Goal: Task Accomplishment & Management: Use online tool/utility

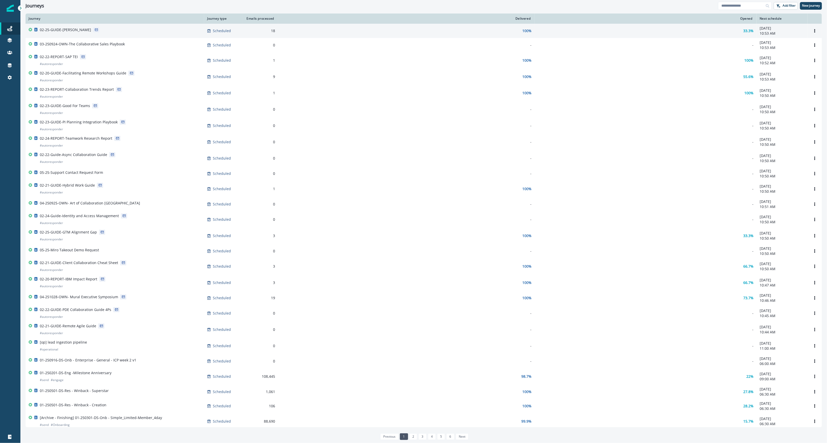
click at [118, 31] on div "02-25-GUIDE-[PERSON_NAME]" at bounding box center [115, 30] width 172 height 7
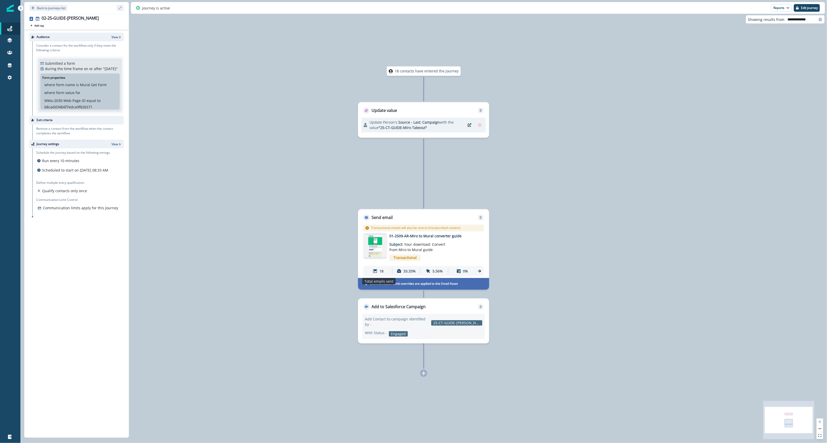
click at [378, 271] on div "18" at bounding box center [378, 271] width 26 height 9
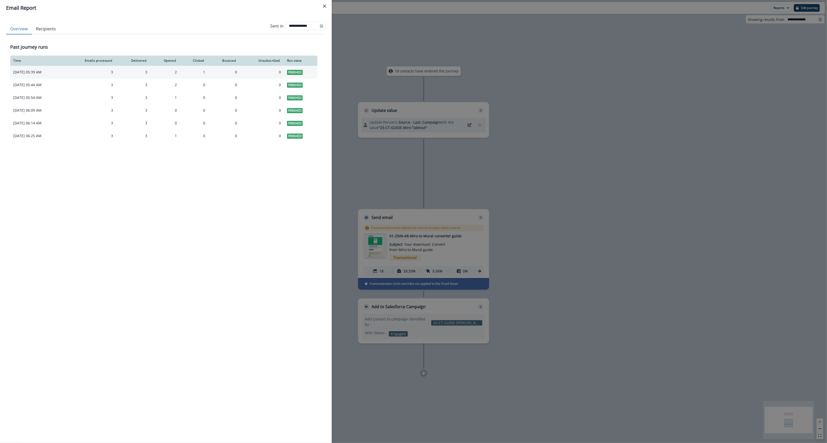
click at [113, 72] on div "3" at bounding box center [89, 72] width 47 height 5
click at [658, 219] on div "**********" at bounding box center [413, 221] width 827 height 443
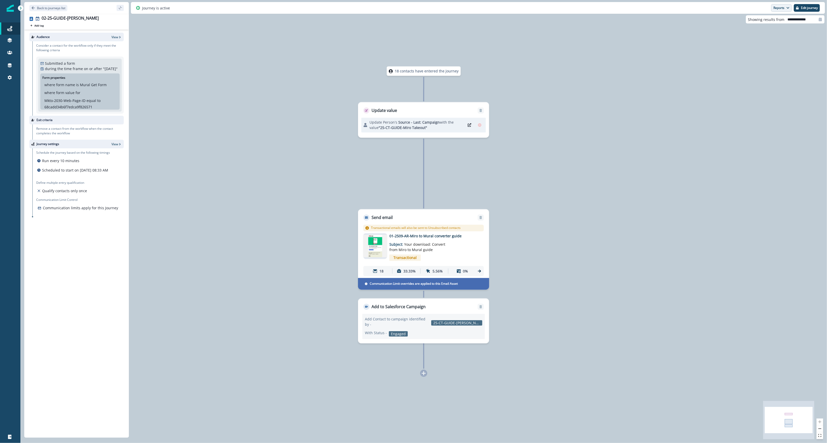
click at [778, 10] on button "Reports" at bounding box center [781, 8] width 21 height 8
click at [770, 30] on p "Journey Member Report" at bounding box center [764, 30] width 46 height 6
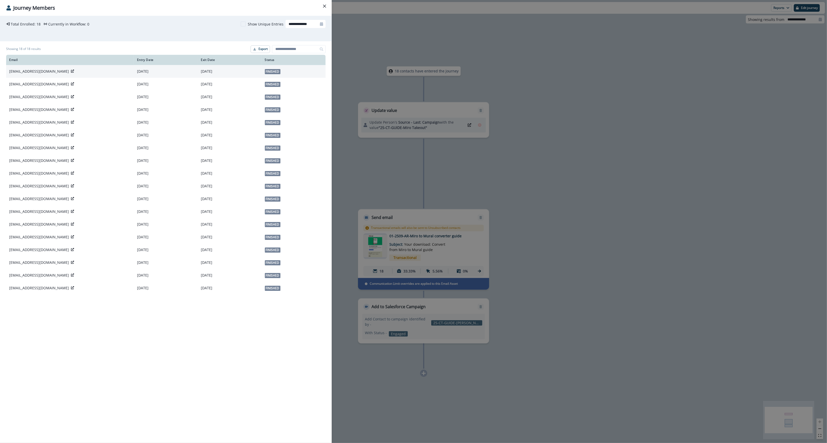
click at [170, 73] on p "[DATE]" at bounding box center [166, 71] width 58 height 5
click at [325, 7] on icon "Close" at bounding box center [324, 6] width 3 height 3
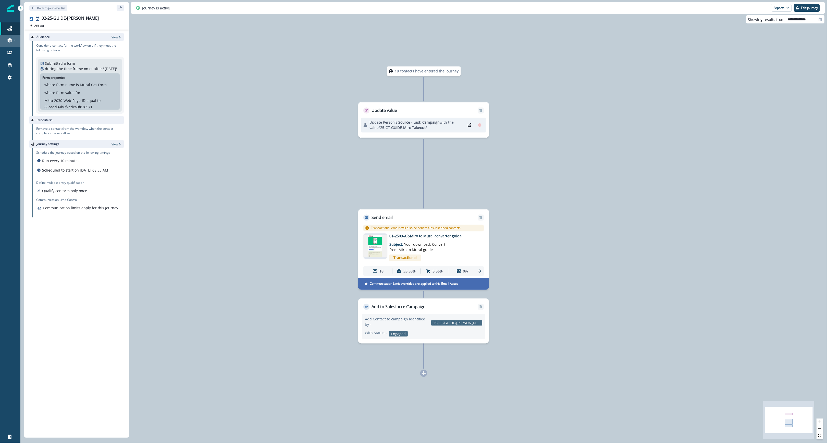
drag, startPoint x: 8, startPoint y: 34, endPoint x: 8, endPoint y: 39, distance: 5.1
click at [8, 34] on link "Journeys" at bounding box center [10, 28] width 20 height 12
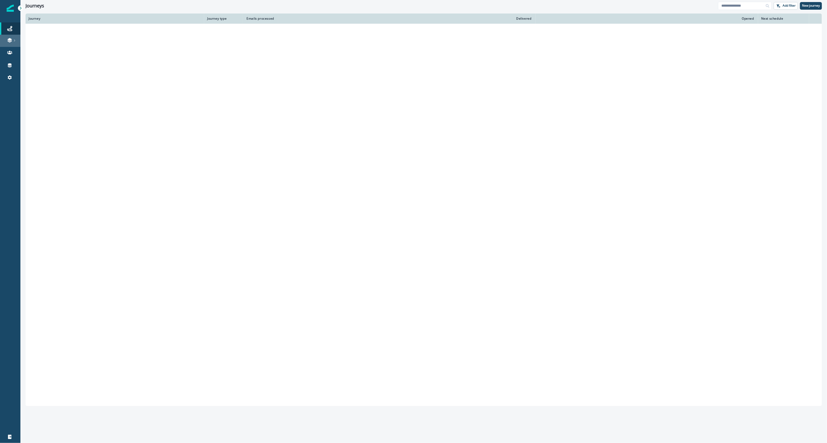
click at [8, 39] on icon at bounding box center [9, 40] width 5 height 5
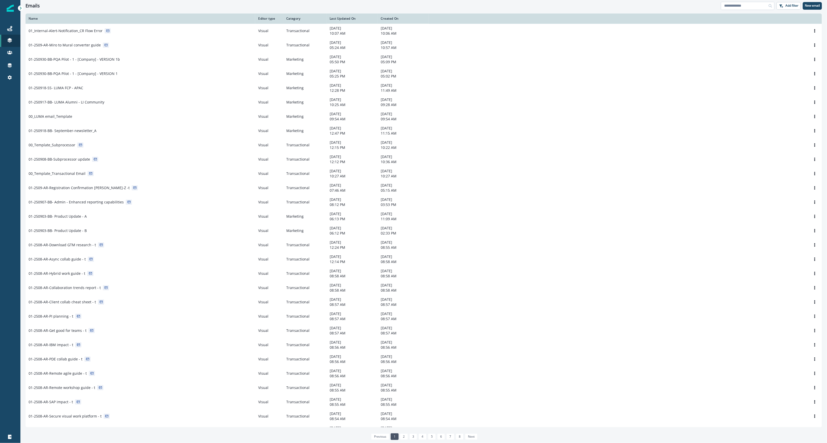
click at [757, 4] on input at bounding box center [747, 6] width 54 height 8
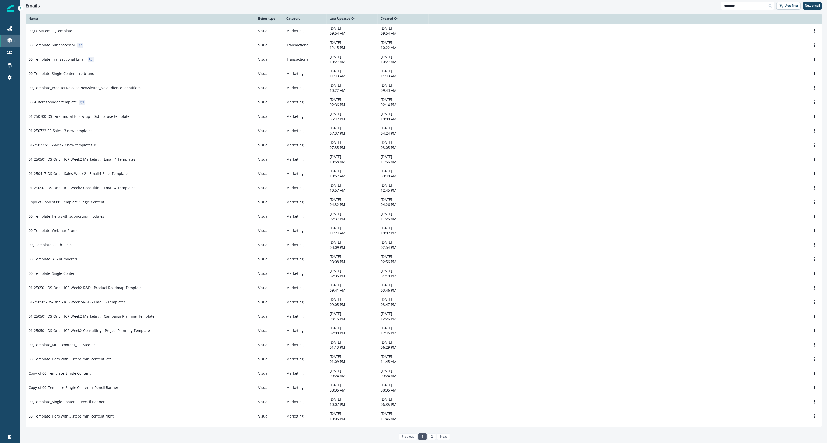
type input "********"
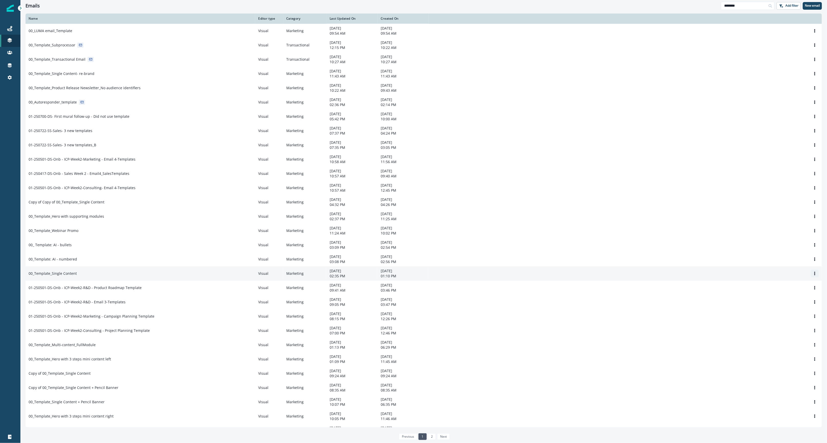
click at [813, 275] on icon "Options" at bounding box center [815, 274] width 4 height 4
click at [771, 293] on button "Clone" at bounding box center [784, 292] width 57 height 8
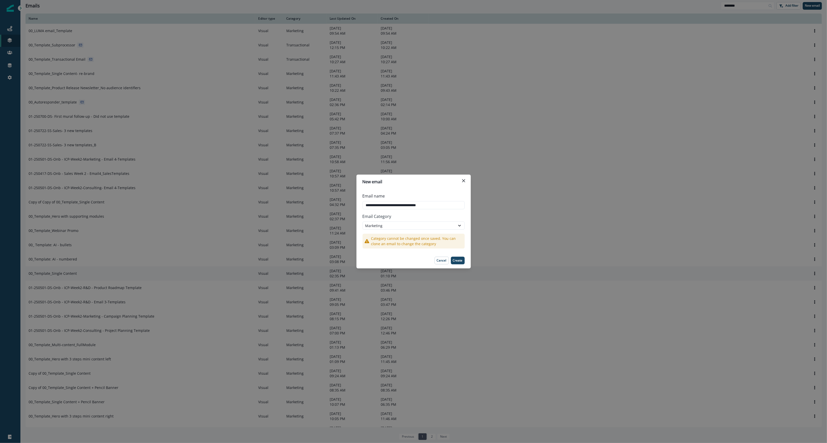
type input "**********"
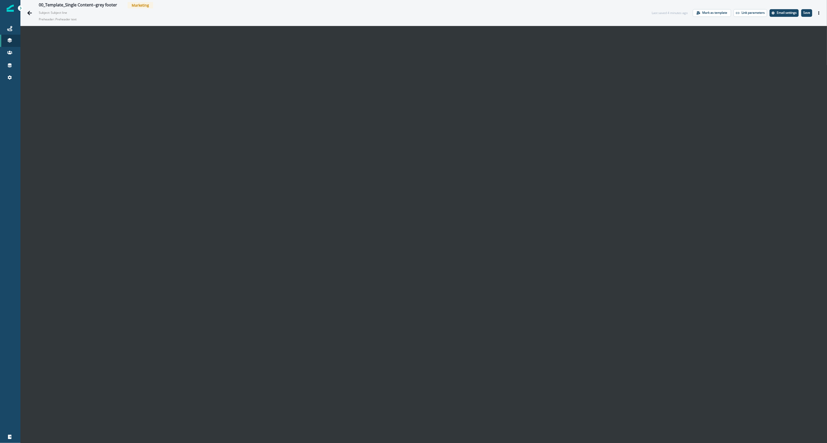
drag, startPoint x: 709, startPoint y: 25, endPoint x: 714, endPoint y: 26, distance: 4.3
click at [711, 25] on div "00_Template_Single Content--grey footer Marketing Subject: Subject line Prehead…" at bounding box center [423, 13] width 806 height 26
click at [29, 12] on icon "Go back" at bounding box center [29, 13] width 5 height 4
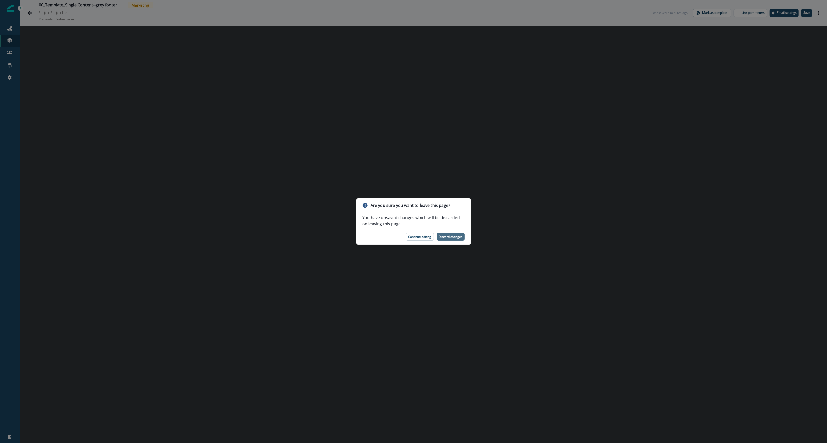
click at [452, 237] on p "Discard changes" at bounding box center [451, 237] width 24 height 4
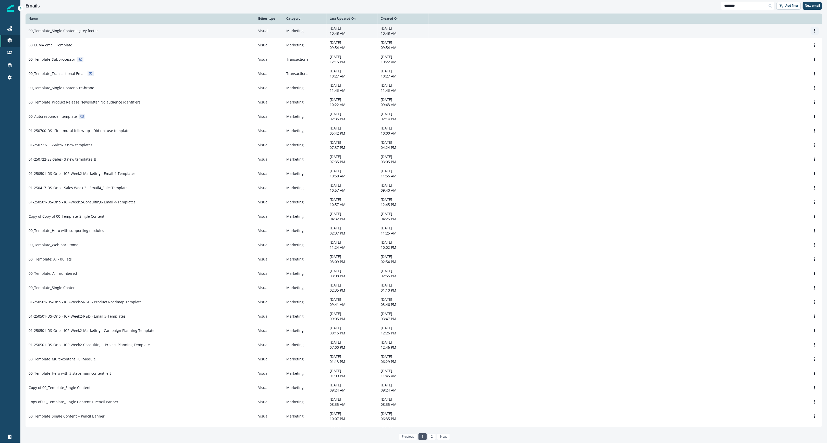
click at [813, 33] on icon "Options" at bounding box center [815, 31] width 4 height 4
click at [769, 60] on button "Remove" at bounding box center [784, 60] width 57 height 8
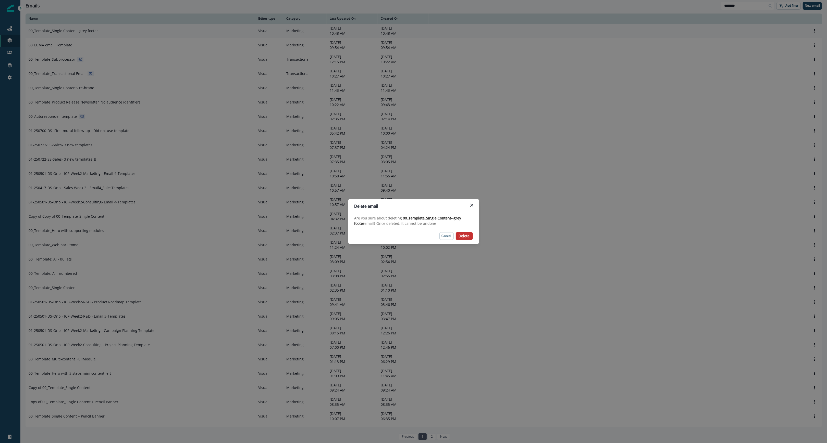
click at [466, 235] on p "Delete" at bounding box center [464, 236] width 11 height 4
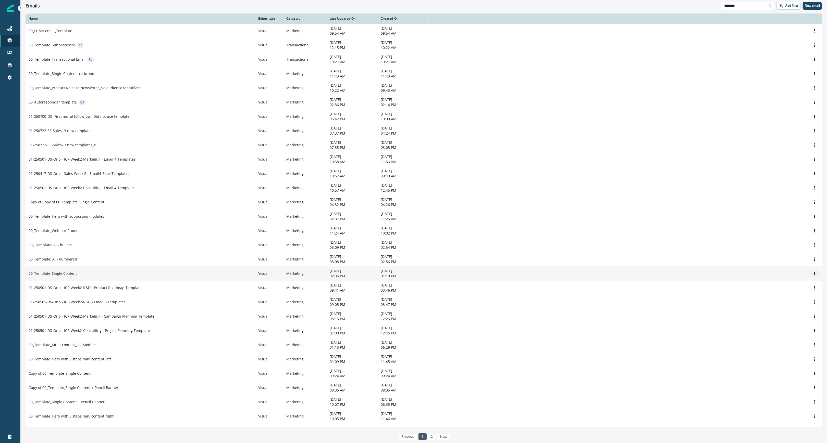
click at [810, 277] on button "Options" at bounding box center [814, 274] width 8 height 8
click at [776, 292] on button "Clone" at bounding box center [784, 292] width 57 height 8
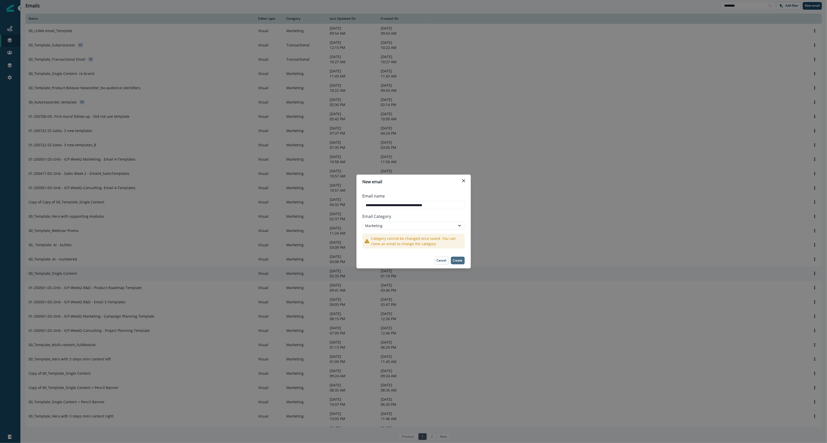
type input "**********"
click at [460, 261] on p "Create" at bounding box center [458, 261] width 10 height 4
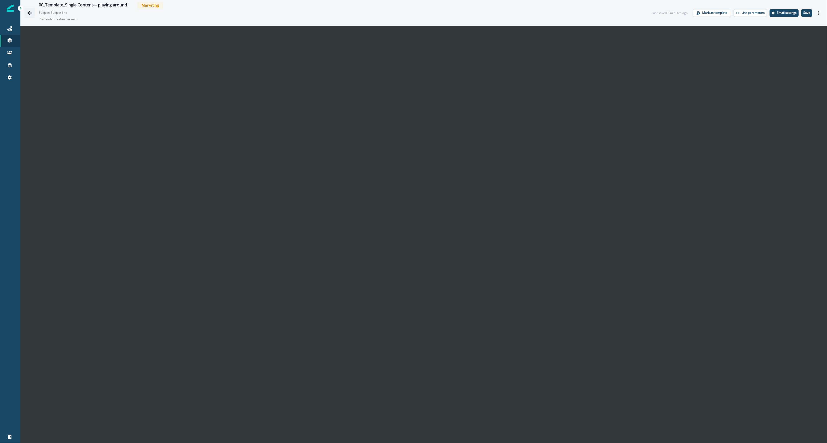
click at [30, 10] on icon "Go back" at bounding box center [29, 12] width 5 height 5
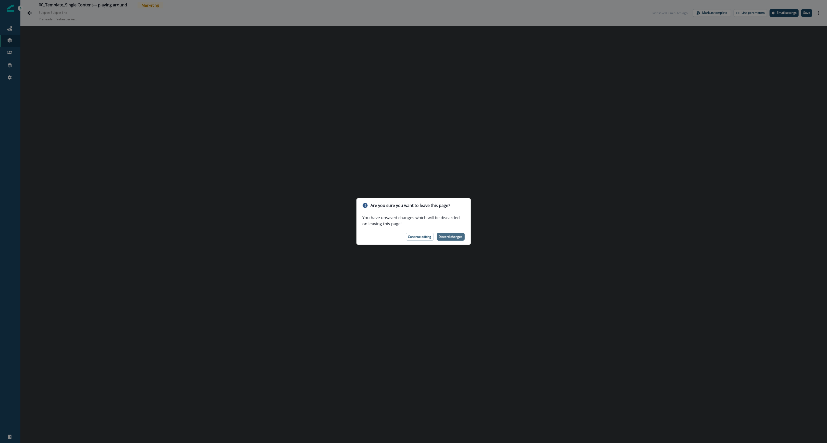
click at [454, 238] on p "Discard changes" at bounding box center [451, 237] width 24 height 4
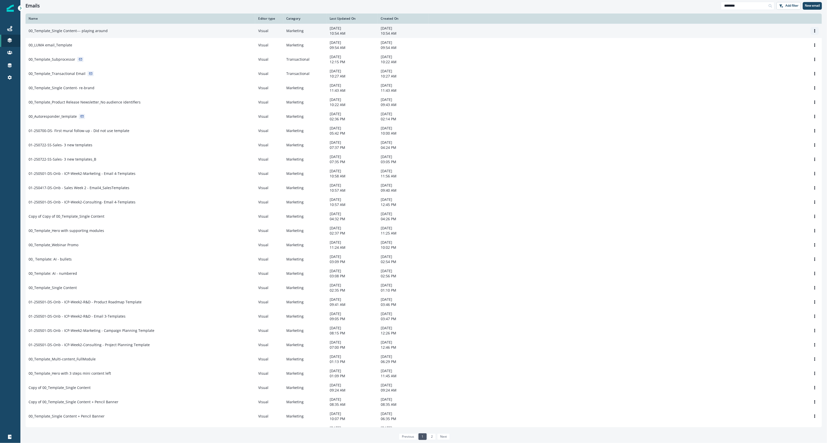
click at [814, 31] on icon "Options" at bounding box center [814, 31] width 1 height 4
click at [768, 59] on button "Remove" at bounding box center [784, 60] width 57 height 8
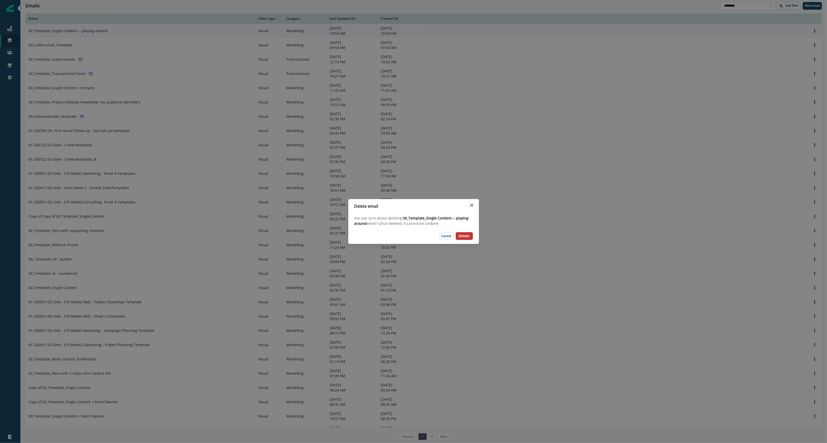
drag, startPoint x: 464, startPoint y: 238, endPoint x: 218, endPoint y: 1, distance: 341.4
click at [464, 237] on p "Delete" at bounding box center [464, 236] width 11 height 4
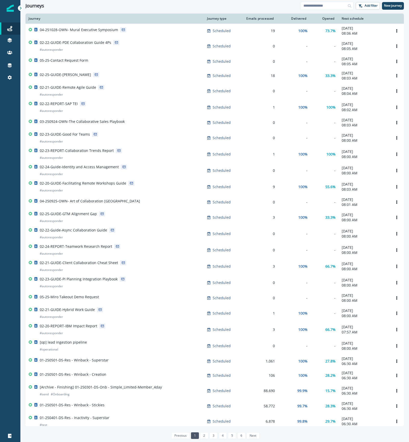
click at [13, 208] on div at bounding box center [10, 260] width 20 height 340
click at [95, 6] on div "Journeys" at bounding box center [163, 6] width 275 height 6
click at [33, 54] on p "Contacts" at bounding box center [35, 52] width 15 height 5
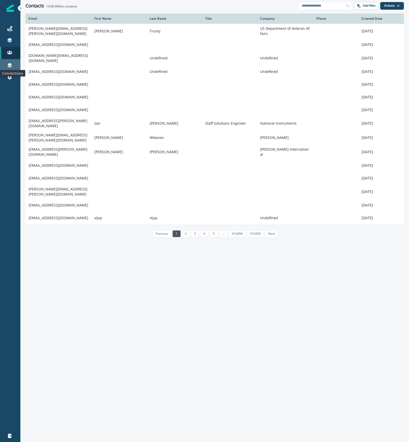
click at [10, 65] on icon at bounding box center [9, 65] width 5 height 5
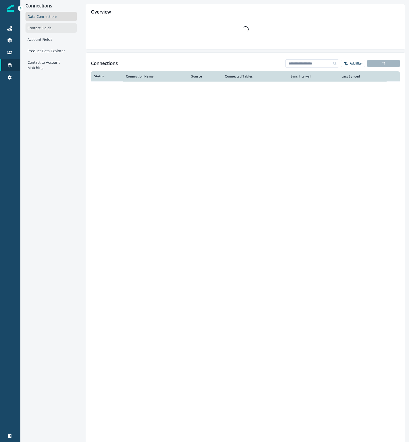
click at [51, 26] on div "Contact Fields" at bounding box center [51, 27] width 51 height 9
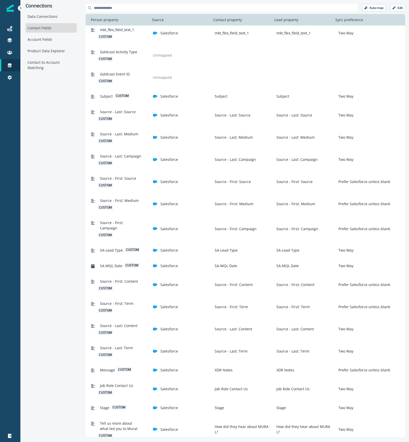
scroll to position [496, 0]
click at [8, 53] on icon at bounding box center [9, 53] width 5 height 4
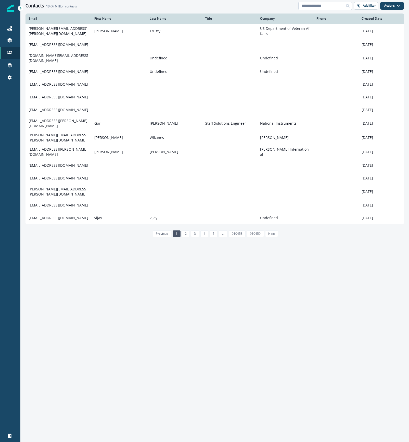
click at [328, 4] on input at bounding box center [325, 6] width 54 height 8
type input "**********"
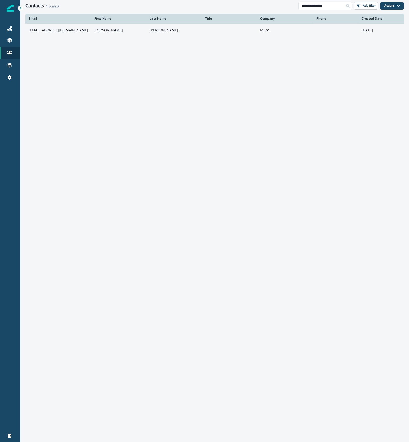
click at [82, 31] on td "kmcgill@mural.co" at bounding box center [59, 30] width 66 height 13
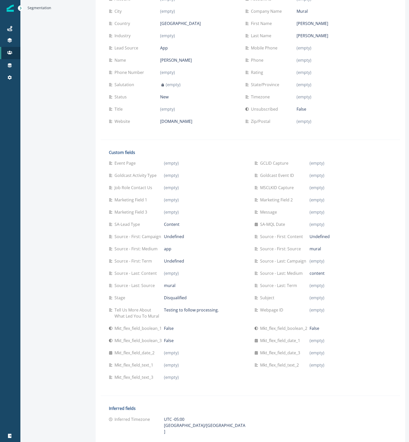
scroll to position [73, 0]
drag, startPoint x: 176, startPoint y: 297, endPoint x: 128, endPoint y: 296, distance: 48.2
click at [128, 296] on div "Stage Disqualified" at bounding box center [177, 297] width 137 height 6
click at [189, 300] on div "Stage Disqualified" at bounding box center [177, 297] width 137 height 12
click at [29, 194] on div "Back to contact list kmcgill@mural.co Contact Fields Product User Marketing Act…" at bounding box center [55, 191] width 71 height 528
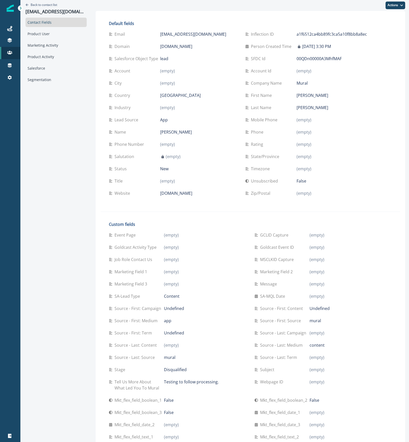
scroll to position [0, 0]
click at [115, 156] on p "Salutation" at bounding box center [126, 157] width 22 height 6
click at [33, 176] on div "Back to contact list kmcgill@mural.co Contact Fields Product User Marketing Act…" at bounding box center [55, 264] width 71 height 528
click at [42, 67] on div "Salesforce" at bounding box center [56, 68] width 61 height 9
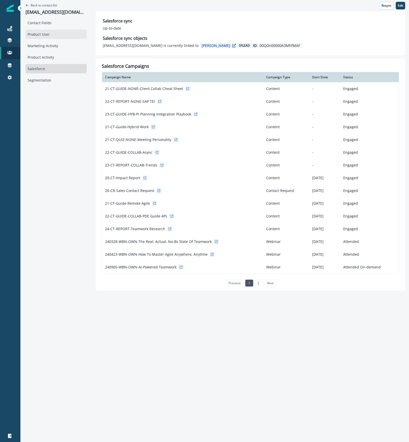
click at [49, 35] on div "Product User" at bounding box center [56, 34] width 61 height 9
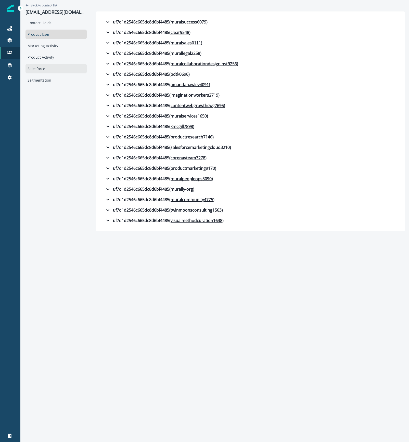
click at [41, 65] on div "Salesforce" at bounding box center [56, 68] width 61 height 9
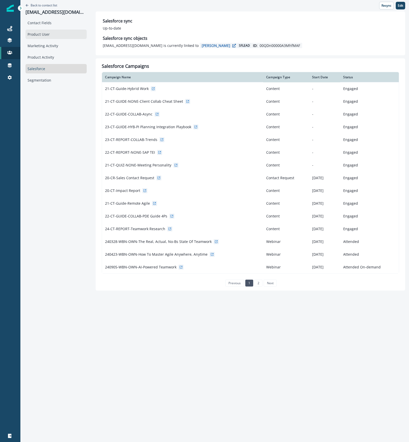
click at [38, 34] on div "Product User" at bounding box center [56, 34] width 61 height 9
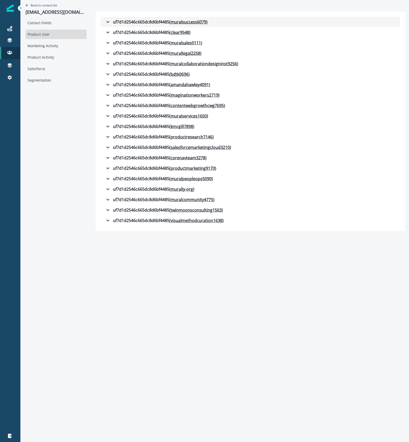
click at [146, 22] on div "uf7d1d2546c665dc8d6bf4485 ( muralsuccess6079 )" at bounding box center [156, 22] width 103 height 6
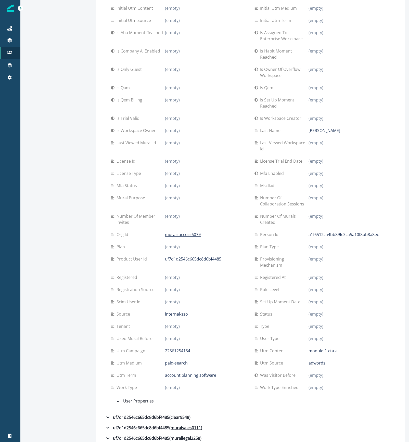
scroll to position [238, 0]
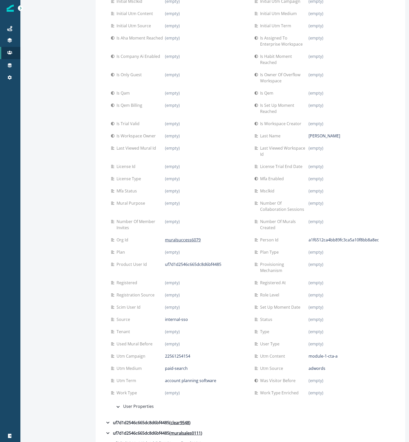
click at [38, 159] on div "Back to contact list kmcgill@mural.co Contact Fields Product User Marketing Act…" at bounding box center [55, 191] width 71 height 859
click at [9, 66] on icon at bounding box center [9, 65] width 5 height 5
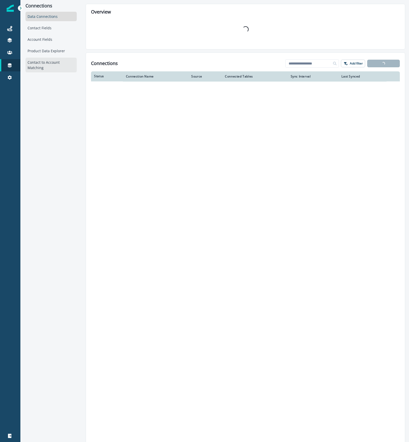
click at [51, 63] on div "Contact to Account Matching" at bounding box center [51, 65] width 51 height 15
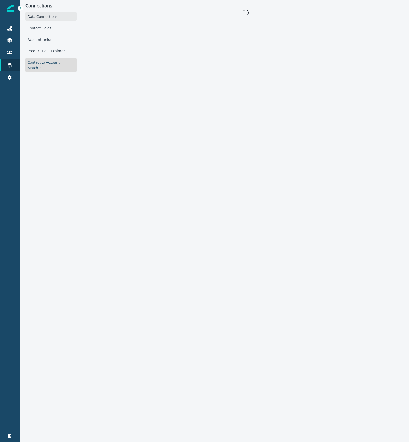
click at [54, 16] on div "Data Connections" at bounding box center [51, 16] width 51 height 9
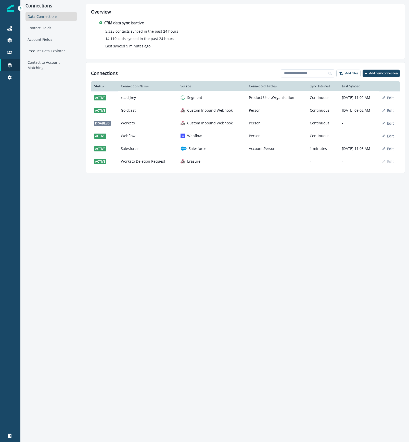
click at [224, 150] on div "Salesforce" at bounding box center [212, 149] width 62 height 6
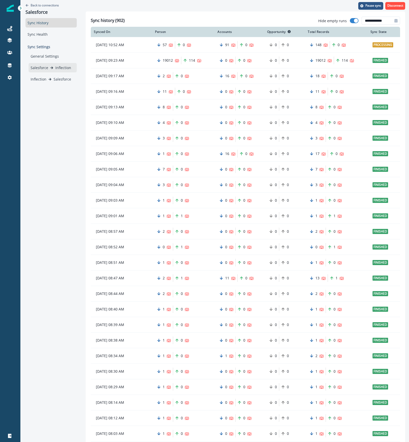
click at [60, 68] on p "Inflection" at bounding box center [63, 67] width 16 height 5
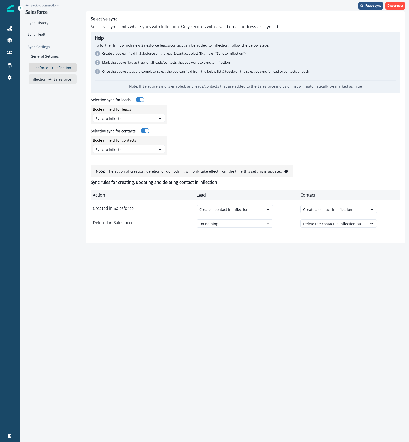
click at [54, 80] on p "Salesforce" at bounding box center [63, 79] width 18 height 5
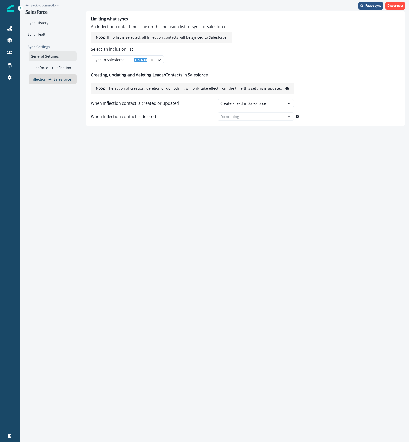
click at [54, 57] on div "General Settings" at bounding box center [53, 56] width 48 height 9
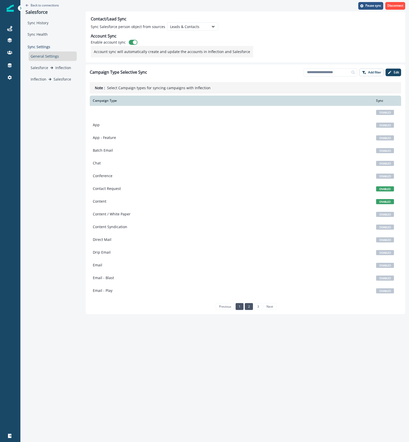
click at [250, 307] on link "2" at bounding box center [249, 306] width 8 height 7
click at [257, 308] on link "3" at bounding box center [258, 306] width 8 height 7
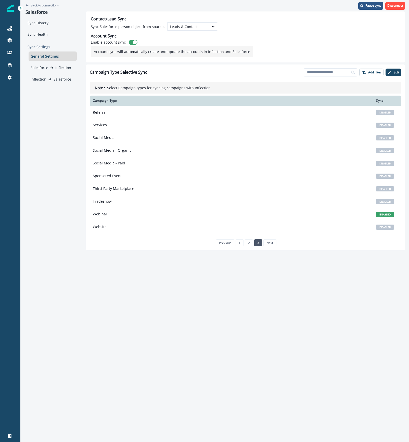
click at [36, 4] on p "Back to connections" at bounding box center [45, 5] width 28 height 4
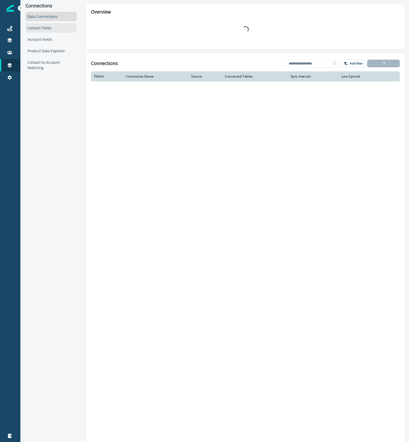
click at [55, 30] on div "Contact Fields" at bounding box center [51, 27] width 51 height 9
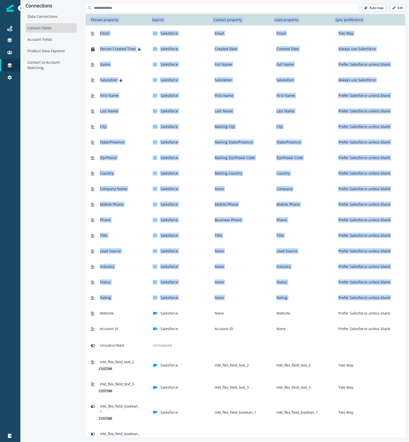
drag, startPoint x: 361, startPoint y: 424, endPoint x: 88, endPoint y: 20, distance: 487.6
copy div "Person property Source Contact property Lead property Sync preference Email Sal…"
click at [131, 69] on div "Name" at bounding box center [118, 64] width 58 height 9
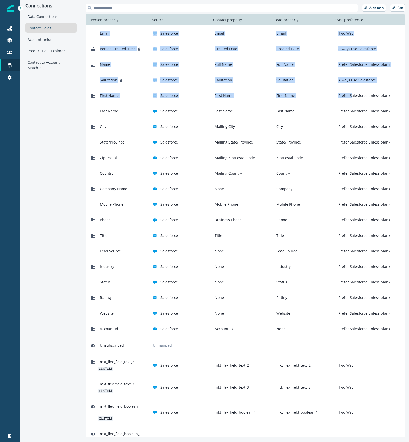
drag, startPoint x: 100, startPoint y: 31, endPoint x: 347, endPoint y: 99, distance: 256.3
click at [103, 33] on span "Email" at bounding box center [104, 33] width 9 height 5
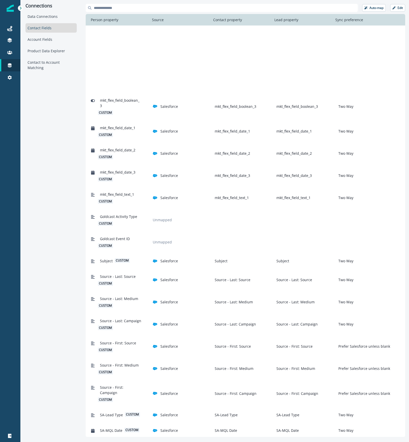
scroll to position [526, 0]
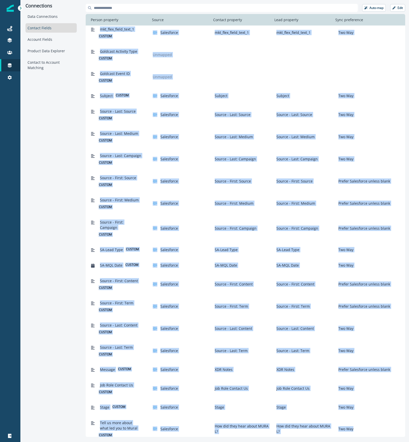
drag, startPoint x: 101, startPoint y: 32, endPoint x: 375, endPoint y: 429, distance: 483.0
copy div "mkt_flex_field_date_3 custom Salesforce mkt_flex_field_date_3 mkt_flex_field_da…"
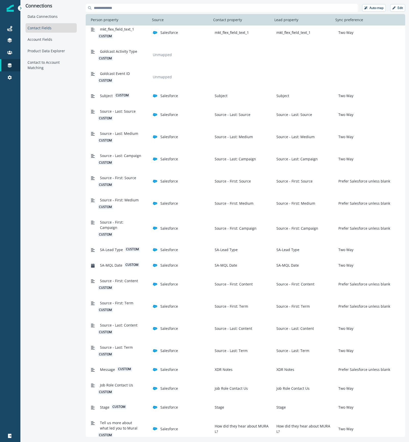
click at [59, 321] on div "Connections Data Connections Contact Fields Account Fields Product Data Explore…" at bounding box center [50, 220] width 61 height 441
click at [53, 117] on div "Connections Data Connections Contact Fields Account Fields Product Data Explore…" at bounding box center [50, 220] width 61 height 441
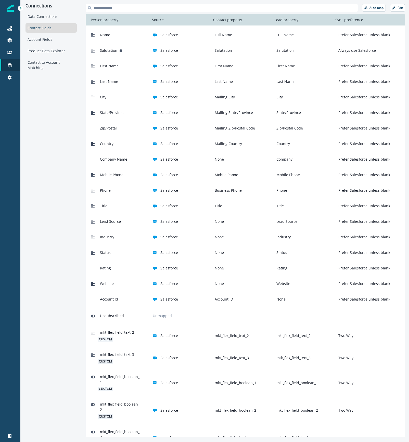
scroll to position [0, 0]
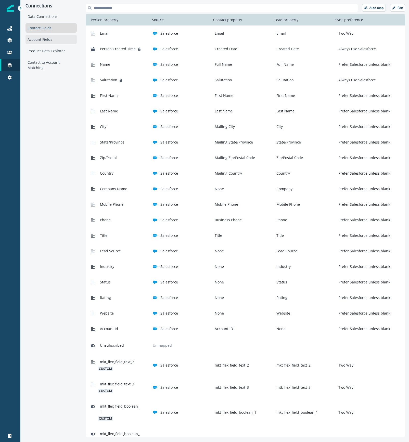
click at [32, 37] on div "Account Fields" at bounding box center [51, 39] width 51 height 9
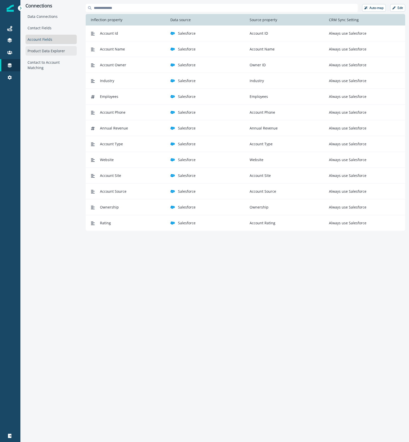
click at [43, 50] on div "Product Data Explorer" at bounding box center [51, 50] width 51 height 9
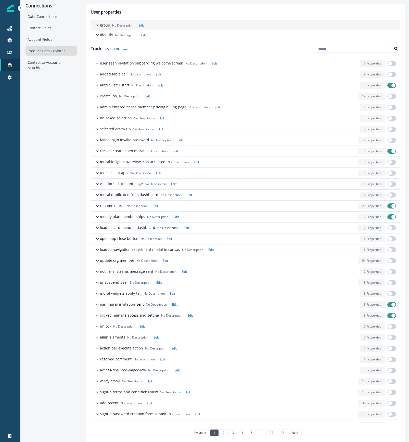
click at [97, 25] on icon "button" at bounding box center [97, 25] width 5 height 5
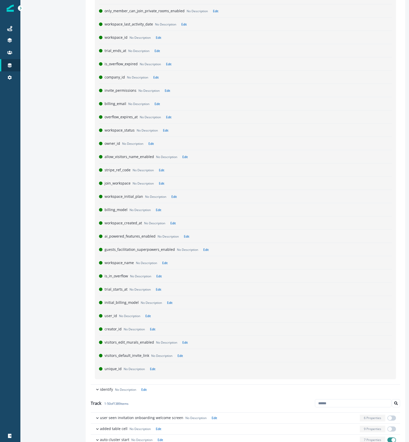
scroll to position [408, 0]
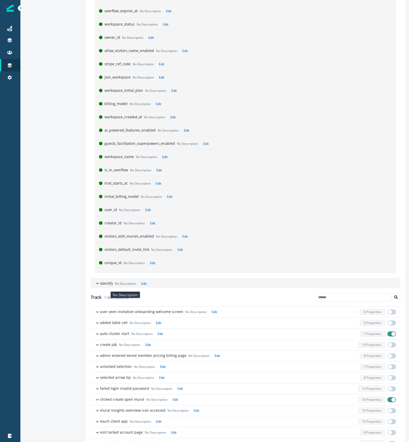
click at [122, 286] on p "No Description" at bounding box center [125, 284] width 21 height 5
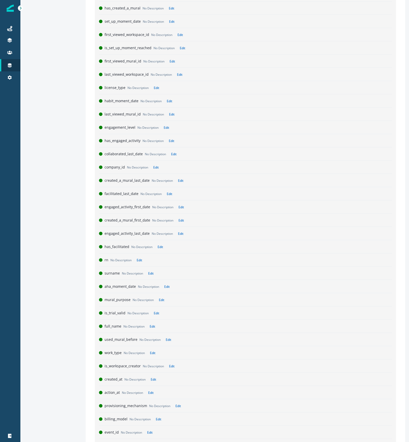
scroll to position [0, 0]
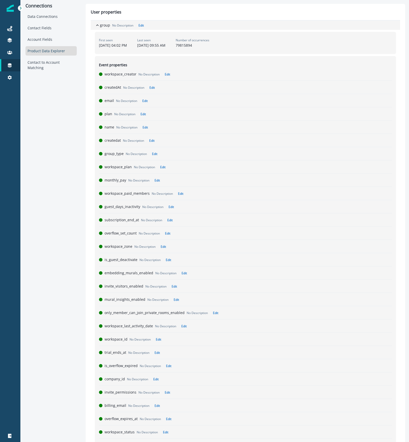
click at [103, 22] on p "group" at bounding box center [105, 24] width 10 height 5
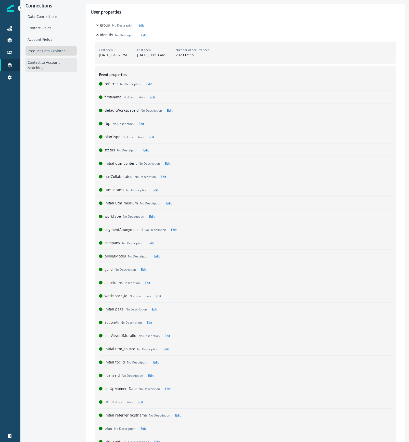
click at [52, 63] on div "Contact to Account Matching" at bounding box center [51, 65] width 51 height 15
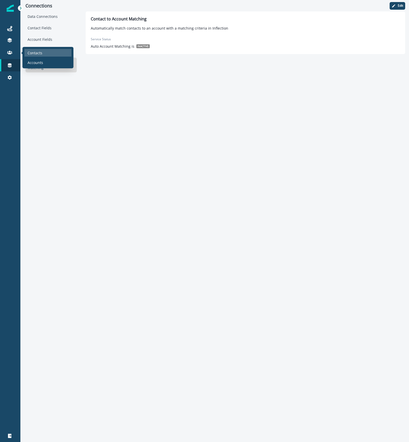
click at [33, 52] on p "Contacts" at bounding box center [35, 52] width 15 height 5
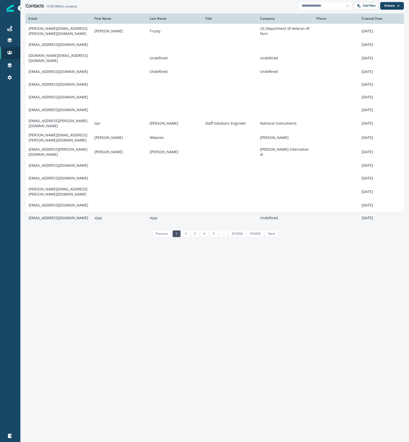
click at [50, 212] on td "[EMAIL_ADDRESS][DOMAIN_NAME]" at bounding box center [59, 218] width 66 height 13
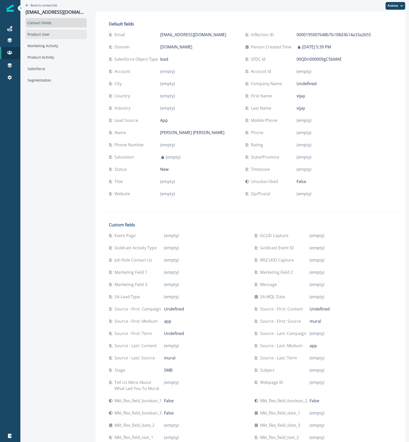
click at [43, 33] on div "Product User" at bounding box center [56, 34] width 61 height 9
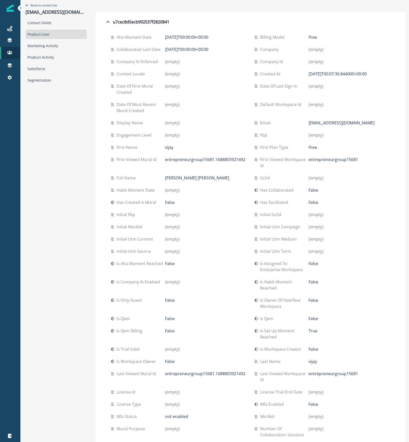
click at [293, 198] on div "Has facilitated False" at bounding box center [322, 202] width 135 height 12
drag, startPoint x: 325, startPoint y: 86, endPoint x: 301, endPoint y: 88, distance: 24.1
click at [301, 88] on div "Date of last sign in (empty)" at bounding box center [322, 86] width 135 height 6
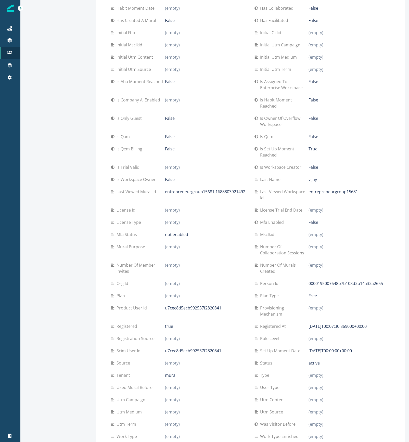
scroll to position [189, 0]
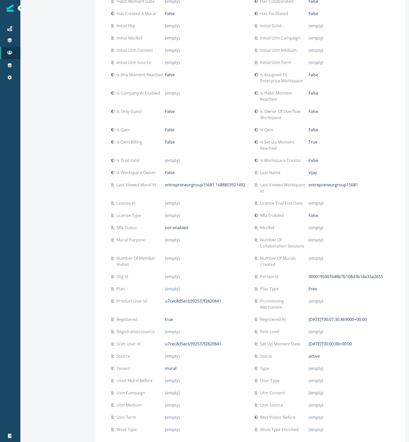
click at [170, 276] on p "(empty)" at bounding box center [172, 277] width 15 height 6
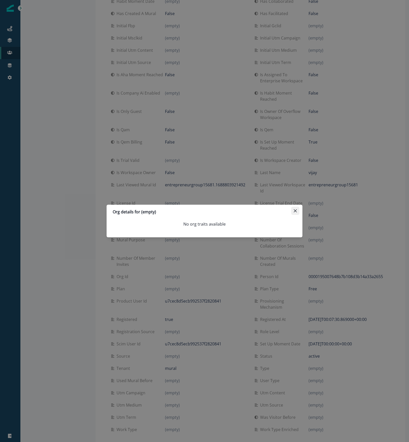
click at [296, 210] on icon "Close" at bounding box center [295, 210] width 3 height 3
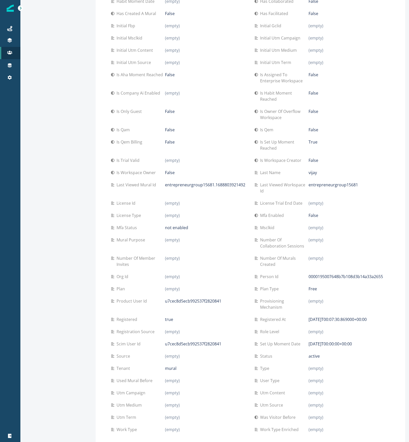
scroll to position [0, 0]
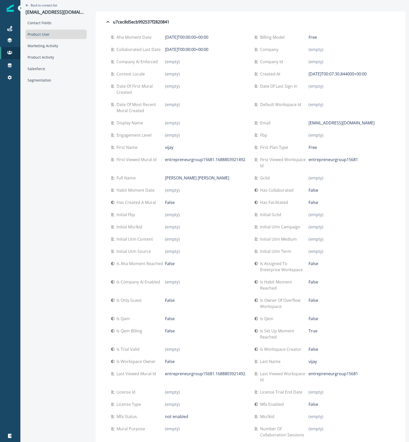
click at [96, 6] on div at bounding box center [251, 5] width 310 height 11
click at [40, 6] on p "Back to contact list" at bounding box center [44, 5] width 27 height 4
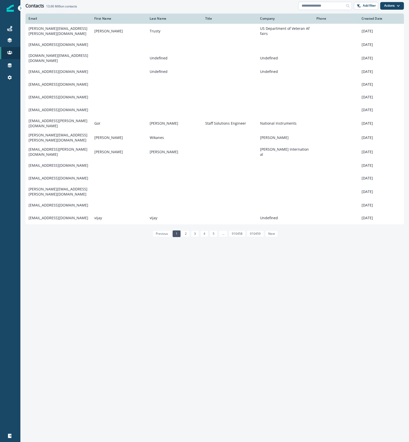
click at [311, 7] on input at bounding box center [325, 6] width 54 height 8
type input "**********"
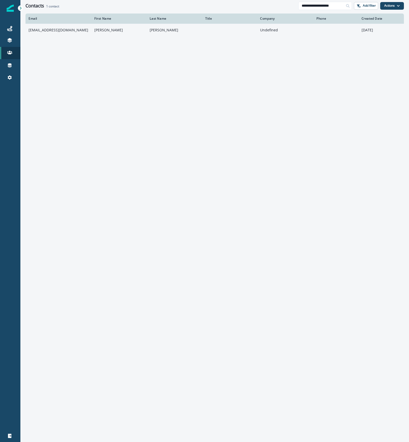
click at [61, 32] on td "kendolly2@hotmail.com" at bounding box center [59, 30] width 66 height 13
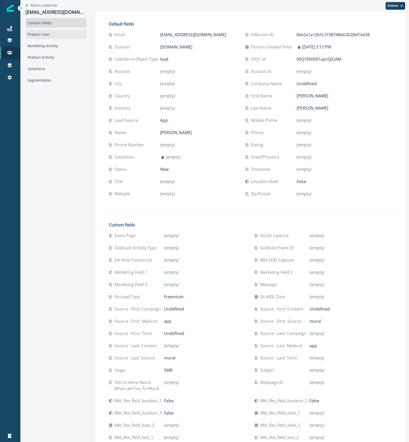
click at [53, 36] on div "Product User" at bounding box center [56, 34] width 61 height 9
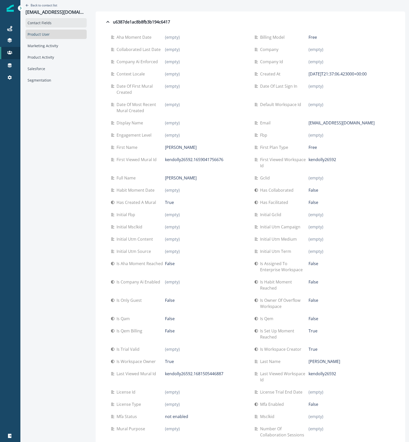
click at [54, 25] on div "Contact Fields" at bounding box center [56, 22] width 61 height 9
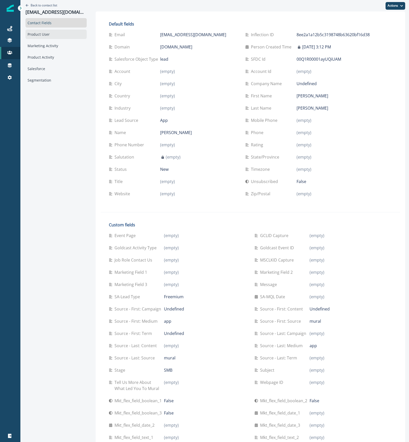
click at [53, 36] on div "Product User" at bounding box center [56, 34] width 61 height 9
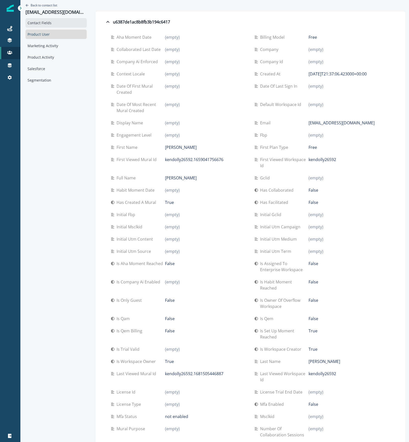
click at [53, 23] on div "Contact Fields" at bounding box center [56, 22] width 61 height 9
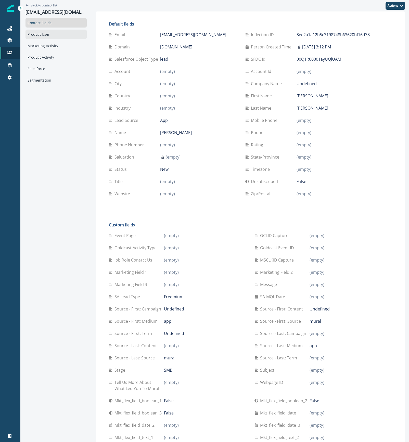
click at [37, 37] on div "Product User" at bounding box center [56, 34] width 61 height 9
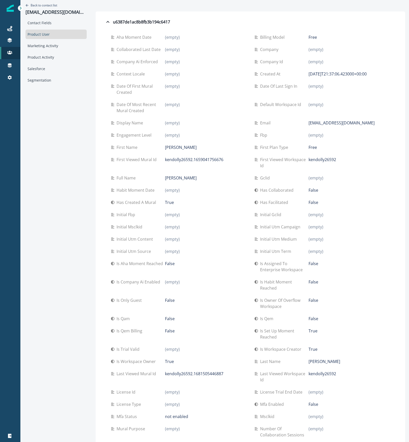
click at [262, 74] on p "Created at" at bounding box center [271, 74] width 22 height 6
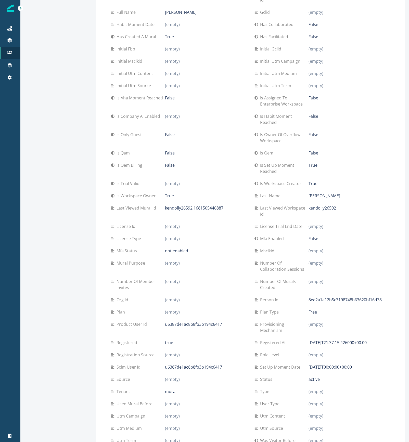
scroll to position [170, 0]
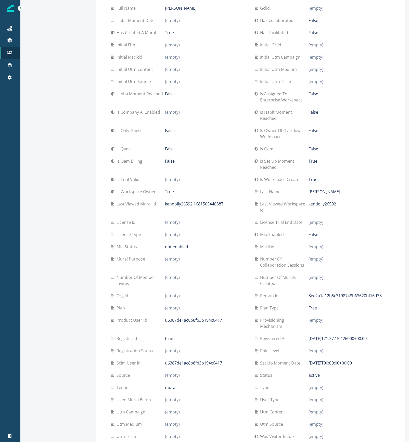
drag, startPoint x: 302, startPoint y: 357, endPoint x: 364, endPoint y: 360, distance: 61.8
click at [364, 360] on div "Set up moment date 2022-07-28T00:00:00+00:00" at bounding box center [322, 363] width 135 height 12
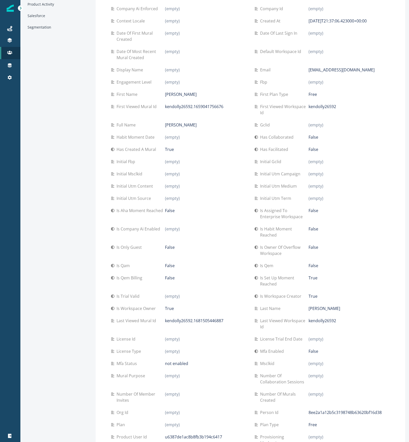
scroll to position [0, 0]
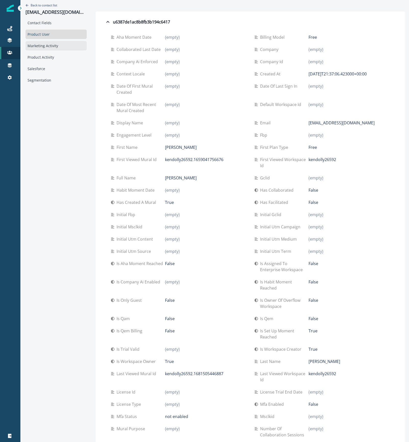
click at [53, 45] on div "Marketing Activity" at bounding box center [56, 45] width 61 height 9
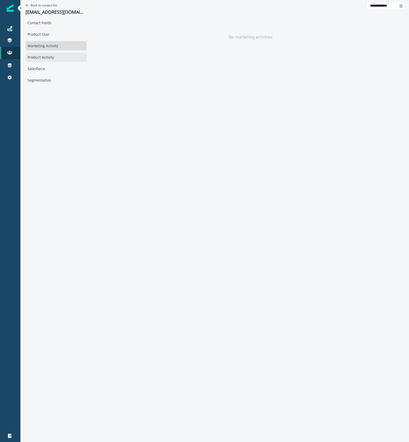
click at [52, 60] on div "Product Activity" at bounding box center [56, 57] width 61 height 9
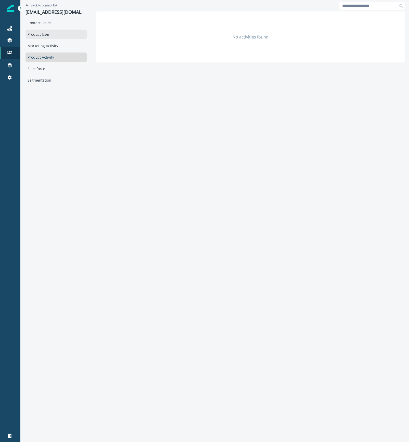
click at [43, 36] on div "Product User" at bounding box center [56, 34] width 61 height 9
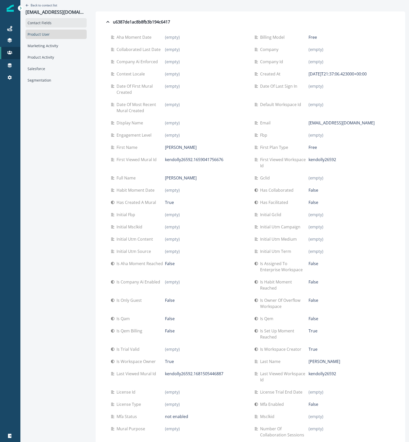
click at [46, 21] on div "Contact Fields" at bounding box center [56, 22] width 61 height 9
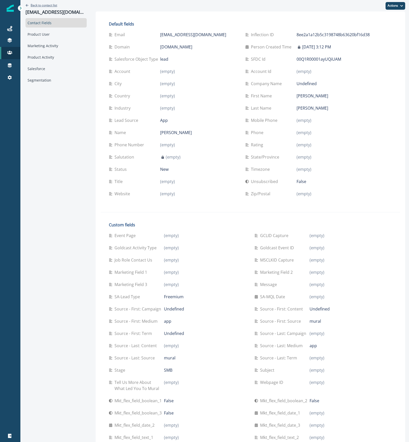
click at [37, 5] on p "Back to contact list" at bounding box center [44, 5] width 27 height 4
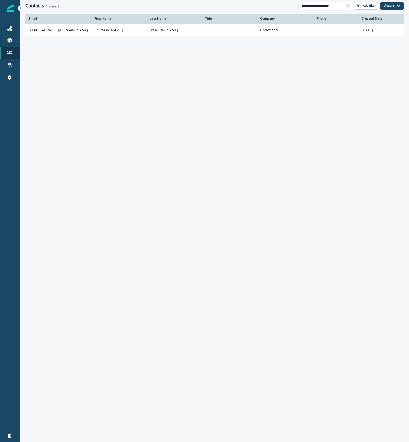
drag, startPoint x: 341, startPoint y: 6, endPoint x: 194, endPoint y: -13, distance: 148.3
click at [194, 0] on html "**********" at bounding box center [204, 221] width 409 height 442
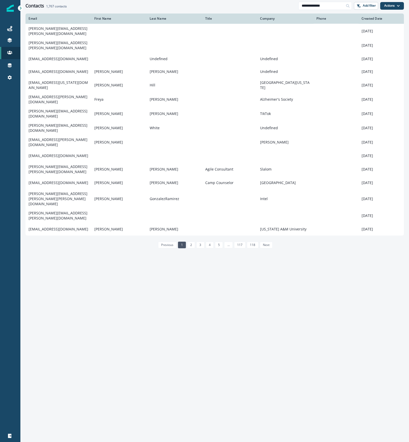
type input "**********"
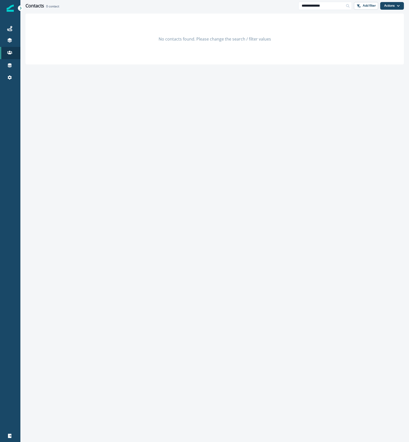
drag, startPoint x: 332, startPoint y: 7, endPoint x: 274, endPoint y: -1, distance: 58.4
click at [274, 0] on html "**********" at bounding box center [204, 221] width 409 height 442
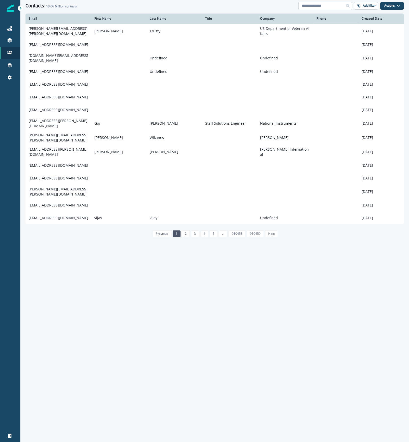
click at [324, 4] on input at bounding box center [325, 6] width 54 height 8
type input "**********"
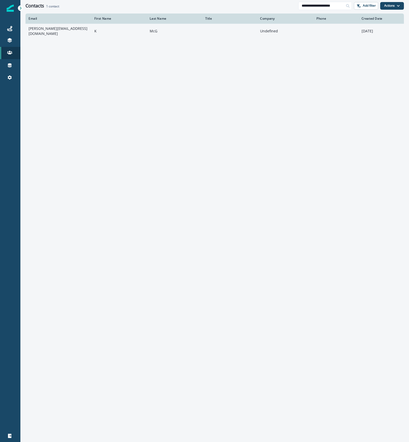
click at [46, 32] on td "k.a.mcgill@outlook.com" at bounding box center [59, 31] width 66 height 15
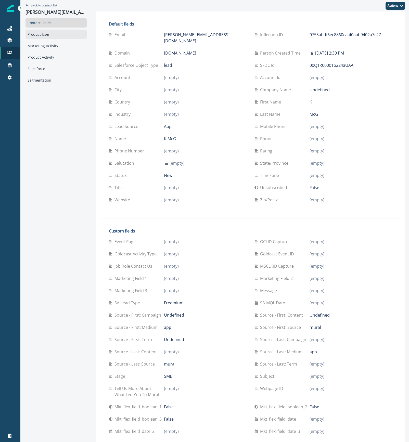
click at [38, 35] on div "Product User" at bounding box center [56, 34] width 61 height 9
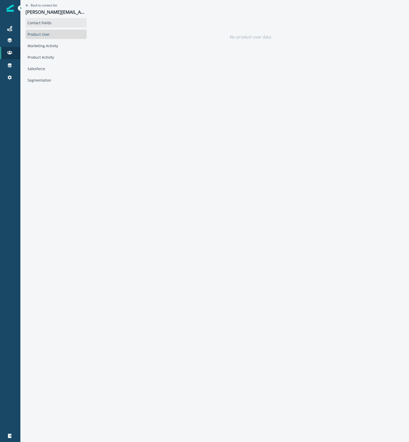
click at [43, 22] on div "Contact Fields" at bounding box center [56, 22] width 61 height 9
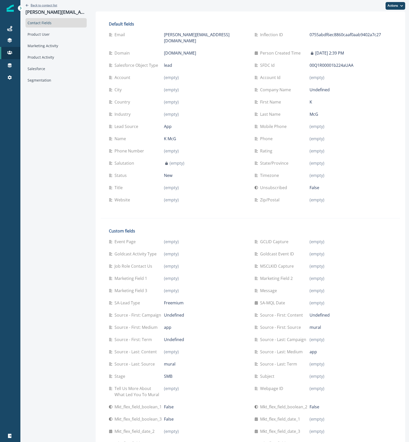
click at [46, 4] on p "Back to contact list" at bounding box center [44, 5] width 27 height 4
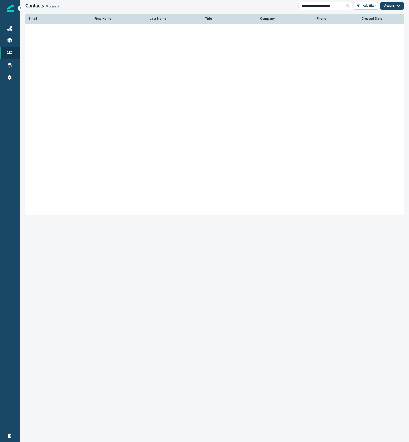
drag, startPoint x: 342, startPoint y: 5, endPoint x: 197, endPoint y: -7, distance: 145.9
click at [197, 0] on html "**********" at bounding box center [204, 221] width 409 height 442
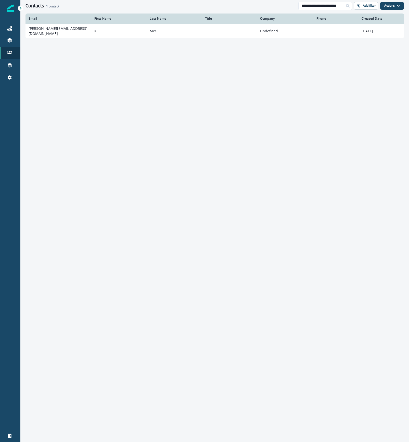
scroll to position [0, 13]
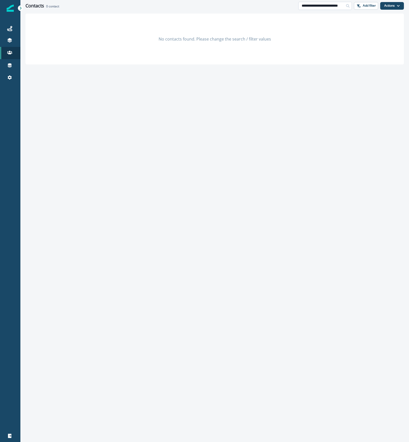
click at [324, 5] on input "**********" at bounding box center [325, 6] width 54 height 8
type input "*"
type input "**********"
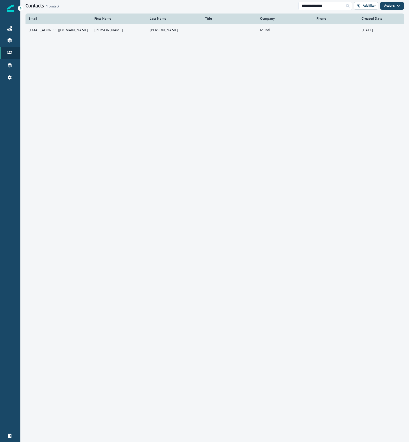
click at [117, 33] on td "Kendall" at bounding box center [118, 30] width 55 height 13
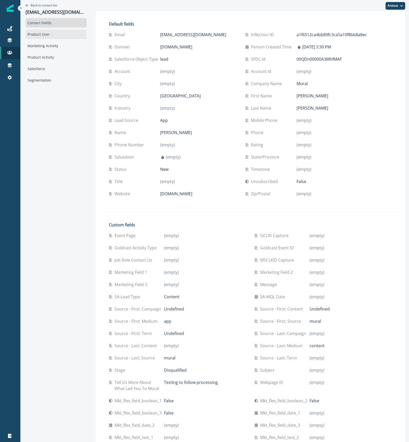
click at [38, 34] on div "Product User" at bounding box center [56, 34] width 61 height 9
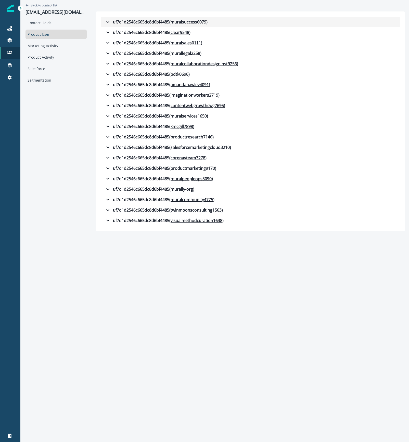
click at [118, 22] on div "uf7d1d2546c665dc8d6bf4485 ( muralsuccess6079 )" at bounding box center [156, 22] width 103 height 6
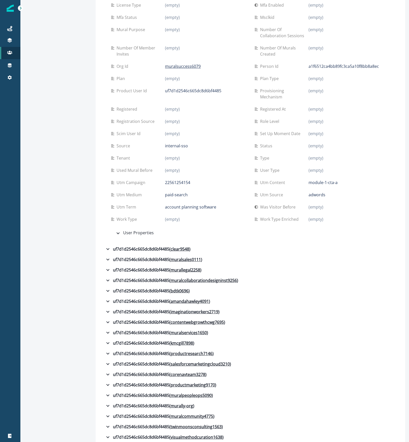
scroll to position [413, 0]
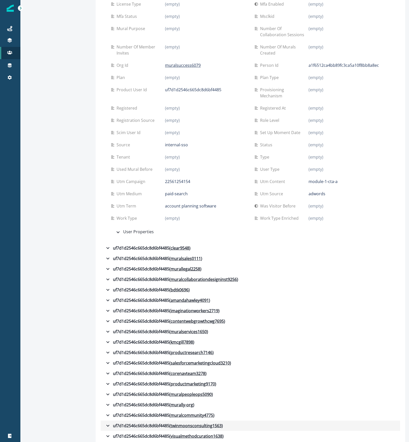
click at [147, 423] on div "uf7d1d2546c665dc8d6bf4485 ( twinmoonsconsulting1563 )" at bounding box center [164, 426] width 118 height 6
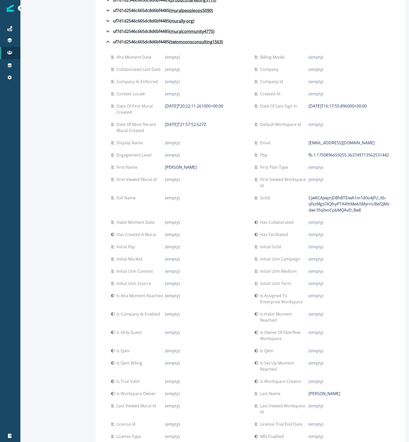
scroll to position [729, 0]
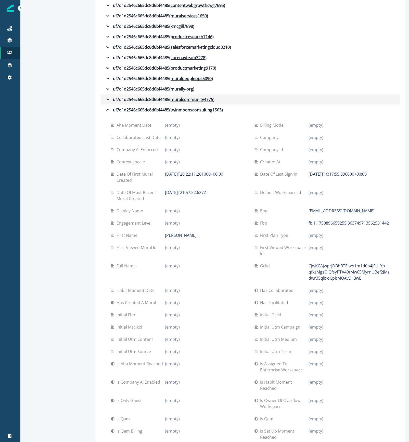
click at [105, 96] on icon "button" at bounding box center [108, 99] width 6 height 6
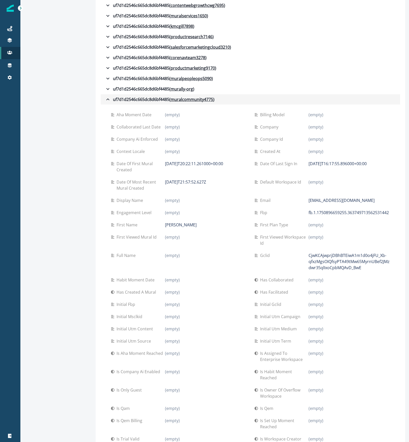
click at [106, 98] on icon "button" at bounding box center [107, 99] width 3 height 2
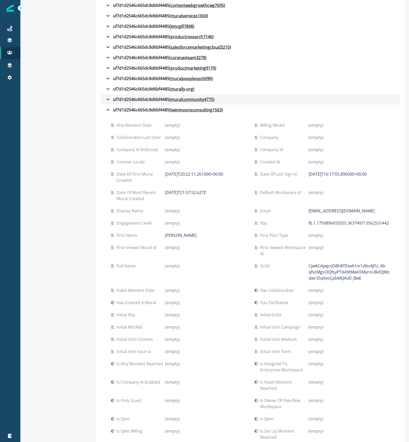
click at [106, 98] on icon "button" at bounding box center [107, 99] width 3 height 2
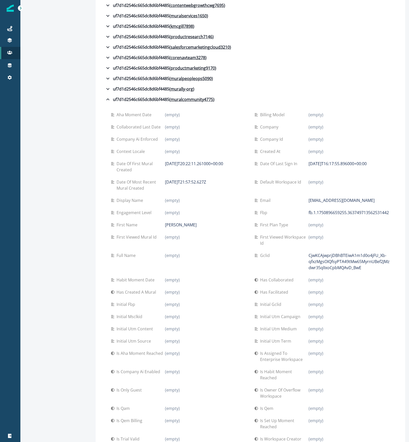
drag, startPoint x: 155, startPoint y: 178, endPoint x: 231, endPoint y: 179, distance: 75.8
click at [231, 179] on div "Date of most recent mural created 2024-12-03T21:57:52.627Z" at bounding box center [178, 185] width 135 height 12
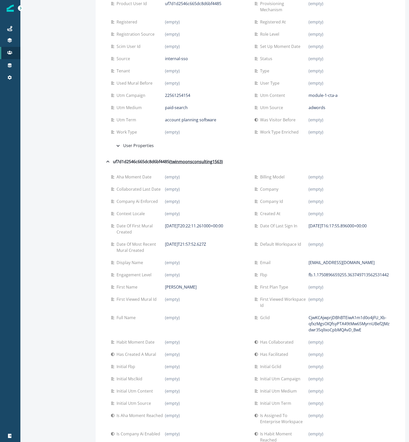
scroll to position [1657, 0]
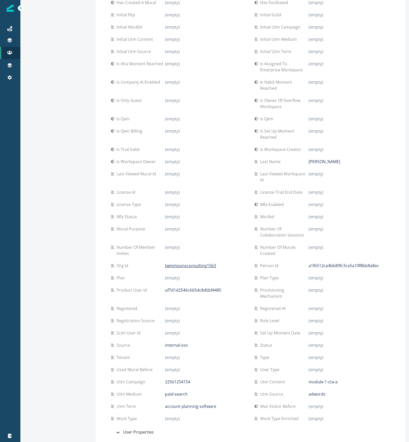
click at [155, 442] on div "uf7d1d2546c665dc8d6bf4485 ( visualmethodcuration1638 )" at bounding box center [164, 449] width 119 height 6
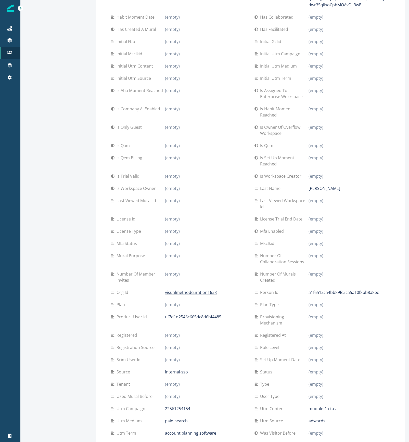
scroll to position [2279, 0]
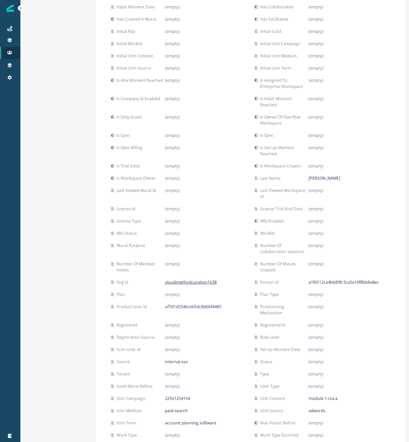
click at [124, 442] on div "User Properties" at bounding box center [134, 449] width 39 height 7
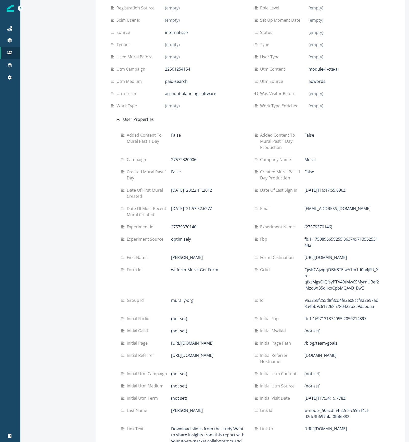
scroll to position [2619, 0]
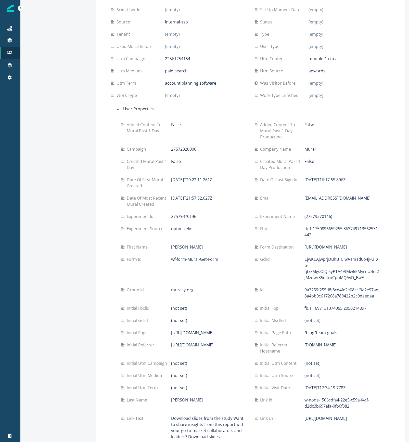
click at [191, 210] on div "Experiment id 27579370146" at bounding box center [183, 216] width 125 height 12
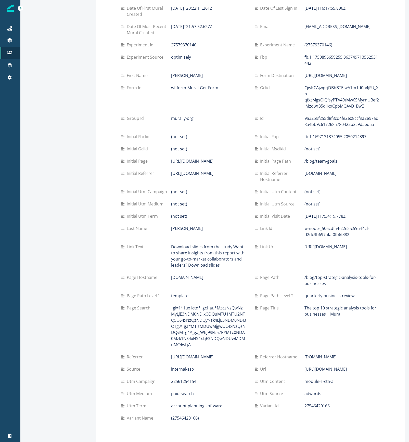
scroll to position [2854, 0]
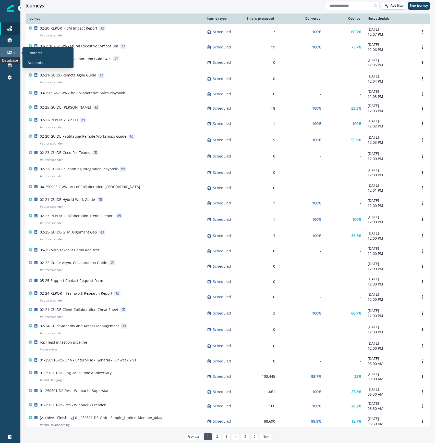
click at [8, 53] on icon at bounding box center [9, 53] width 5 height 4
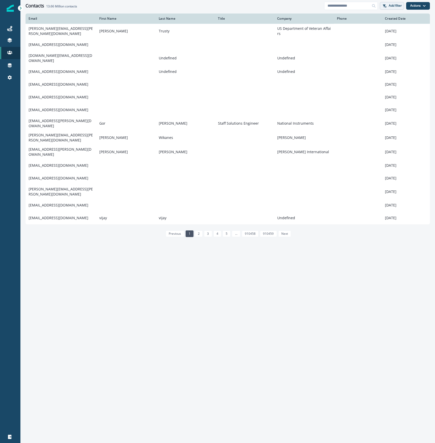
click at [390, 4] on p "Add filter" at bounding box center [394, 6] width 13 height 4
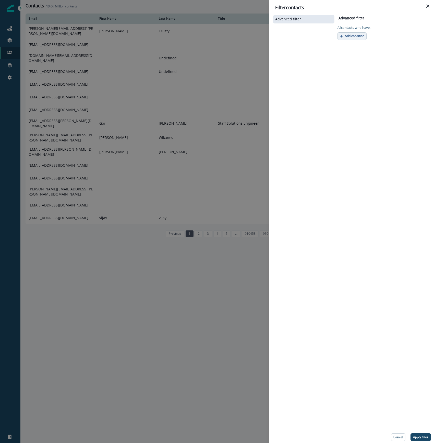
click at [358, 36] on p "Add condition" at bounding box center [354, 36] width 19 height 4
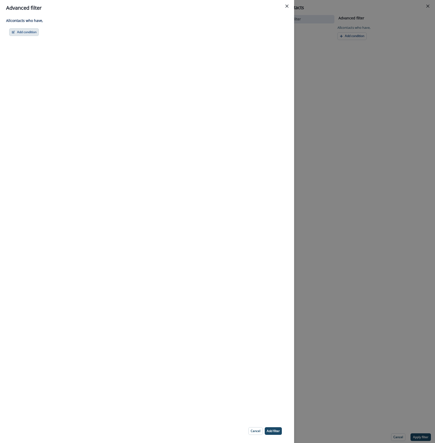
click at [24, 33] on button "Add condition" at bounding box center [24, 32] width 30 height 8
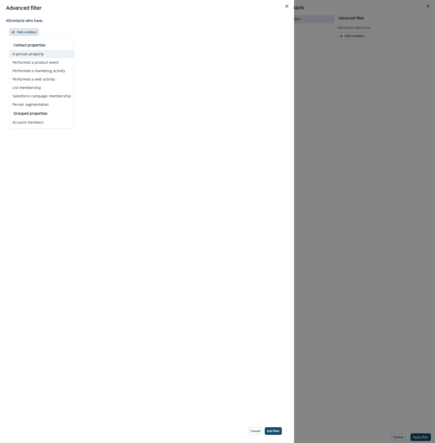
click at [38, 54] on button "A person property" at bounding box center [41, 54] width 65 height 8
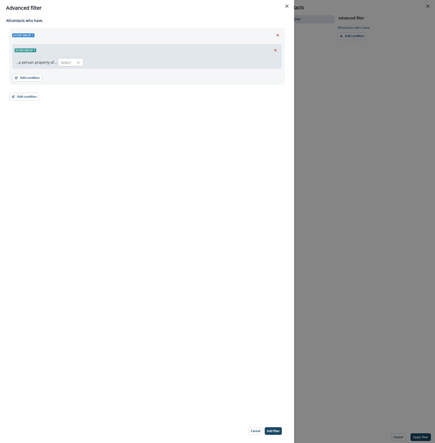
click at [76, 64] on icon at bounding box center [78, 62] width 5 height 5
type input "*****"
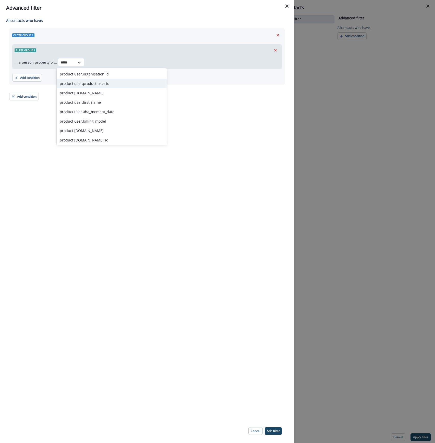
click at [84, 82] on div "product user.product user id" at bounding box center [112, 83] width 110 height 9
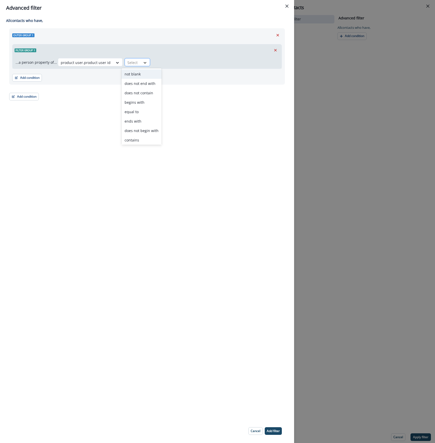
click at [141, 61] on div at bounding box center [145, 62] width 9 height 5
click at [136, 141] on div "contains" at bounding box center [141, 139] width 40 height 9
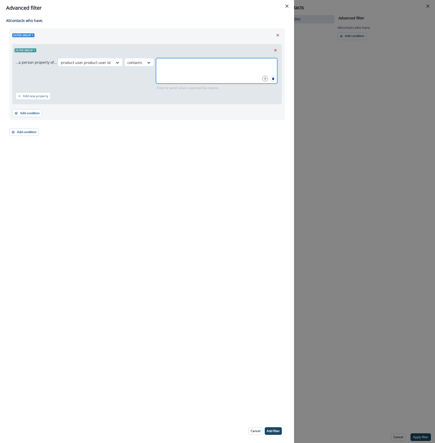
click at [188, 66] on input "text" at bounding box center [217, 64] width 120 height 10
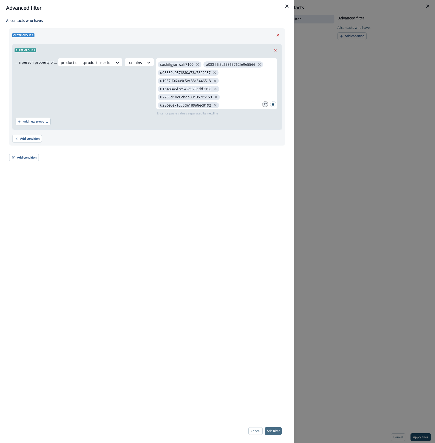
click at [275, 432] on p "Add filter" at bounding box center [273, 431] width 13 height 4
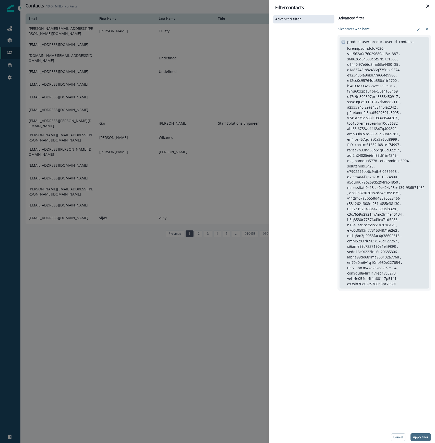
click at [413, 436] on p "Apply filter" at bounding box center [420, 438] width 15 height 4
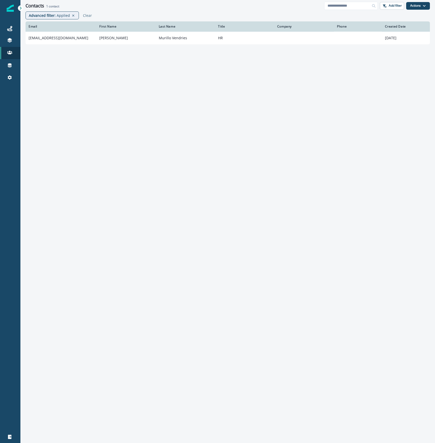
click at [42, 93] on div "Email First Name Last Name Title Company Phone Created Date [EMAIL_ADDRESS][DOM…" at bounding box center [227, 230] width 414 height 419
click at [63, 81] on div "Email First Name Last Name Title Company Phone Created Date [EMAIL_ADDRESS][DOM…" at bounding box center [227, 230] width 414 height 419
click at [414, 5] on button "Actions" at bounding box center [418, 6] width 24 height 8
click at [396, 5] on p "Add filter" at bounding box center [394, 6] width 13 height 4
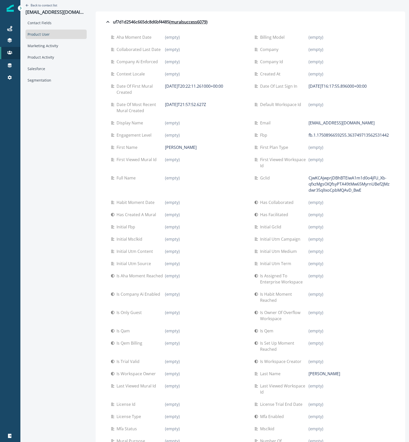
scroll to position [2854, 0]
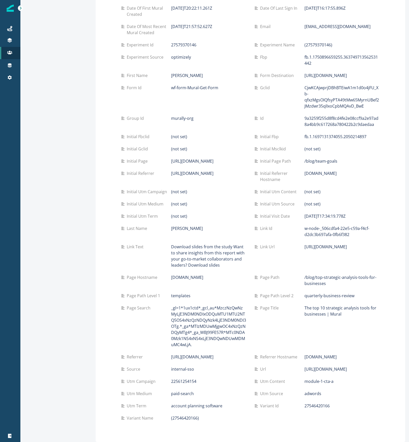
click at [11, 292] on div at bounding box center [10, 260] width 20 height 340
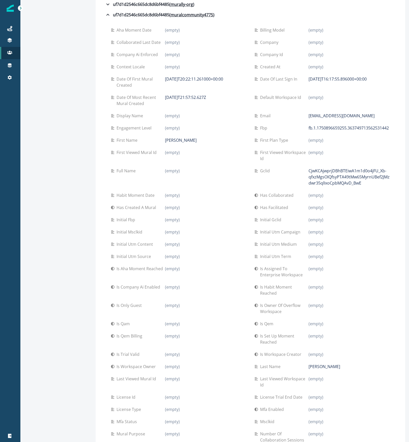
scroll to position [643, 0]
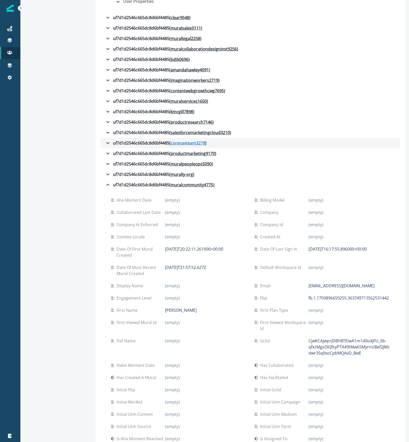
click at [182, 140] on u "corenavteam3278" at bounding box center [188, 143] width 35 height 6
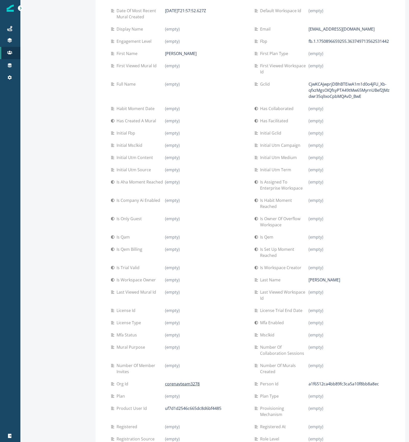
scroll to position [847, 0]
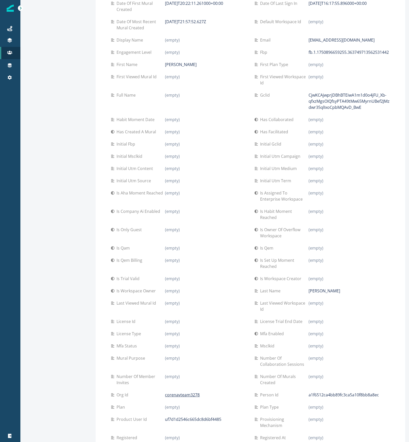
click at [132, 241] on div "Aha moment date (empty) Billing model (empty) Collaborated last date (empty) Co…" at bounding box center [250, 258] width 299 height 628
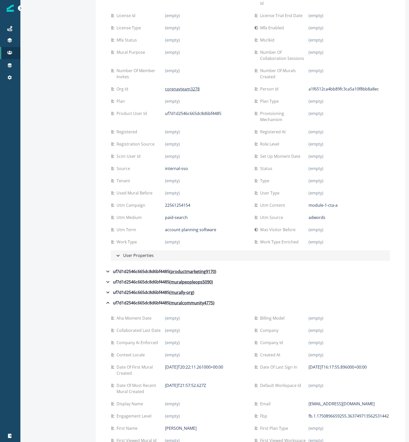
click at [130, 252] on div "User Properties" at bounding box center [134, 255] width 39 height 7
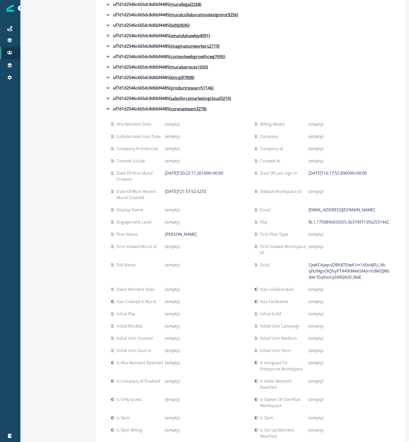
scroll to position [507, 0]
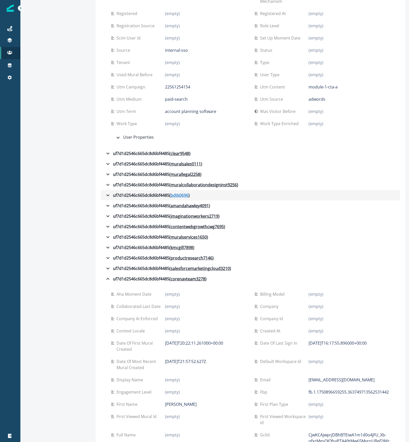
click at [172, 192] on u "bdtk0696" at bounding box center [180, 195] width 18 height 6
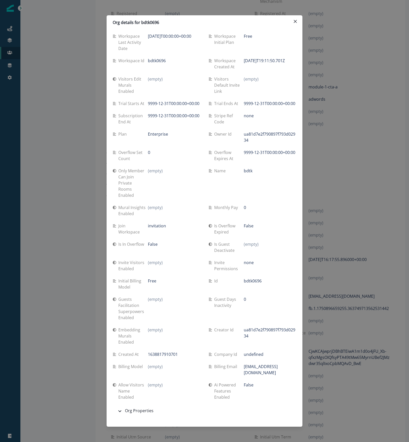
scroll to position [52, 0]
click at [122, 411] on icon "button" at bounding box center [120, 411] width 6 height 6
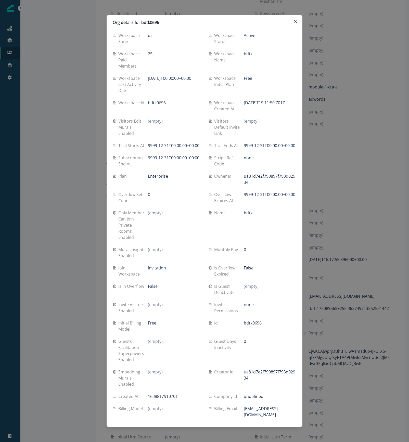
scroll to position [0, 0]
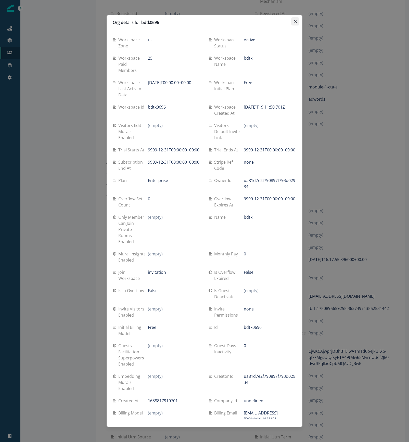
click at [295, 20] on icon "Close" at bounding box center [295, 21] width 3 height 3
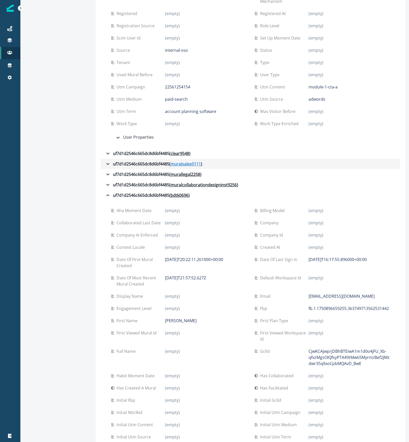
click at [180, 161] on u "muralsales0111" at bounding box center [186, 164] width 30 height 6
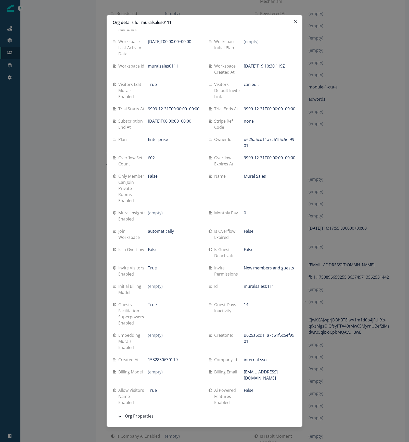
scroll to position [52, 0]
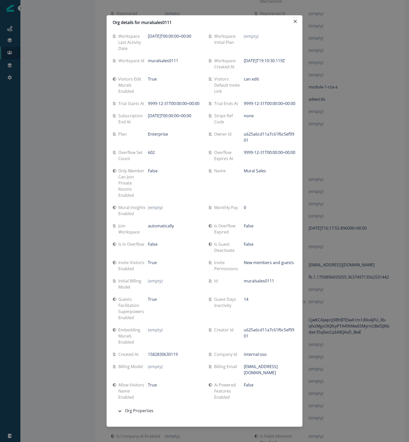
click at [361, 397] on div "Org details for muralsales0111 Workspace zone us Workspace status Active Worksp…" at bounding box center [204, 221] width 409 height 442
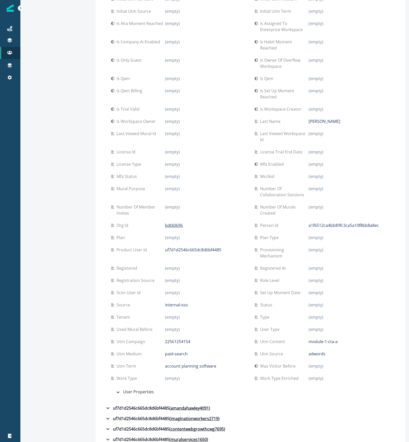
scroll to position [1765, 0]
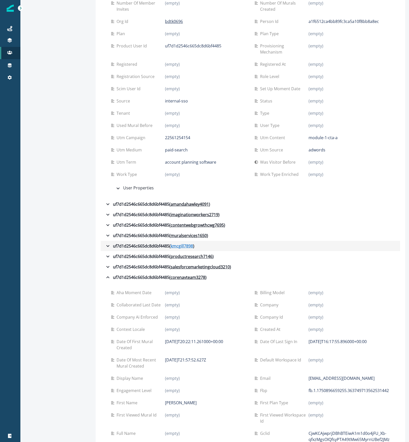
click at [179, 243] on u "kmcgill7898" at bounding box center [182, 246] width 22 height 6
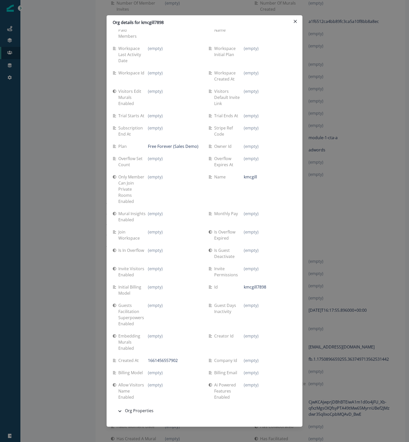
scroll to position [40, 0]
click at [153, 413] on button "Org Properties" at bounding box center [205, 411] width 184 height 11
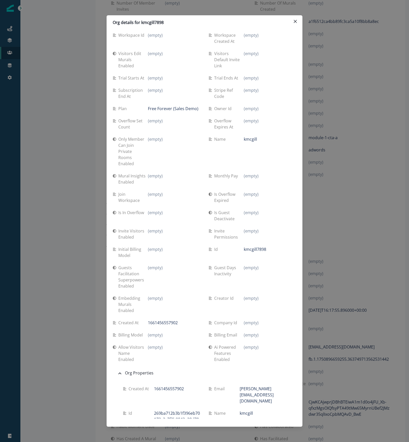
scroll to position [119, 0]
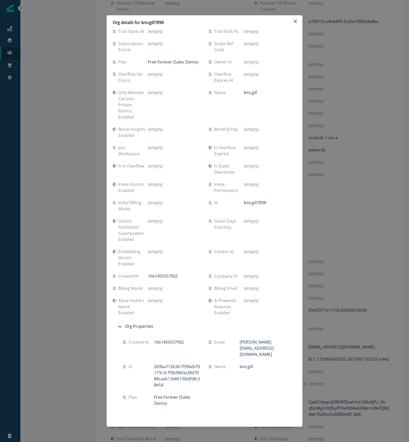
click at [69, 282] on div "Org details for kmcgill7898 Workspace zone (empty) Workspace status (empty) Wor…" at bounding box center [204, 221] width 409 height 442
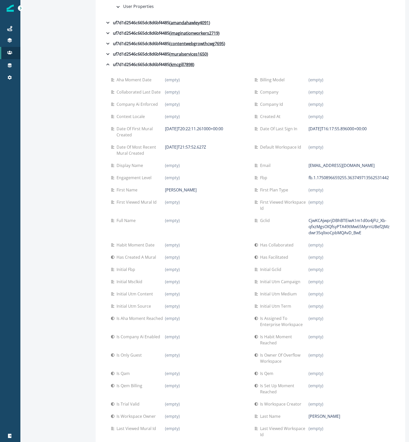
scroll to position [1935, 0]
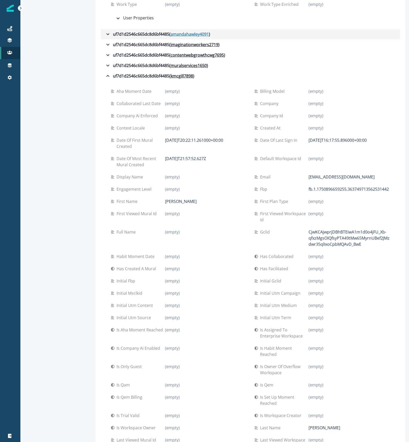
click at [184, 31] on u "amandahawley4091" at bounding box center [190, 34] width 38 height 6
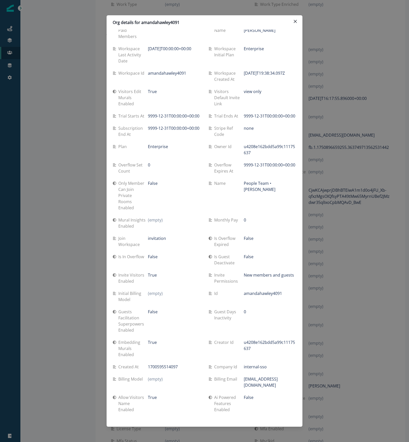
scroll to position [52, 0]
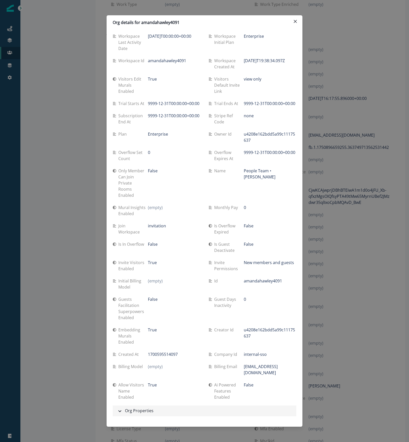
click at [141, 412] on div "Org Properties" at bounding box center [135, 411] width 37 height 7
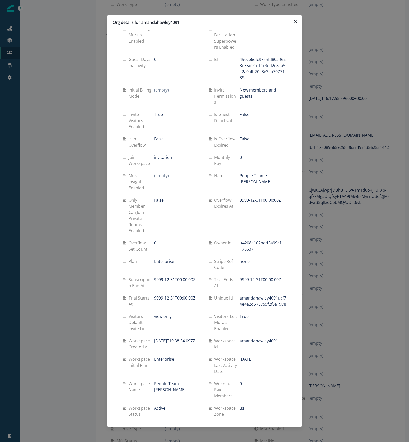
scroll to position [559, 0]
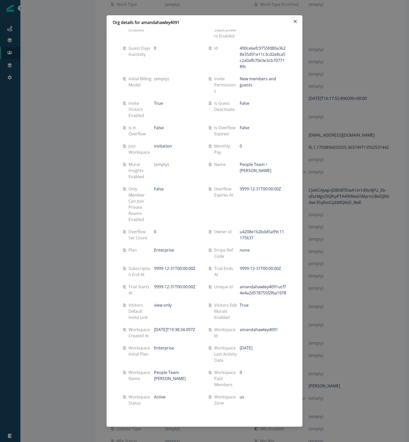
drag, startPoint x: 295, startPoint y: 24, endPoint x: 309, endPoint y: 22, distance: 14.1
click at [294, 22] on button "Close" at bounding box center [295, 21] width 8 height 8
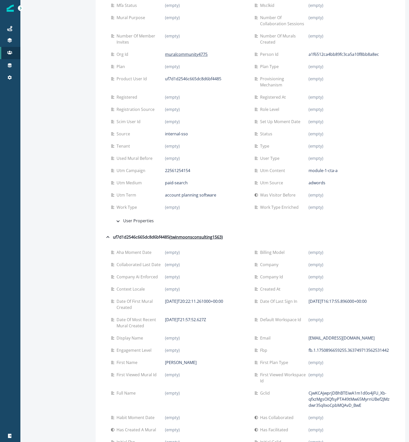
scroll to position [5064, 0]
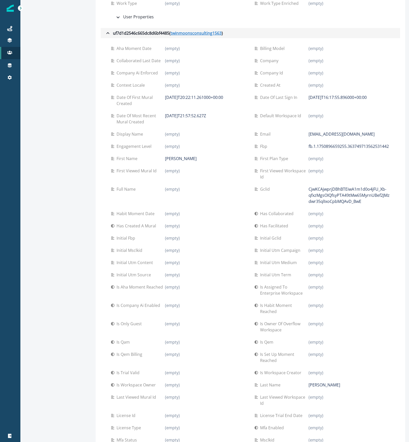
click at [191, 36] on u "twinmoonsconsulting1563" at bounding box center [196, 33] width 51 height 6
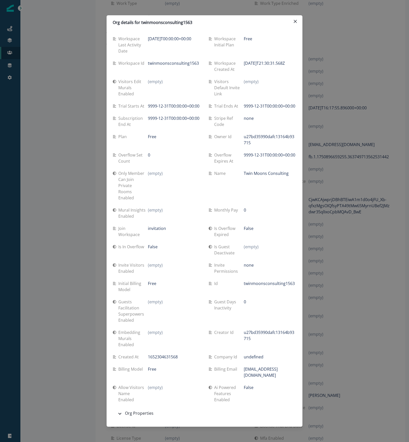
scroll to position [58, 0]
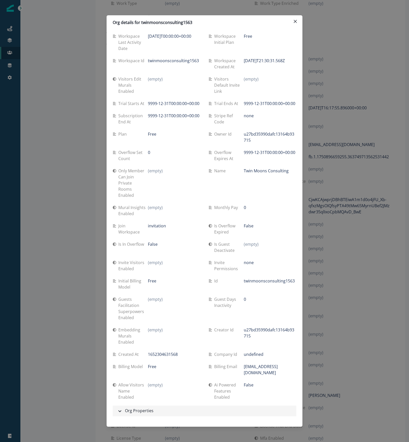
click at [153, 413] on button "Org Properties" at bounding box center [205, 411] width 184 height 11
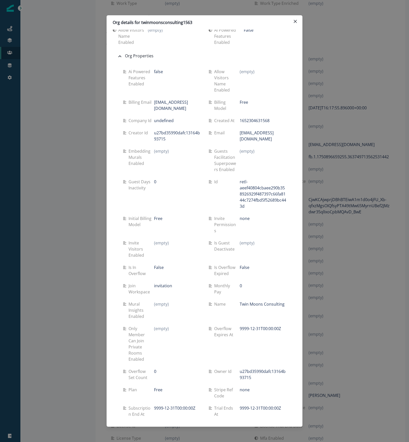
scroll to position [367, 0]
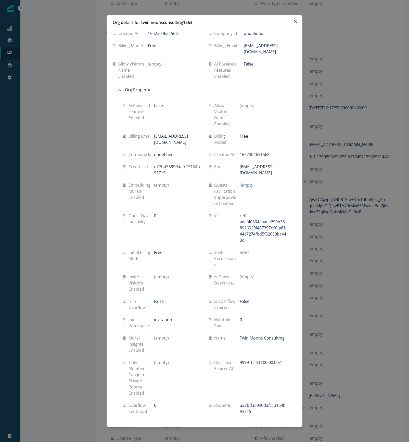
click at [167, 176] on p "u27bd35990dafc13164b93715" at bounding box center [177, 170] width 46 height 12
click at [193, 22] on div "Org details for twinmoonsconsulting1563" at bounding box center [205, 22] width 184 height 6
click at [67, 108] on div "Org details for twinmoonsconsulting1563 Workspace zone us Workspace status Acti…" at bounding box center [204, 221] width 409 height 442
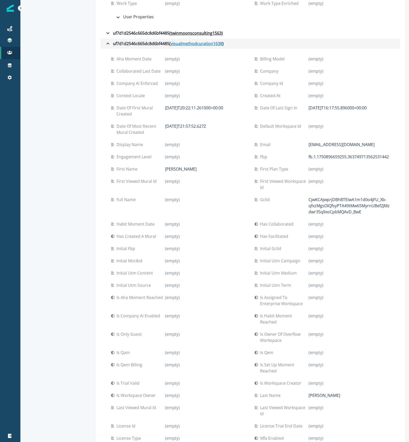
click at [177, 47] on u "visualmethodcuration1638" at bounding box center [197, 44] width 52 height 6
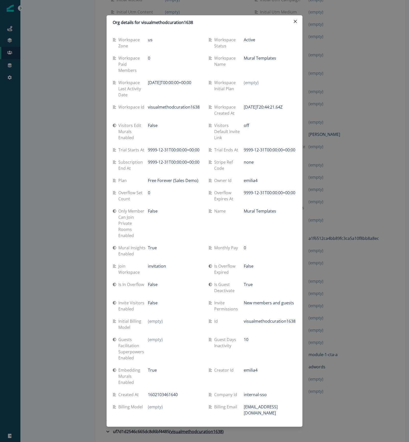
scroll to position [46, 0]
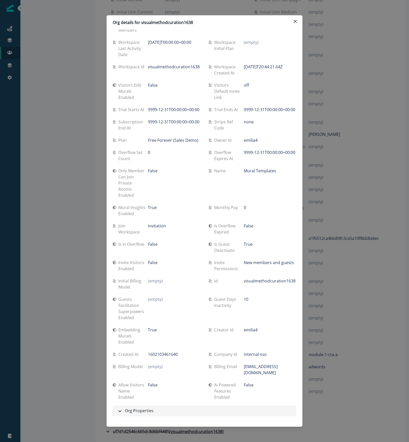
click at [139, 412] on div "Org Properties" at bounding box center [135, 411] width 37 height 7
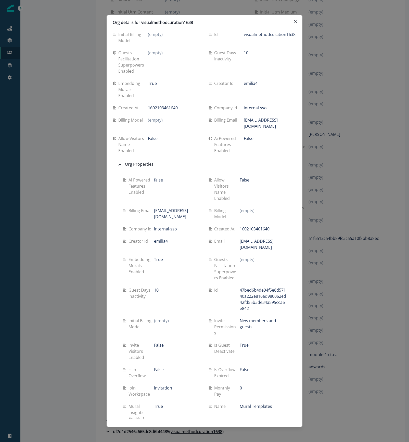
scroll to position [275, 0]
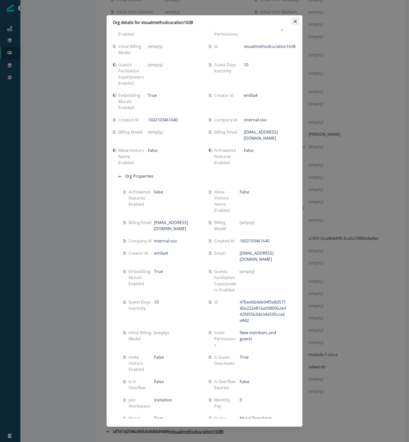
click at [297, 20] on button "Close" at bounding box center [295, 21] width 8 height 8
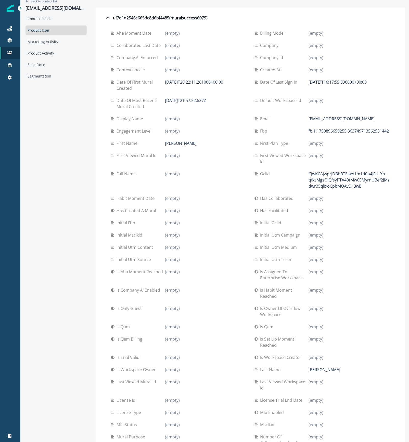
scroll to position [0, 0]
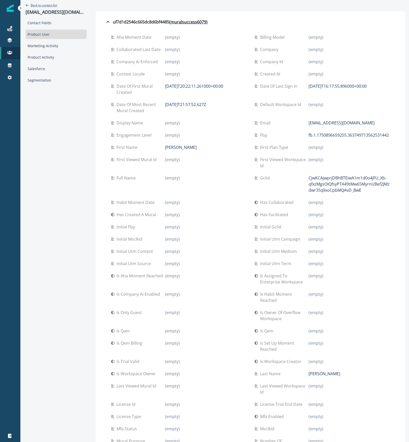
click at [36, 4] on p "Back to contact list" at bounding box center [44, 5] width 27 height 4
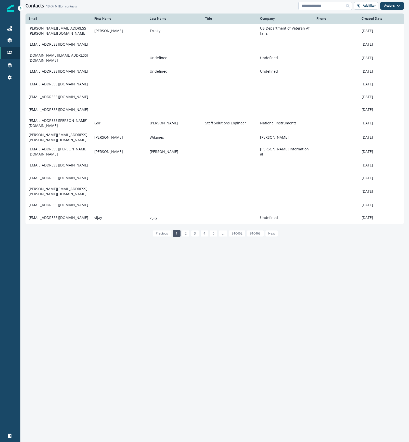
click at [336, 7] on input at bounding box center [325, 6] width 54 height 8
type input "**********"
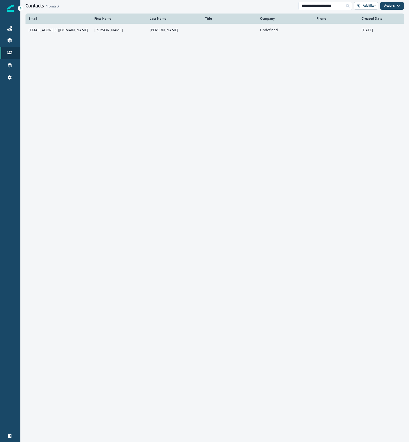
click at [55, 34] on td "kmcgill.test1@gmail.com" at bounding box center [59, 30] width 66 height 13
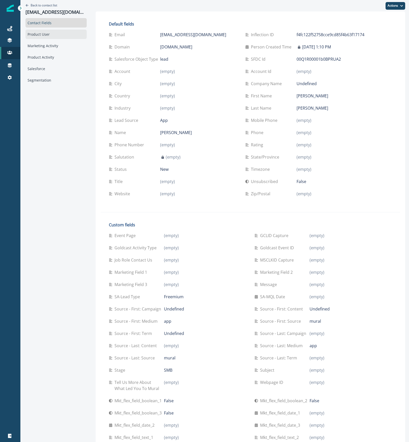
click at [58, 36] on div "Product User" at bounding box center [56, 34] width 61 height 9
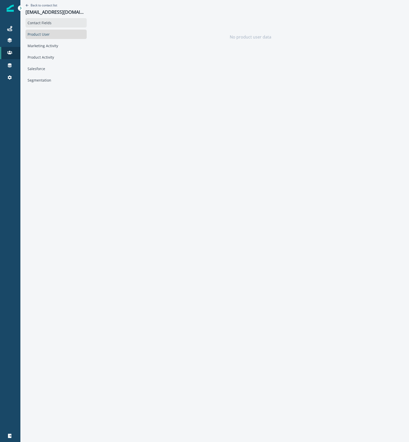
click at [48, 26] on div "Contact Fields" at bounding box center [56, 22] width 61 height 9
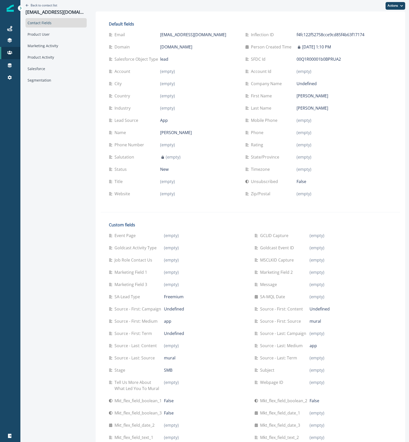
click at [16, 134] on div at bounding box center [10, 260] width 20 height 340
click at [50, 77] on div "Segmentation" at bounding box center [56, 79] width 61 height 9
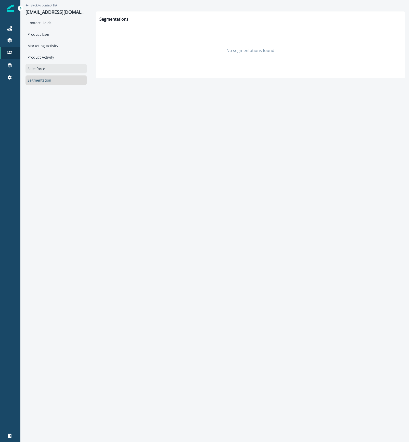
click at [50, 68] on div "Salesforce" at bounding box center [56, 68] width 61 height 9
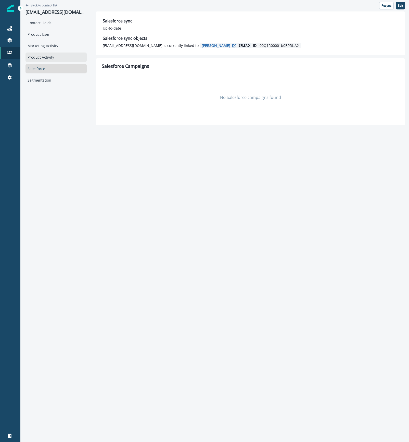
click at [49, 54] on div "Product Activity" at bounding box center [56, 57] width 61 height 9
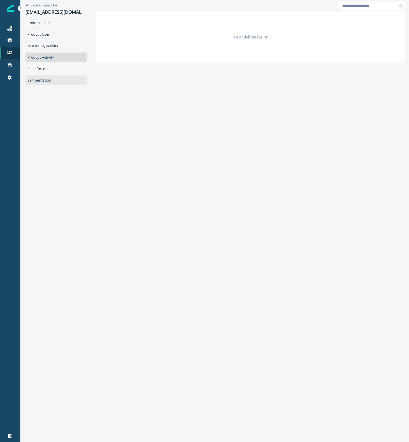
click at [36, 80] on div "Segmentation" at bounding box center [56, 79] width 61 height 9
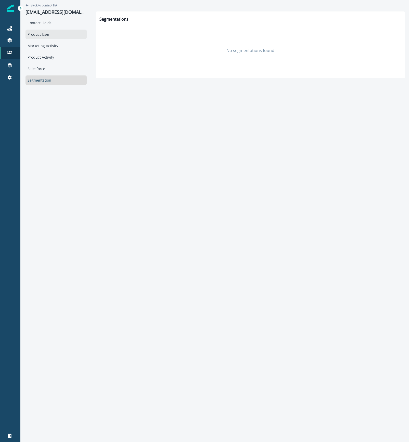
click at [38, 34] on div "Product User" at bounding box center [56, 34] width 61 height 9
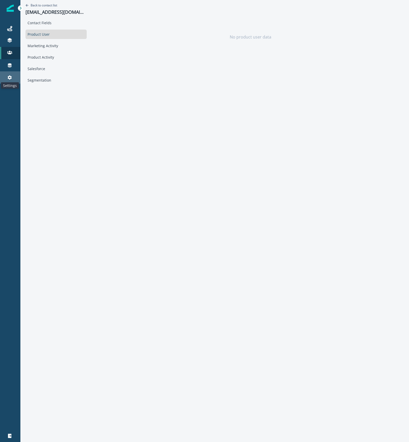
click at [10, 75] on icon at bounding box center [9, 77] width 5 height 5
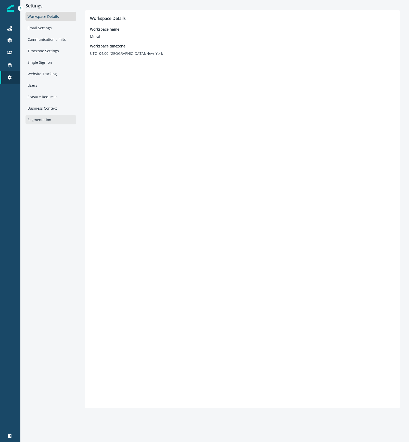
click at [50, 121] on div "Segmentation" at bounding box center [51, 119] width 50 height 9
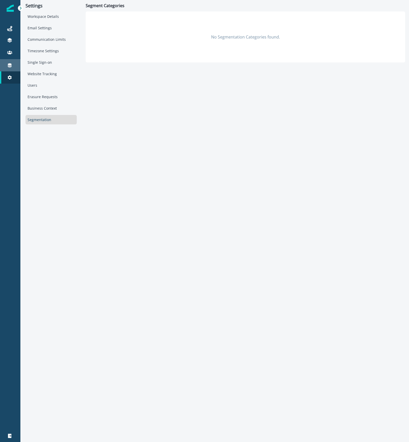
click at [14, 65] on div "Connections" at bounding box center [10, 65] width 16 height 6
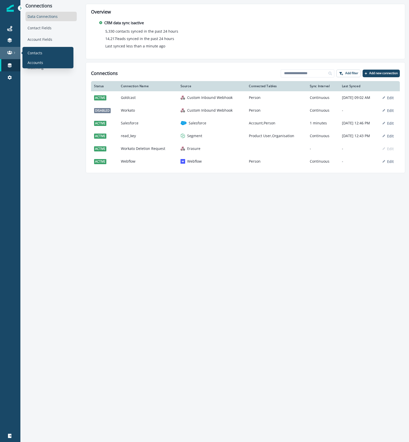
click at [13, 51] on div at bounding box center [10, 52] width 16 height 5
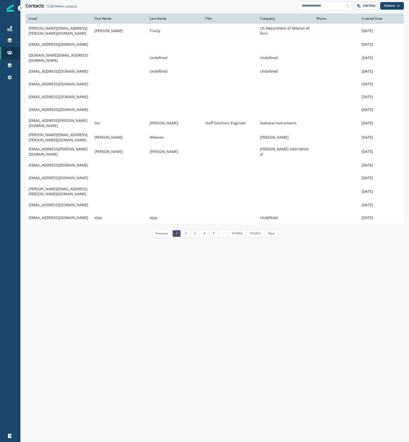
click at [169, 343] on div "Email First Name Last Name Title Company Phone Created Date jami.trusty@va.gov …" at bounding box center [214, 228] width 389 height 428
click at [297, 309] on div "Email First Name Last Name Title Company Phone Created Date jami.trusty@va.gov …" at bounding box center [214, 228] width 389 height 428
click at [13, 27] on div "Journeys" at bounding box center [10, 29] width 16 height 6
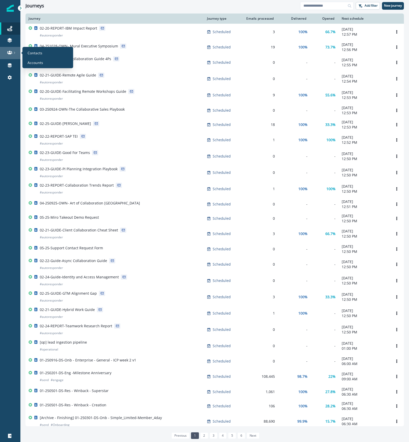
click at [14, 53] on icon at bounding box center [14, 53] width 3 height 3
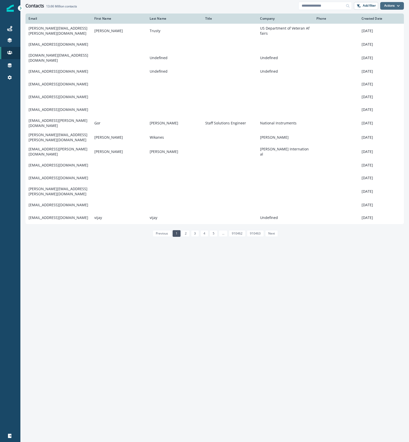
click at [393, 6] on button "Actions" at bounding box center [392, 6] width 24 height 8
click at [365, 5] on p "Add filter" at bounding box center [369, 6] width 13 height 4
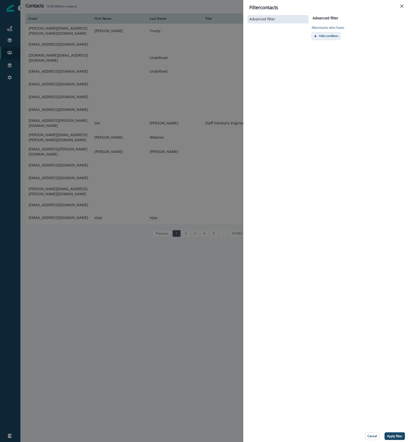
click at [335, 35] on p "Add condition" at bounding box center [328, 36] width 19 height 4
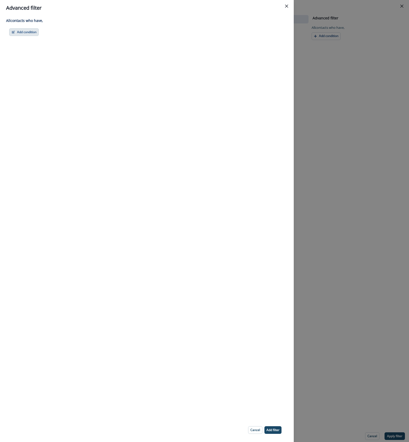
click at [23, 34] on button "Add condition" at bounding box center [24, 32] width 30 height 8
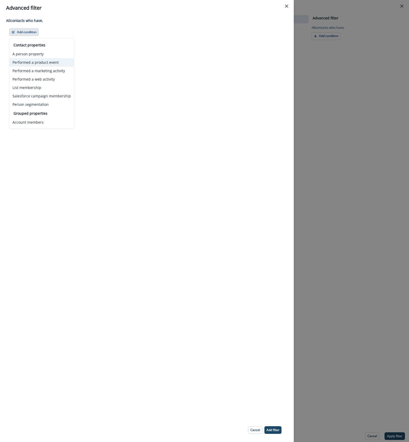
click at [30, 61] on button "Performed a product event" at bounding box center [41, 62] width 65 height 8
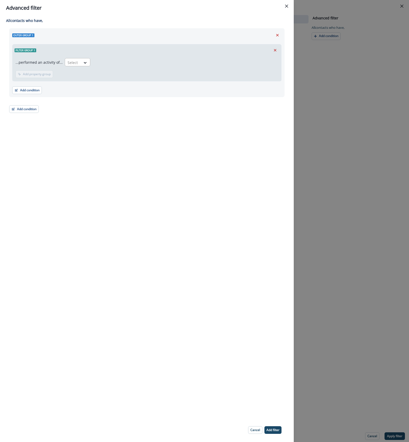
click at [77, 61] on div at bounding box center [73, 62] width 11 height 6
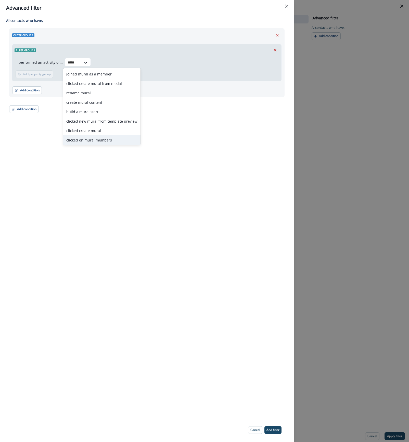
type input "*****"
click at [181, 126] on div "All contact s who have, Outer group 1 Filter group 1 ...performed an activity o…" at bounding box center [147, 217] width 294 height 402
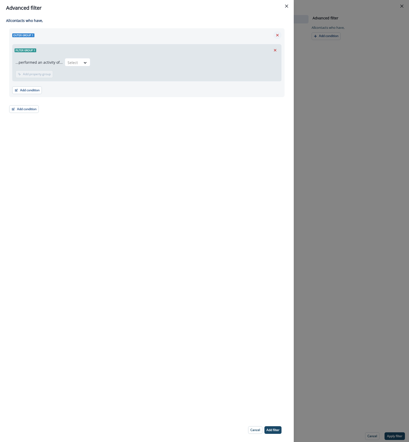
click at [277, 34] on icon "Remove" at bounding box center [277, 35] width 5 height 5
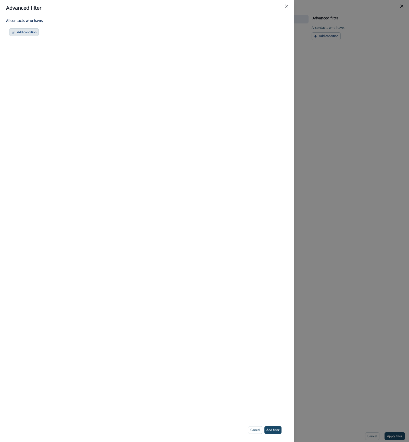
click at [26, 30] on button "Add condition" at bounding box center [24, 32] width 30 height 8
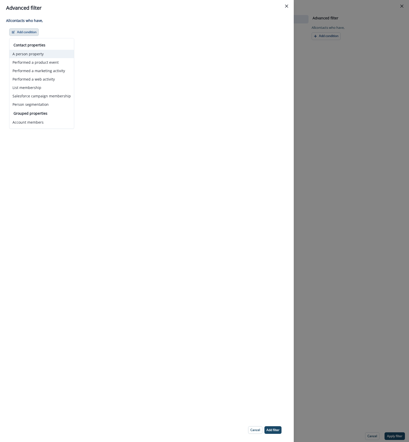
click at [31, 54] on button "A person property" at bounding box center [41, 54] width 65 height 8
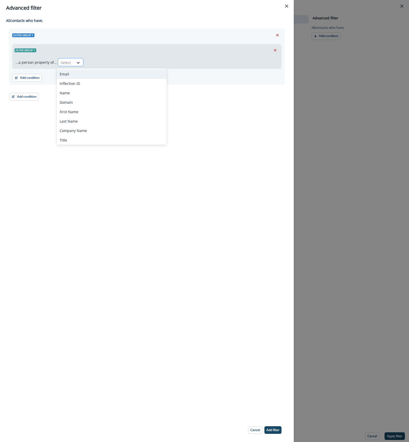
click at [72, 60] on div "Select" at bounding box center [66, 62] width 16 height 8
type input "*****"
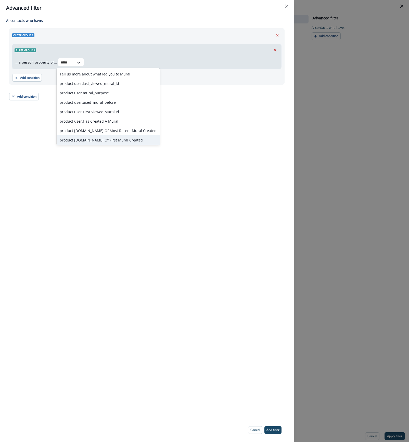
click at [130, 143] on div "product [DOMAIN_NAME] Of First Mural Created" at bounding box center [108, 139] width 103 height 9
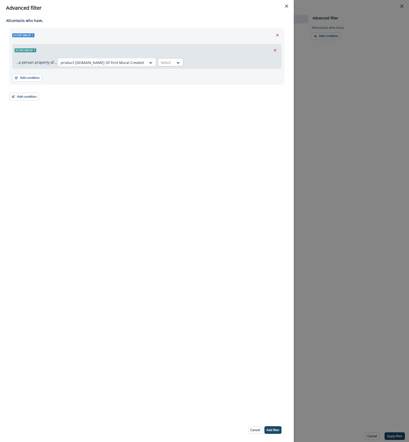
click at [158, 64] on div "Select" at bounding box center [166, 62] width 16 height 8
click at [145, 141] on div "in past" at bounding box center [180, 139] width 76 height 9
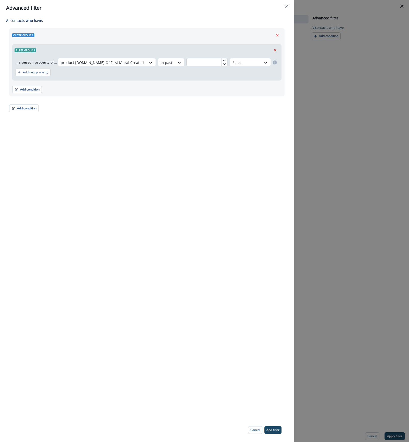
click at [195, 63] on input "text" at bounding box center [206, 62] width 41 height 8
type input "*"
click at [233, 60] on div at bounding box center [246, 62] width 27 height 6
click at [233, 71] on div "day(s)" at bounding box center [245, 73] width 49 height 9
click at [272, 430] on p "Add filter" at bounding box center [273, 430] width 13 height 4
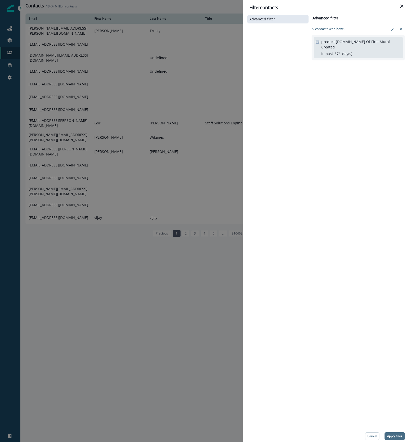
click at [395, 438] on p "Apply filter" at bounding box center [394, 437] width 15 height 4
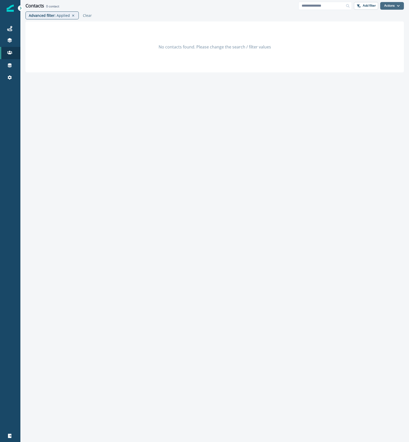
click at [395, 7] on button "Actions" at bounding box center [392, 6] width 24 height 8
click at [205, 41] on div "No contacts found. Please change the search / filter values" at bounding box center [215, 46] width 378 height 51
click at [369, 7] on p "Add filter" at bounding box center [369, 6] width 13 height 4
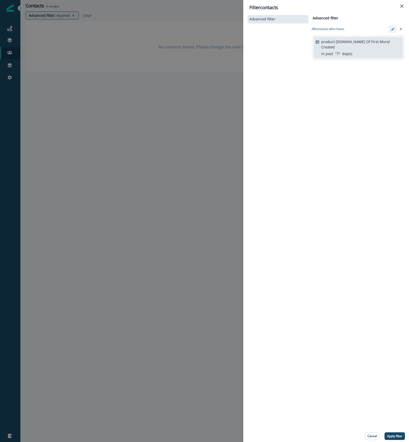
click at [390, 30] on button "edit-filter" at bounding box center [393, 29] width 8 height 8
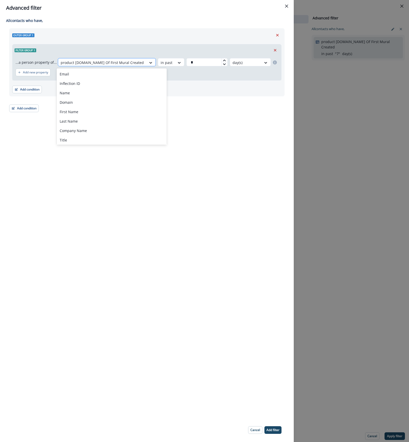
click at [117, 65] on div at bounding box center [102, 62] width 83 height 6
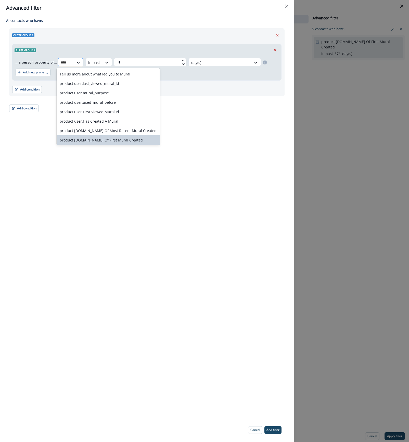
type input "*****"
drag, startPoint x: 108, startPoint y: 129, endPoint x: 121, endPoint y: 132, distance: 13.4
click at [108, 129] on div "product [DOMAIN_NAME] Of Most Recent Mural Created" at bounding box center [108, 130] width 103 height 9
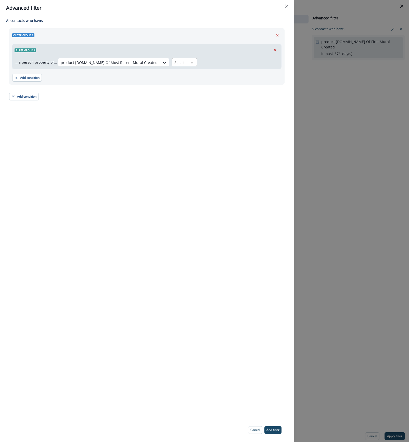
click at [190, 60] on icon at bounding box center [192, 62] width 5 height 5
click at [172, 62] on div "Select" at bounding box center [180, 62] width 16 height 8
drag, startPoint x: 162, startPoint y: 112, endPoint x: 149, endPoint y: 97, distance: 19.3
click at [160, 107] on div "All contact s who have, Outer group 1 Filter group 1 ...a person property of...…" at bounding box center [147, 217] width 294 height 402
click at [142, 63] on div "product [DOMAIN_NAME] Of Most Recent Mural Created" at bounding box center [109, 62] width 102 height 8
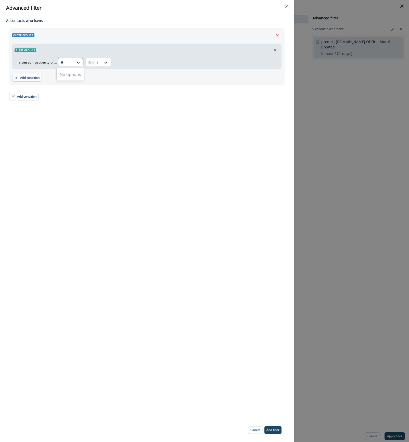
type input "*"
type input "****"
click at [126, 83] on div "product [DOMAIN_NAME] Of Last Sign In" at bounding box center [112, 83] width 110 height 9
click at [160, 63] on div at bounding box center [164, 62] width 9 height 5
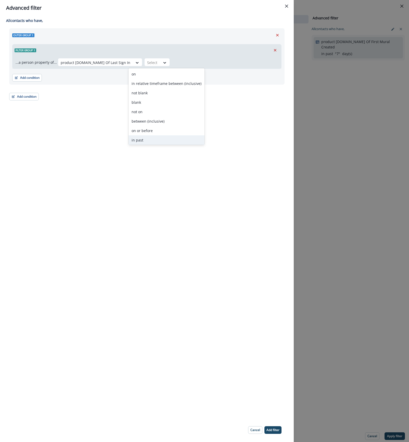
click at [156, 141] on div "in past" at bounding box center [167, 139] width 76 height 9
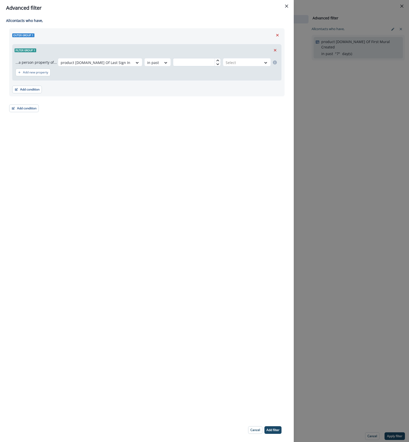
click at [192, 64] on input "text" at bounding box center [197, 62] width 48 height 8
type input "*"
click at [242, 64] on div at bounding box center [242, 62] width 33 height 6
click at [238, 74] on div "day(s)" at bounding box center [243, 73] width 56 height 9
click at [275, 426] on button "Add filter" at bounding box center [272, 430] width 17 height 8
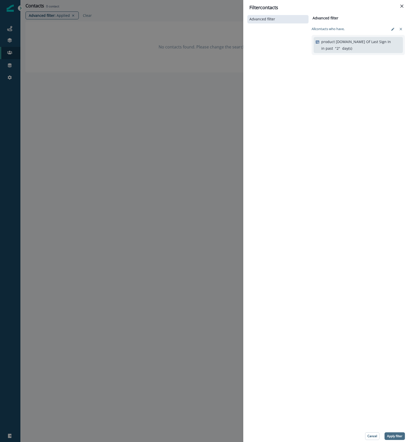
click at [404, 436] on button "Apply filter" at bounding box center [395, 437] width 20 height 8
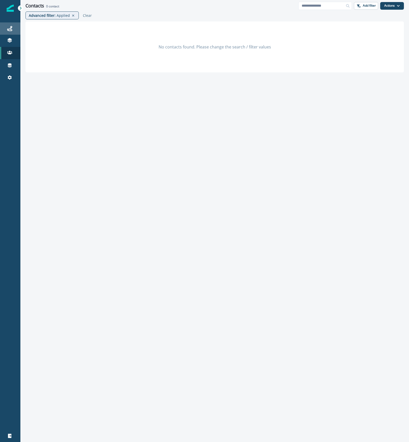
click at [13, 29] on div "Journeys" at bounding box center [10, 29] width 16 height 6
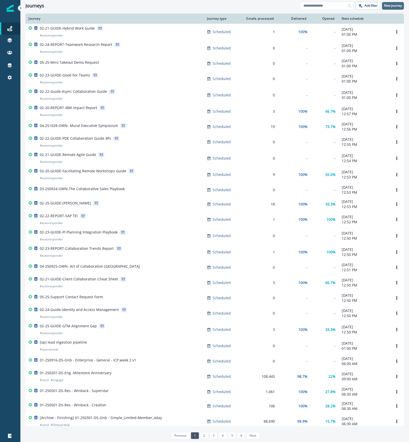
click at [396, 5] on p "New journey" at bounding box center [393, 6] width 18 height 4
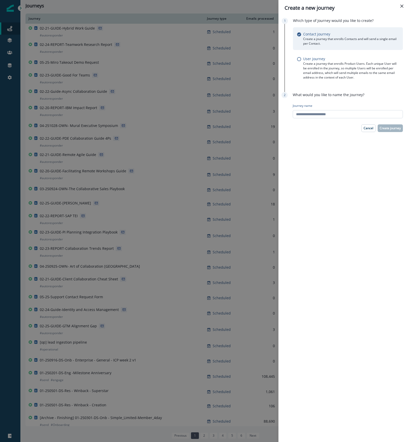
click at [314, 113] on input "Journey name" at bounding box center [348, 114] width 110 height 8
type input "*"
type input "**********"
click at [391, 127] on p "Create journey" at bounding box center [390, 128] width 21 height 4
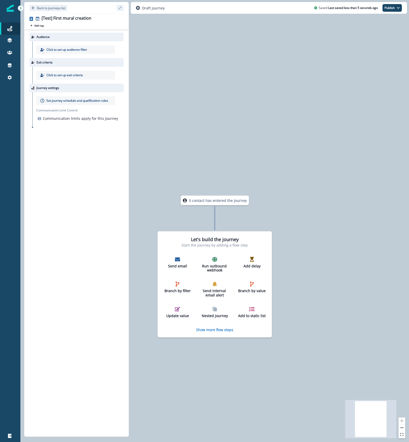
click at [80, 49] on p "Click to set up audience filter" at bounding box center [66, 49] width 41 height 5
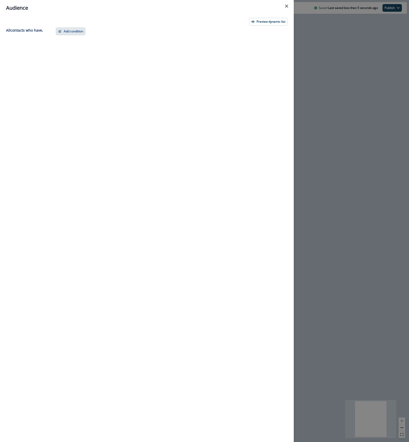
click at [82, 34] on button "Add condition" at bounding box center [71, 32] width 30 height 8
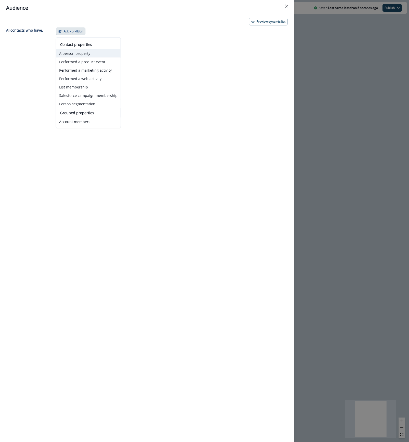
click at [86, 53] on button "A person property" at bounding box center [88, 53] width 65 height 8
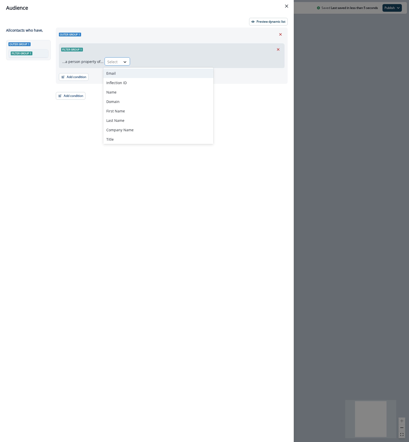
click at [114, 60] on div at bounding box center [112, 62] width 11 height 6
type input "****"
click at [122, 81] on div "product user.registered_at" at bounding box center [134, 82] width 63 height 9
click at [170, 60] on div at bounding box center [175, 62] width 11 height 6
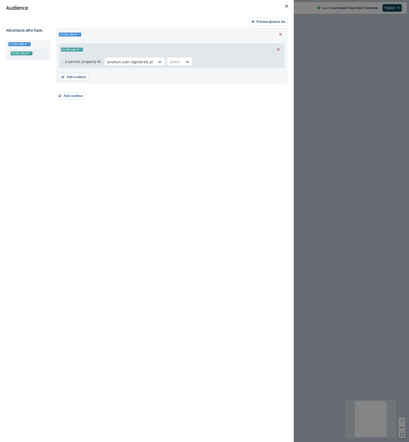
drag, startPoint x: 239, startPoint y: 100, endPoint x: 239, endPoint y: 105, distance: 5.4
click at [239, 105] on div "Outer group 1 Filter group 1 ...a person property of... product user.registered…" at bounding box center [170, 226] width 235 height 396
click at [183, 59] on div at bounding box center [187, 61] width 9 height 5
click at [200, 121] on div "on or after" at bounding box center [202, 119] width 76 height 9
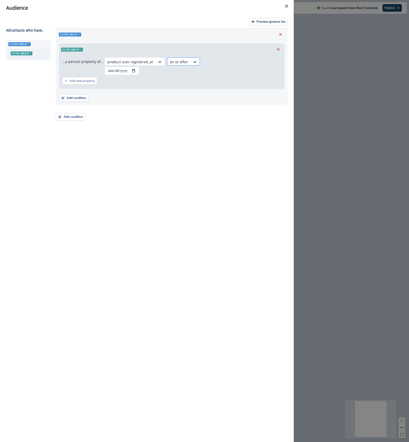
click at [181, 65] on div at bounding box center [179, 62] width 18 height 6
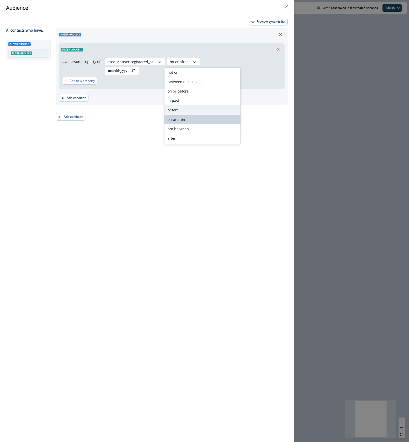
click at [178, 109] on div "before" at bounding box center [202, 109] width 76 height 9
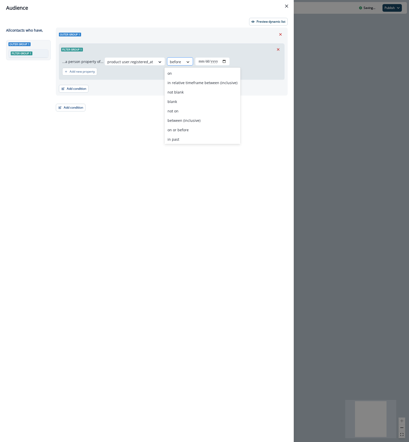
click at [184, 60] on div at bounding box center [188, 61] width 9 height 5
click at [193, 91] on div "on or before" at bounding box center [202, 90] width 76 height 9
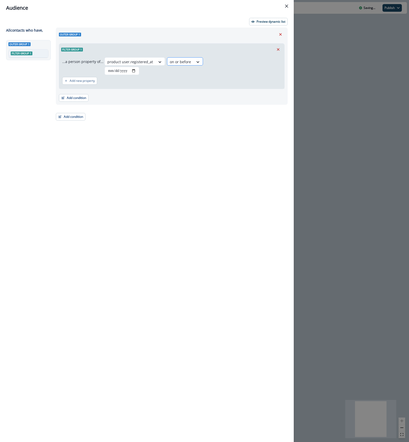
click at [179, 60] on div at bounding box center [180, 62] width 21 height 6
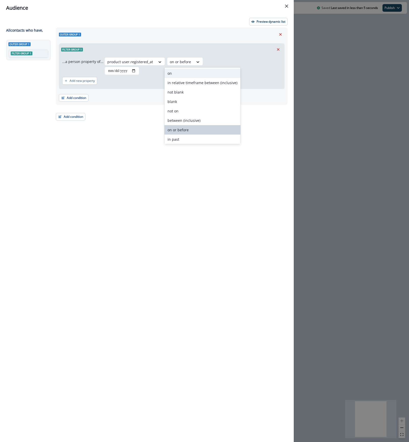
click at [169, 70] on div "on" at bounding box center [202, 73] width 76 height 9
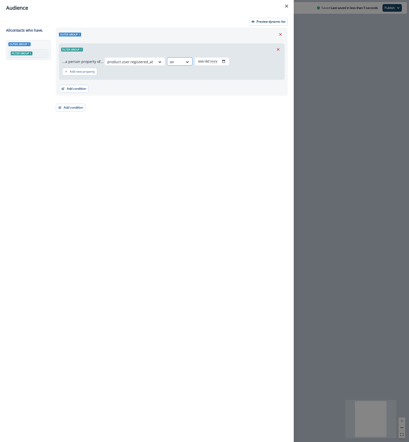
click at [180, 61] on div "on" at bounding box center [175, 62] width 16 height 8
click at [183, 82] on div "in relative timeframe between (inclusive)" at bounding box center [202, 82] width 76 height 9
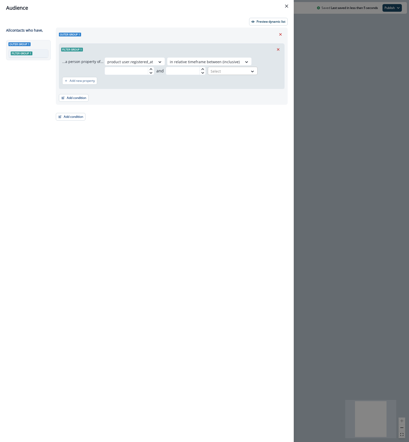
click at [238, 70] on div at bounding box center [228, 71] width 35 height 6
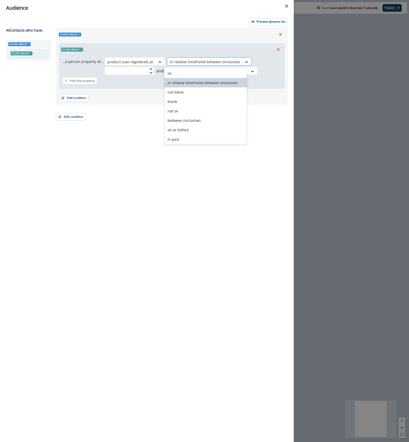
click at [224, 60] on div at bounding box center [205, 62] width 70 height 6
click at [184, 111] on div "not on" at bounding box center [205, 110] width 82 height 9
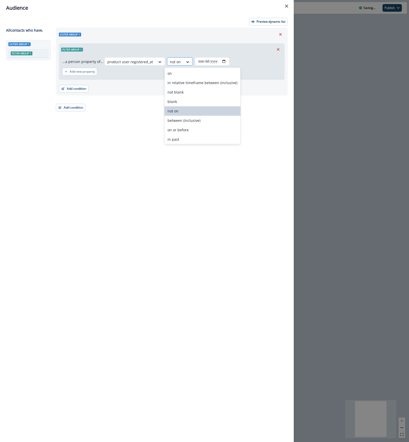
click at [184, 57] on div "not on" at bounding box center [180, 61] width 26 height 8
click at [191, 118] on div "between (inclusive)" at bounding box center [202, 120] width 76 height 9
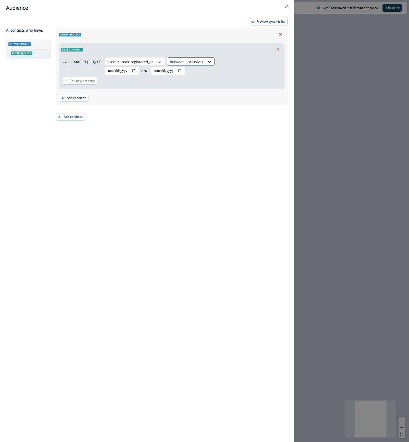
click at [186, 62] on div at bounding box center [186, 62] width 33 height 6
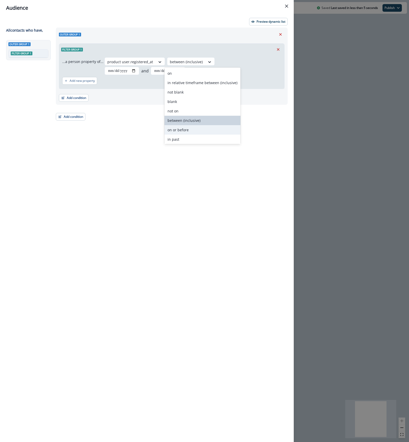
click at [194, 129] on div "on or before" at bounding box center [202, 129] width 76 height 9
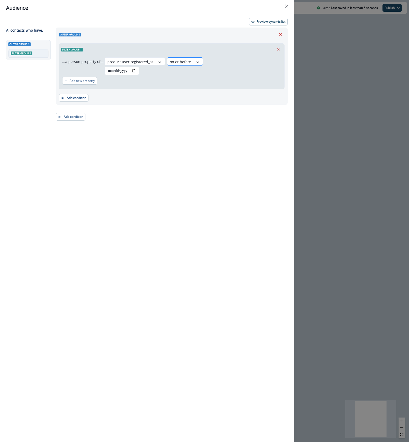
click at [185, 61] on div at bounding box center [180, 62] width 21 height 6
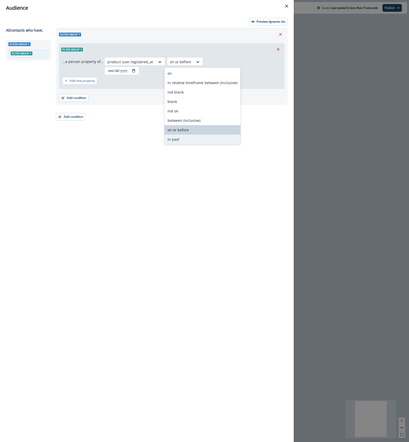
click at [185, 140] on div "in past" at bounding box center [202, 139] width 76 height 9
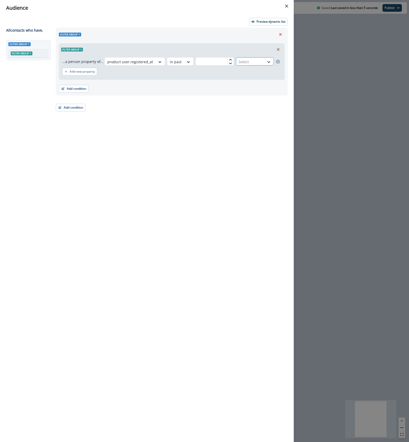
click at [263, 61] on div "Select" at bounding box center [250, 62] width 28 height 8
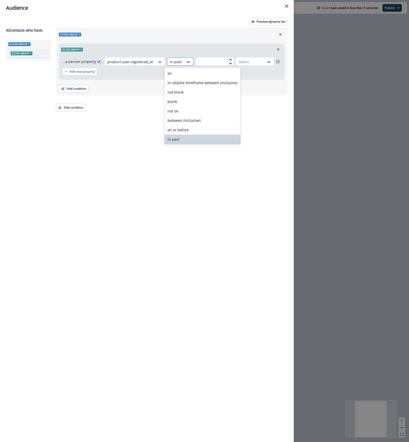
click at [175, 60] on div at bounding box center [176, 62] width 12 height 6
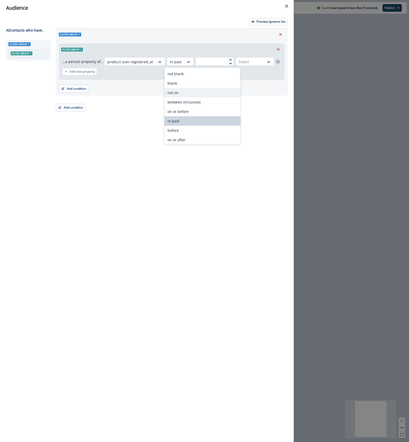
scroll to position [34, 0]
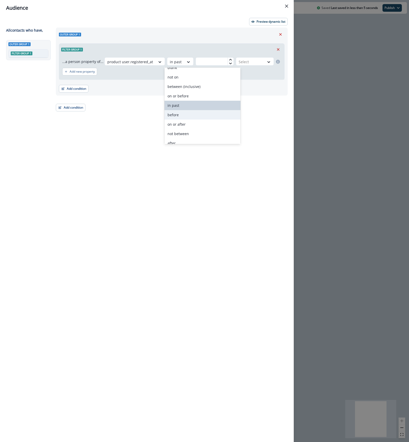
click at [199, 115] on div "before" at bounding box center [202, 114] width 76 height 9
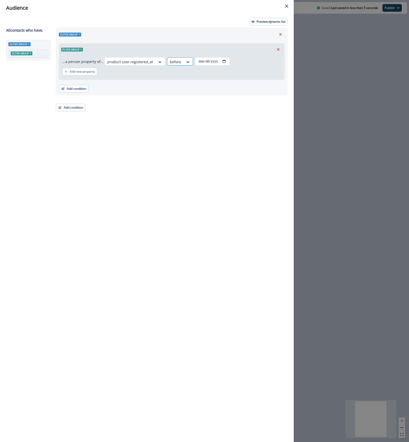
click at [179, 60] on div "before" at bounding box center [175, 62] width 16 height 8
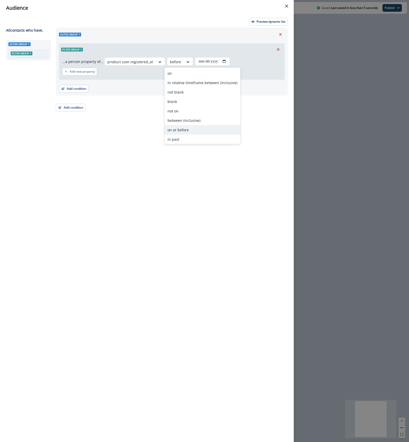
click at [173, 131] on div "on or before" at bounding box center [202, 129] width 76 height 9
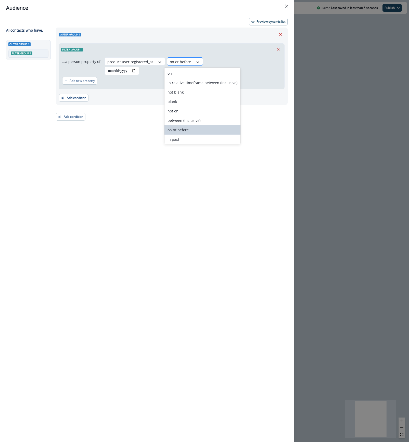
click at [174, 62] on div at bounding box center [180, 62] width 21 height 6
click at [172, 139] on div "in past" at bounding box center [202, 139] width 76 height 9
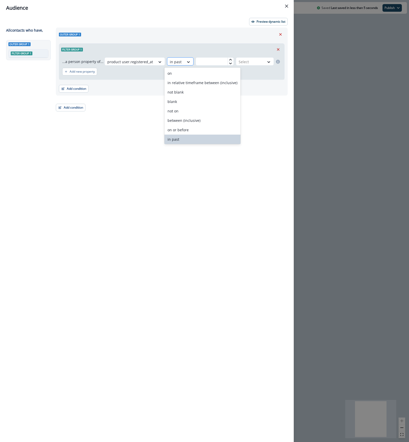
click at [178, 60] on div at bounding box center [176, 62] width 12 height 6
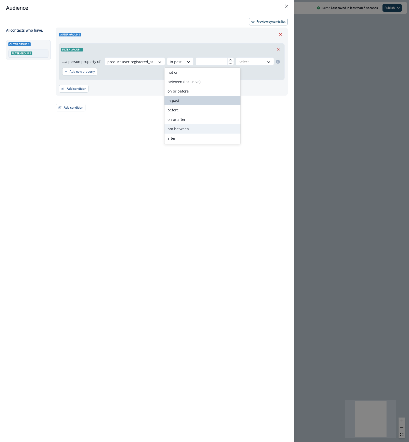
click at [195, 130] on div "not between" at bounding box center [202, 128] width 76 height 9
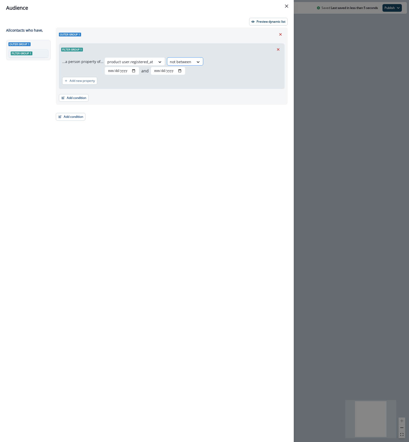
click at [189, 61] on div "not between" at bounding box center [180, 62] width 27 height 8
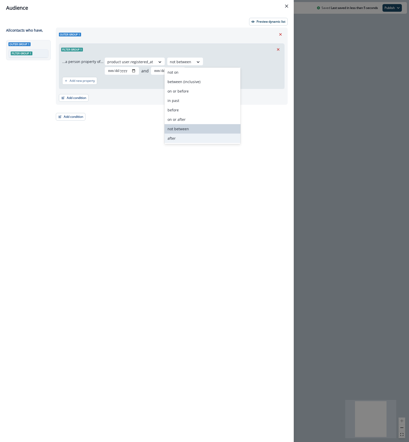
click at [180, 137] on div "after" at bounding box center [202, 138] width 76 height 9
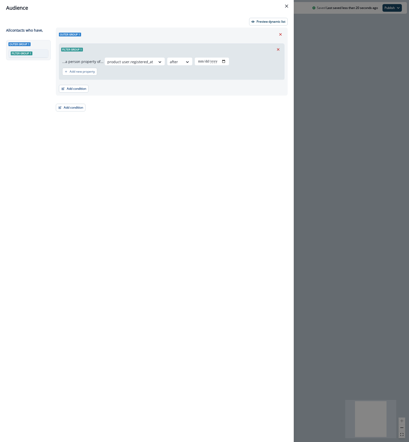
click at [27, 155] on div "Outer group 1 Filter group 1" at bounding box center [29, 232] width 47 height 384
click at [175, 61] on div at bounding box center [175, 62] width 11 height 6
click at [332, 60] on div "Audience Preview dynamic list All contact s who have, Outer group 1 Filter grou…" at bounding box center [204, 221] width 409 height 442
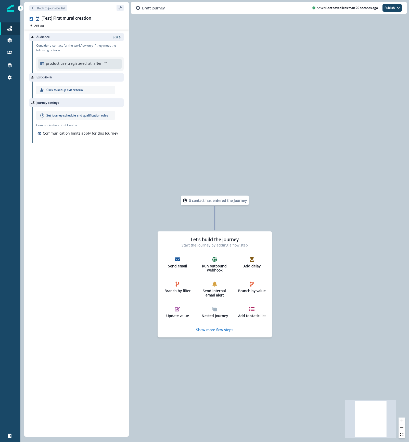
click at [94, 63] on p "after" at bounding box center [98, 63] width 8 height 5
click at [117, 38] on p "Edit" at bounding box center [115, 37] width 5 height 4
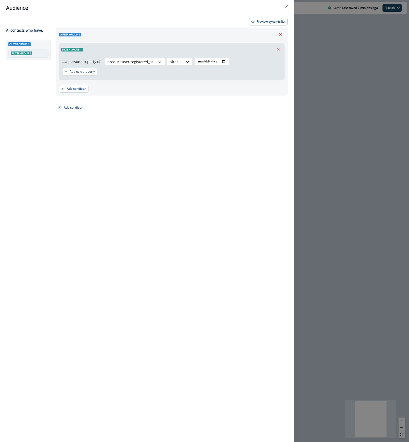
click at [17, 123] on div "Outer group 1 Filter group 1" at bounding box center [29, 232] width 47 height 384
click at [283, 6] on button "Close" at bounding box center [287, 6] width 8 height 8
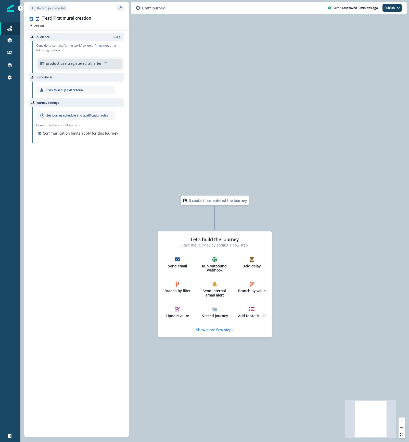
click at [291, 95] on div "0 contact has entered the journey Let's build the journey Start the journey by …" at bounding box center [214, 221] width 389 height 442
click at [56, 10] on button "Back to journeys list" at bounding box center [48, 8] width 38 height 6
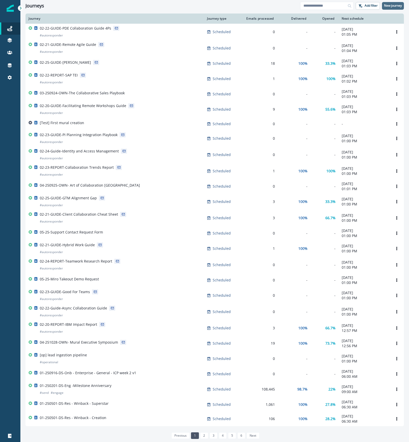
click at [393, 7] on p "New journey" at bounding box center [393, 6] width 18 height 4
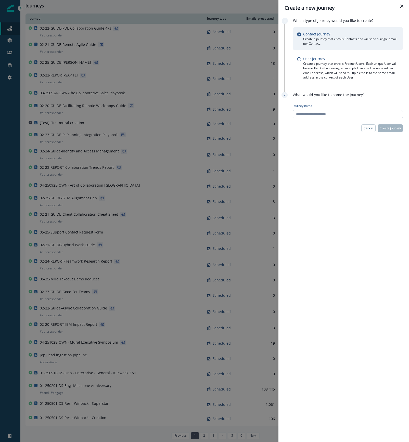
click at [331, 114] on input "Journey name" at bounding box center [348, 114] width 110 height 8
drag, startPoint x: 391, startPoint y: 112, endPoint x: 343, endPoint y: 113, distance: 48.2
click at [343, 113] on input "**********" at bounding box center [348, 114] width 110 height 8
type input "**********"
click at [396, 130] on p "Create journey" at bounding box center [390, 128] width 21 height 4
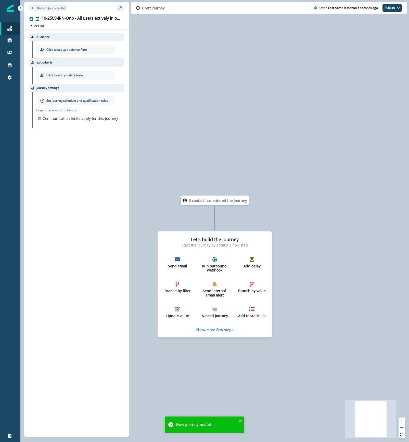
click at [78, 49] on p "Click to set up audience filter" at bounding box center [66, 49] width 41 height 5
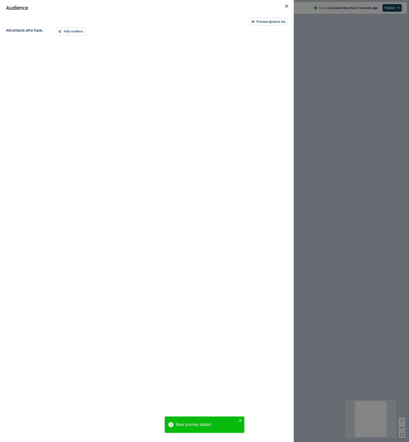
click at [79, 26] on div "Preview dynamic list All contact s who have, Add condition Contact properties A…" at bounding box center [147, 229] width 294 height 426
click at [78, 30] on button "Add condition" at bounding box center [71, 32] width 30 height 8
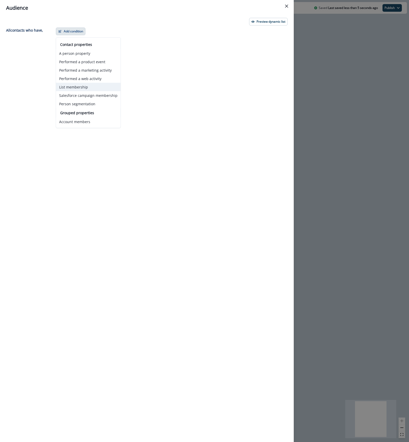
click at [87, 86] on button "List membership" at bounding box center [88, 87] width 65 height 8
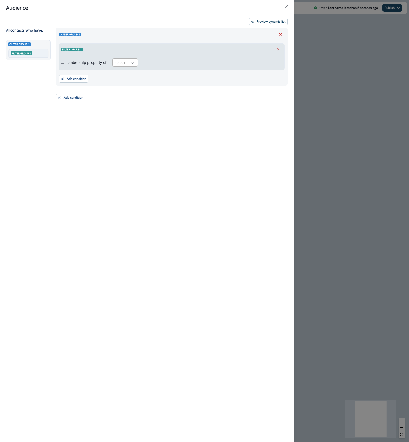
click at [119, 64] on div at bounding box center [120, 63] width 11 height 6
click at [121, 76] on div "in" at bounding box center [124, 74] width 26 height 9
click at [155, 62] on div at bounding box center [202, 63] width 116 height 6
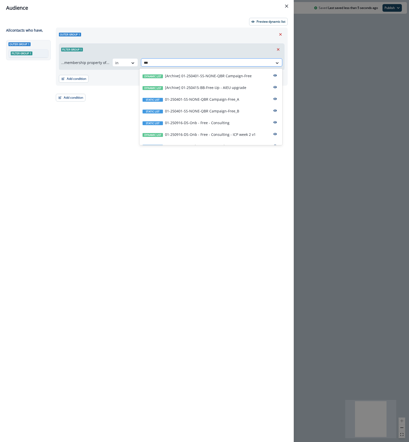
type input "****"
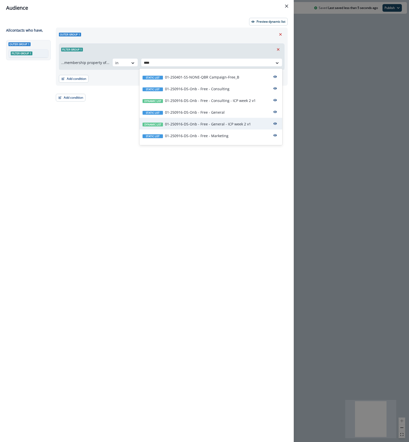
scroll to position [68, 0]
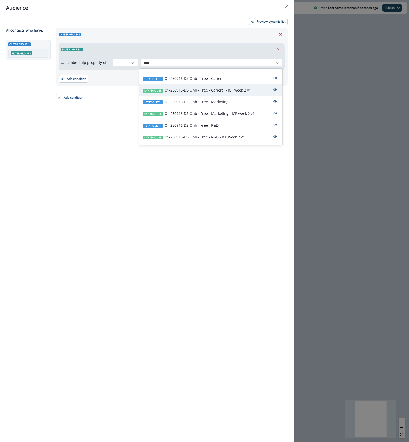
click at [212, 129] on div "Static list 01-250916-DS-Onb - Free - R&D" at bounding box center [211, 125] width 143 height 12
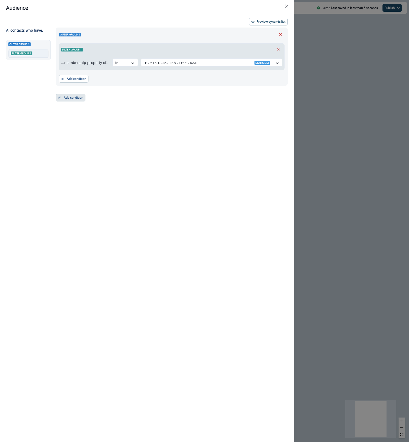
click at [74, 97] on button "Add condition" at bounding box center [71, 98] width 30 height 8
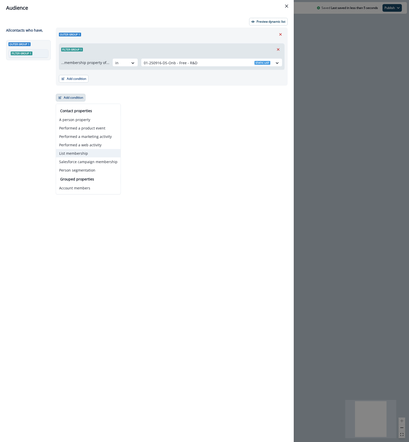
click at [88, 153] on button "List membership" at bounding box center [88, 153] width 65 height 8
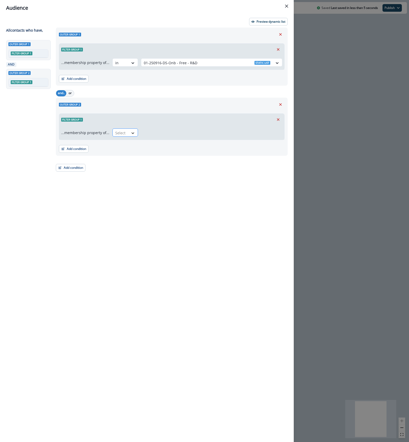
click at [131, 133] on icon at bounding box center [133, 133] width 5 height 5
click at [126, 147] on div "in" at bounding box center [124, 144] width 26 height 9
click at [199, 134] on div at bounding box center [207, 133] width 126 height 6
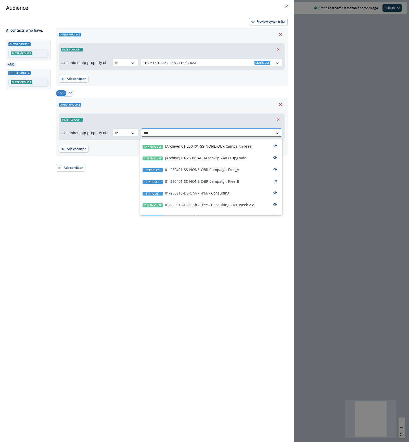
type input "****"
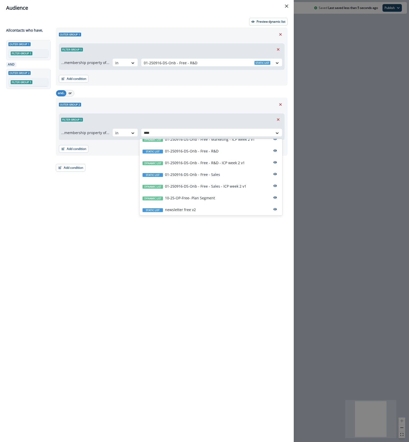
scroll to position [113, 0]
click at [219, 175] on div "Static list 01-250916-DS-Onb - Free - Sales" at bounding box center [211, 174] width 143 height 12
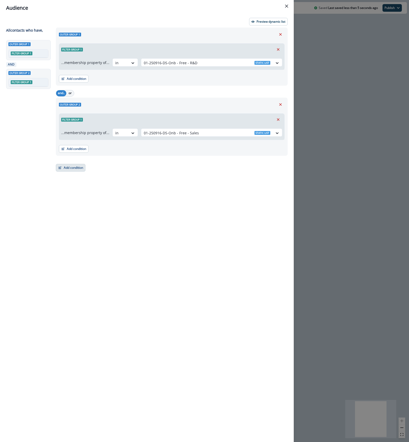
click at [63, 171] on button "Add condition" at bounding box center [71, 168] width 30 height 8
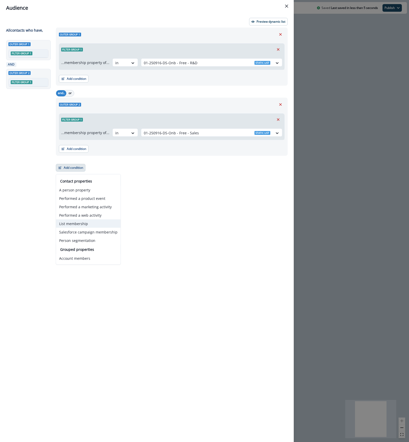
click at [87, 225] on button "List membership" at bounding box center [88, 224] width 65 height 8
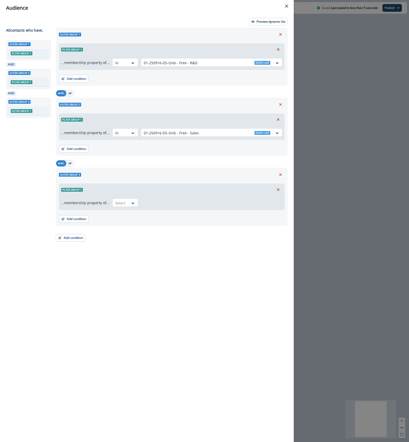
click at [121, 208] on div "...membership property of... Select" at bounding box center [171, 203] width 225 height 14
click at [121, 205] on div at bounding box center [120, 203] width 11 height 6
click at [119, 217] on div "in" at bounding box center [124, 214] width 26 height 9
click at [160, 203] on div at bounding box center [207, 203] width 126 height 6
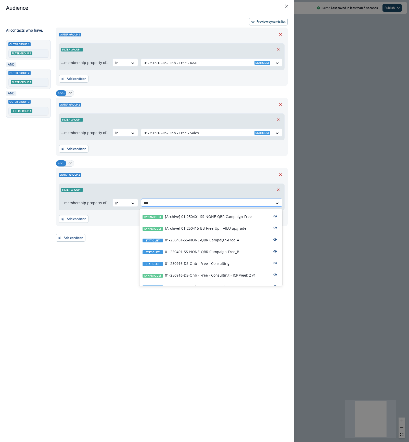
type input "****"
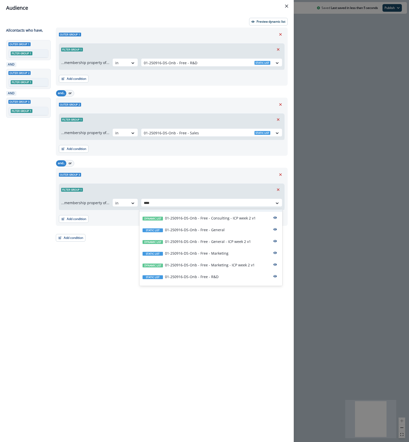
scroll to position [68, 0]
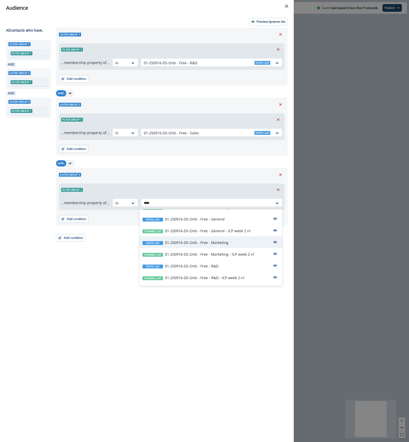
click at [238, 241] on div "Static list 01-250916-DS-Onb - Free - Marketing" at bounding box center [211, 242] width 143 height 12
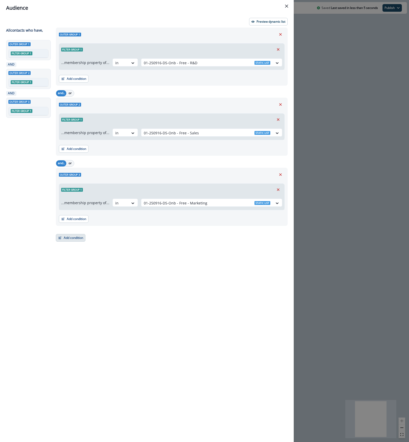
click at [69, 241] on button "Add condition" at bounding box center [71, 238] width 30 height 8
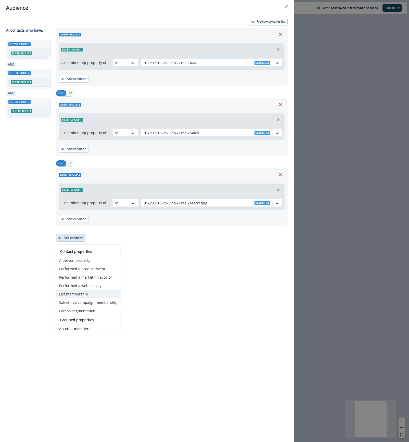
click at [89, 296] on button "List membership" at bounding box center [88, 294] width 65 height 8
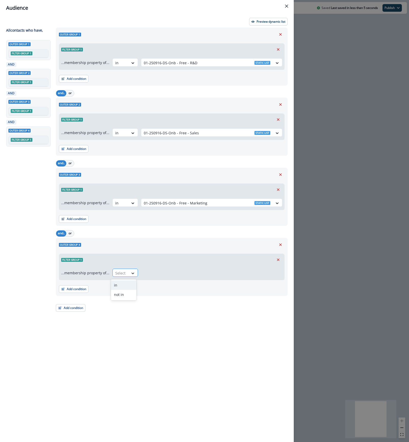
click at [131, 275] on icon at bounding box center [133, 273] width 5 height 5
click at [127, 287] on div "in" at bounding box center [124, 285] width 26 height 9
click at [180, 275] on div at bounding box center [207, 273] width 126 height 6
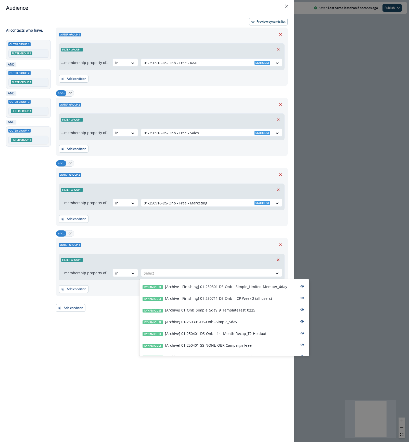
type input "*"
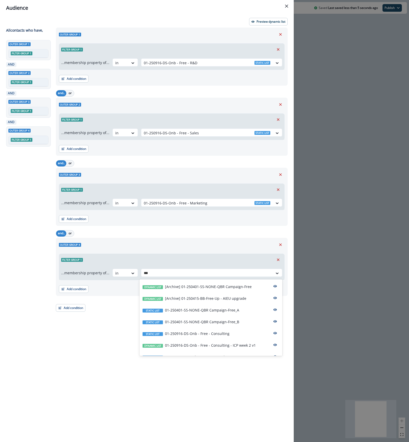
type input "****"
click at [233, 334] on div "Static list 01-250916-DS-Onb - Free - Consulting" at bounding box center [211, 333] width 143 height 12
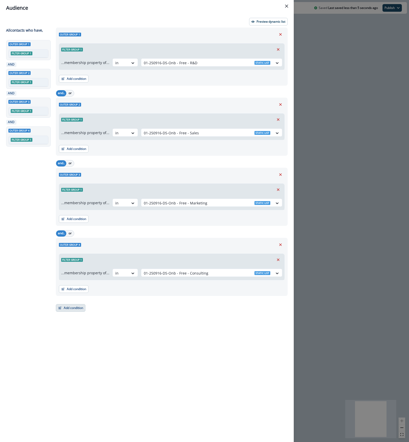
click at [69, 307] on button "Add condition" at bounding box center [71, 308] width 30 height 8
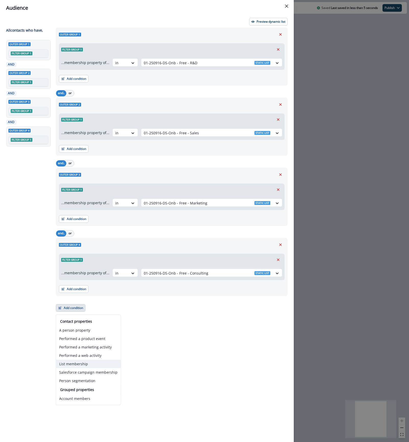
click at [91, 367] on button "List membership" at bounding box center [88, 364] width 65 height 8
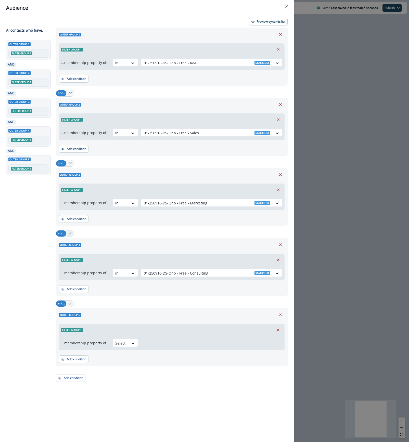
click at [71, 235] on button "or" at bounding box center [70, 234] width 8 height 6
click at [71, 166] on button "or" at bounding box center [70, 163] width 8 height 6
click at [71, 94] on button "or" at bounding box center [70, 93] width 8 height 6
click at [71, 304] on button "or" at bounding box center [70, 304] width 8 height 6
click at [121, 343] on div at bounding box center [120, 343] width 11 height 6
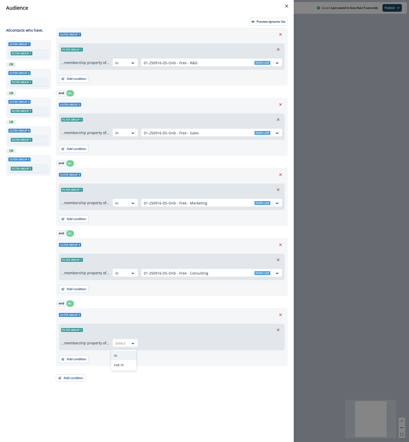
click at [124, 358] on div "in" at bounding box center [124, 355] width 26 height 9
click at [165, 343] on div at bounding box center [207, 343] width 126 height 6
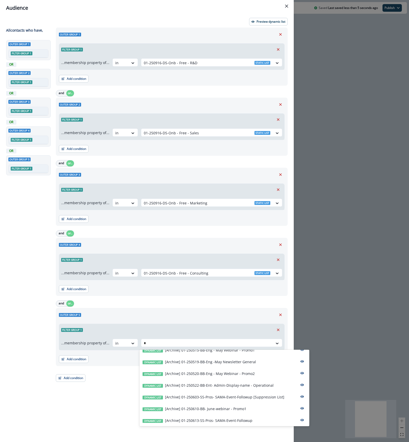
scroll to position [101, 0]
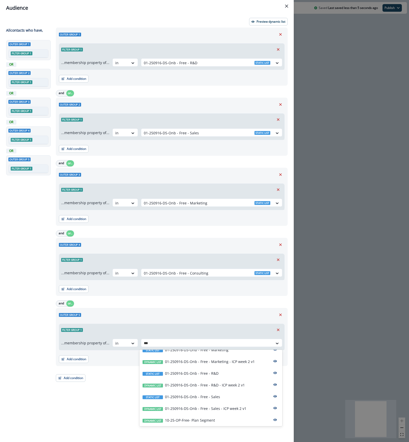
type input "****"
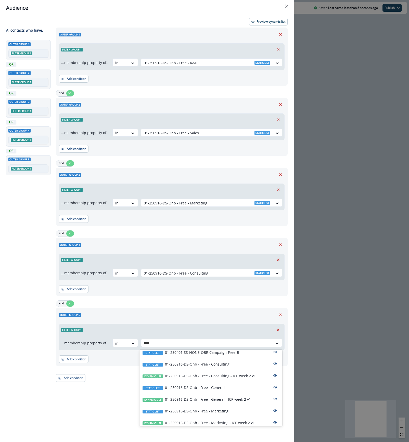
scroll to position [33, 0]
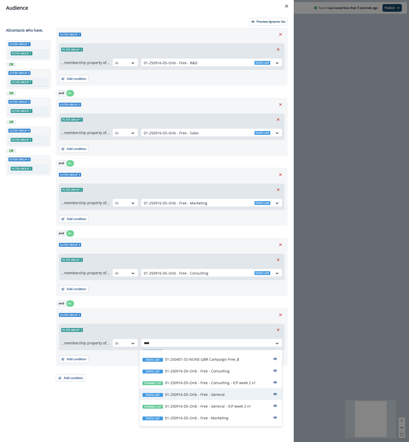
click at [218, 394] on p "01-250916-DS-Onb - Free - General" at bounding box center [195, 394] width 60 height 5
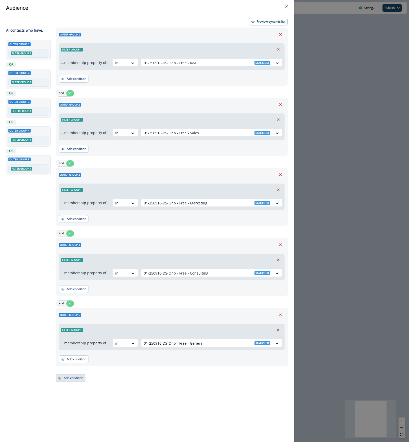
click at [65, 378] on button "Add condition" at bounding box center [71, 378] width 30 height 8
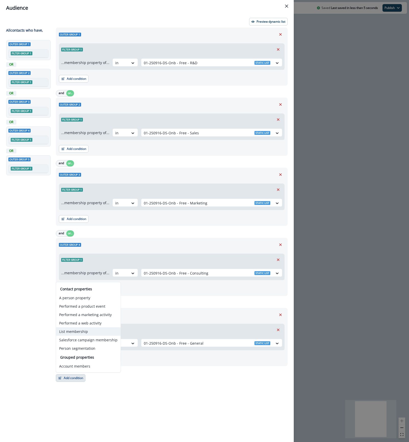
click at [84, 333] on button "List membership" at bounding box center [88, 331] width 65 height 8
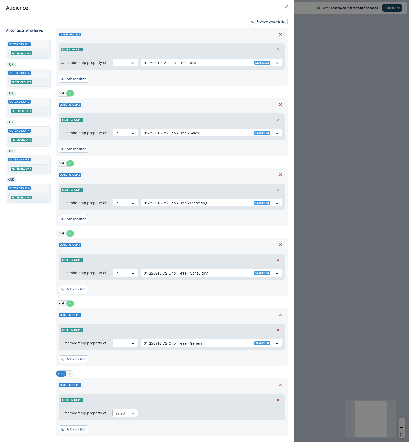
click at [129, 416] on div at bounding box center [133, 413] width 9 height 5
click at [125, 426] on div "in" at bounding box center [124, 425] width 26 height 9
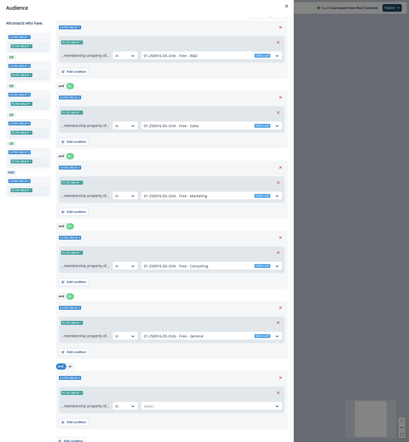
scroll to position [12, 0]
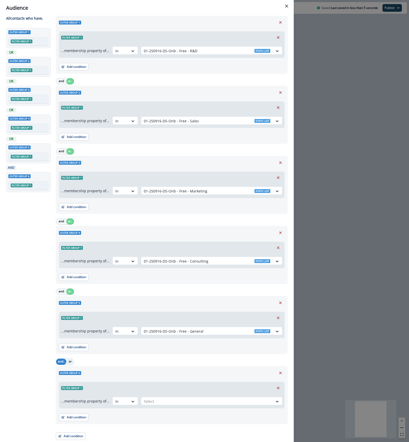
click at [69, 362] on button "or" at bounding box center [70, 362] width 8 height 6
click at [160, 402] on div at bounding box center [207, 401] width 126 height 6
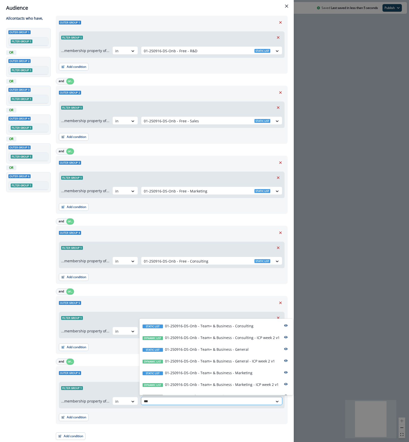
type input "****"
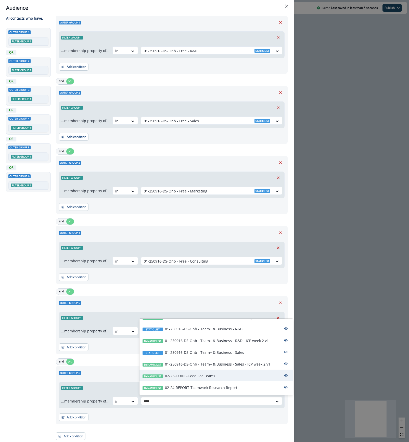
scroll to position [68, 0]
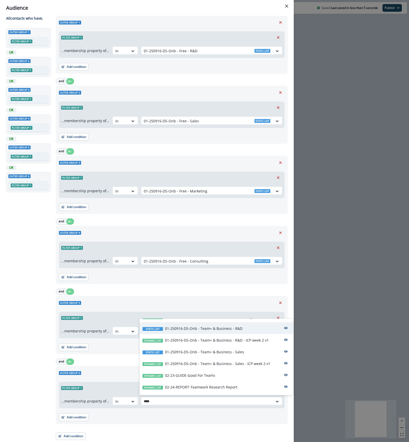
click at [248, 328] on div "Static list 01-250916-DS-Onb - Team+ & Business - R&D" at bounding box center [217, 328] width 154 height 12
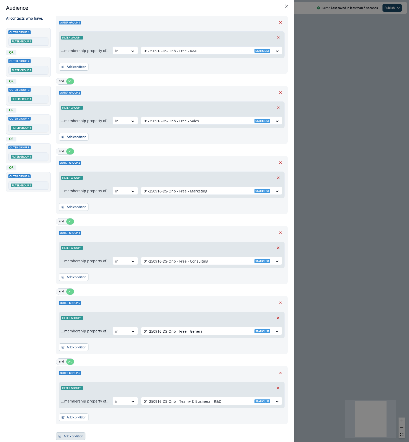
click at [82, 437] on button "Add condition" at bounding box center [71, 437] width 30 height 8
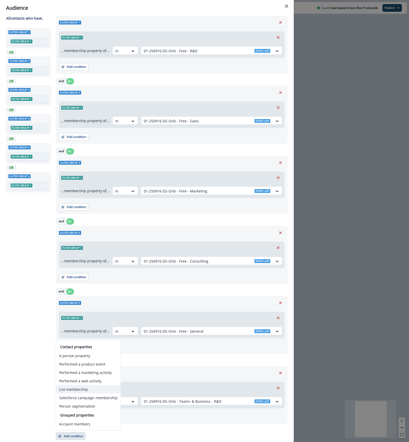
click at [88, 391] on button "List membership" at bounding box center [88, 389] width 65 height 8
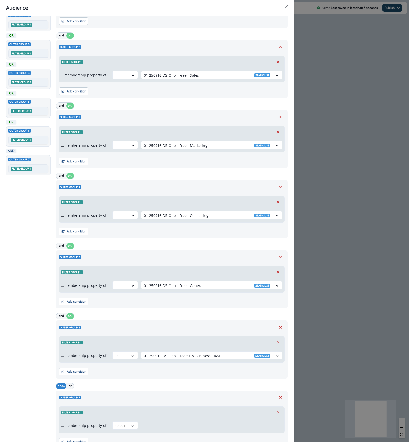
scroll to position [83, 0]
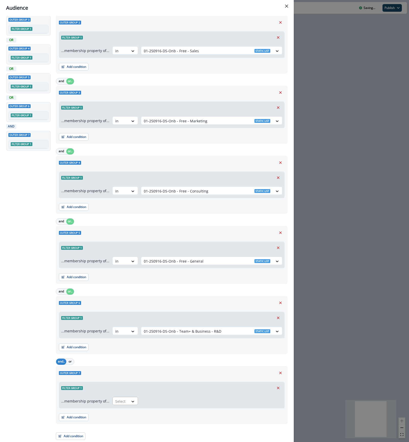
click at [121, 403] on div at bounding box center [120, 401] width 11 height 6
click at [123, 414] on div "in" at bounding box center [124, 413] width 26 height 9
click at [69, 362] on button "or" at bounding box center [70, 362] width 8 height 6
click at [154, 405] on div "Select" at bounding box center [207, 401] width 132 height 8
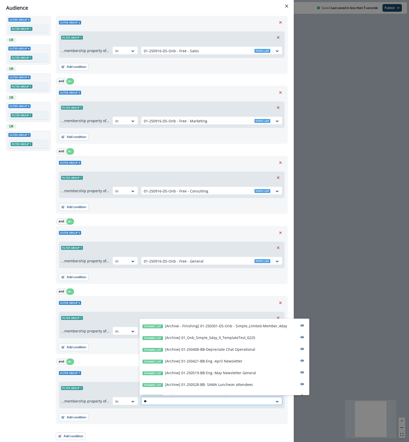
type input "***"
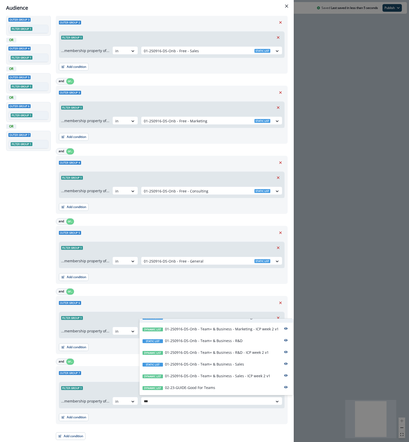
scroll to position [78, 0]
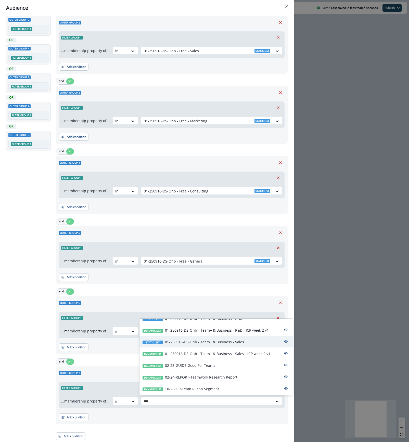
click at [244, 341] on div "Static list 01-250916-DS-Onb - Team+ & Business - Sales" at bounding box center [217, 342] width 154 height 12
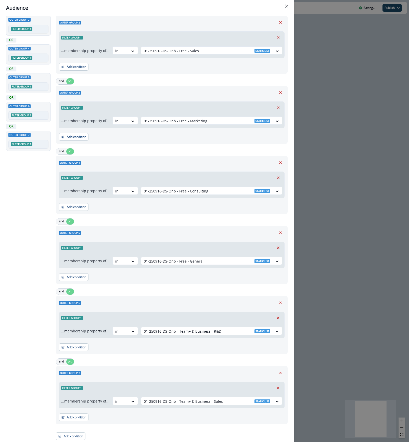
click at [136, 430] on div "Outer group 1 Filter group 1 ...membership property of... in 01-250916-DS-Onb -…" at bounding box center [170, 192] width 235 height 495
click at [73, 435] on button "Add condition" at bounding box center [71, 437] width 30 height 8
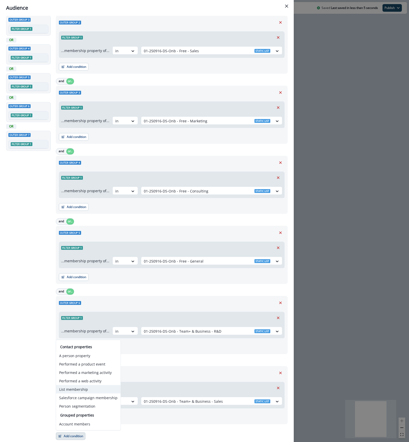
click at [86, 391] on button "List membership" at bounding box center [88, 389] width 65 height 8
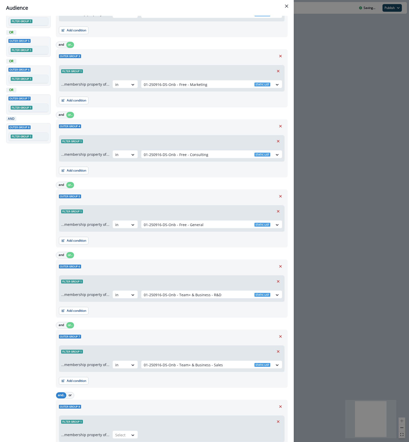
scroll to position [153, 0]
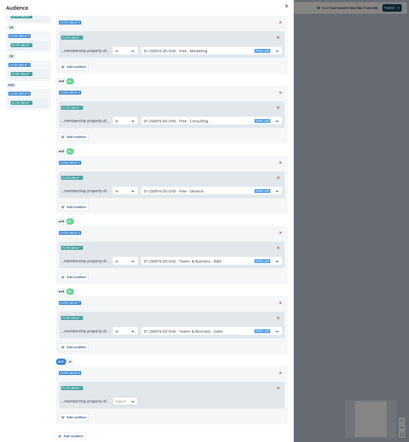
click at [121, 405] on div "Select" at bounding box center [121, 401] width 16 height 8
click at [121, 414] on div "in" at bounding box center [124, 413] width 26 height 9
click at [179, 399] on div at bounding box center [207, 401] width 126 height 6
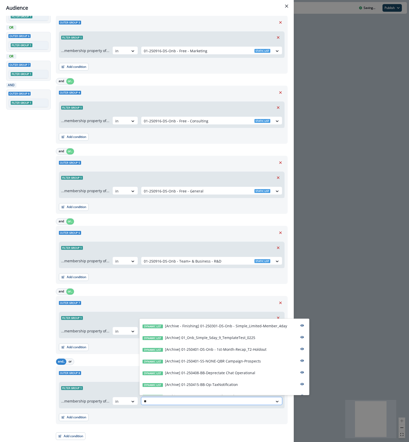
type input "***"
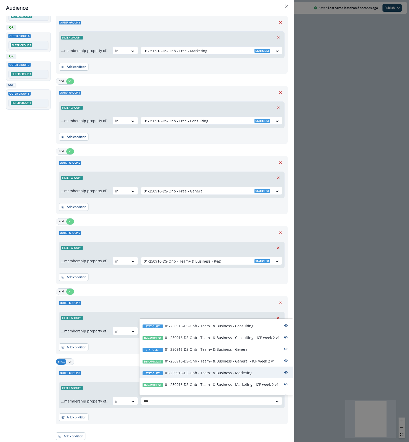
click at [236, 374] on p "01-250916-DS-Onb - Team+ & Business - Marketing" at bounding box center [208, 372] width 87 height 5
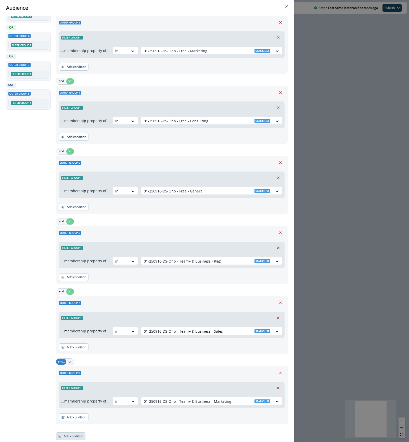
click at [73, 437] on button "Add condition" at bounding box center [71, 437] width 30 height 8
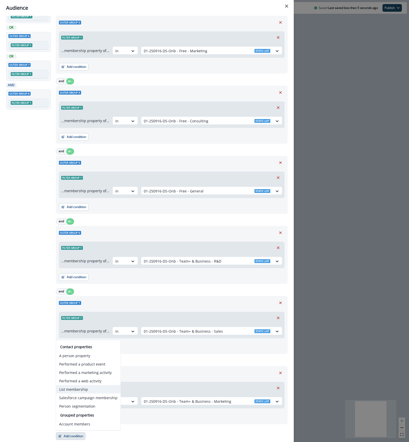
click at [82, 393] on button "List membership" at bounding box center [88, 389] width 65 height 8
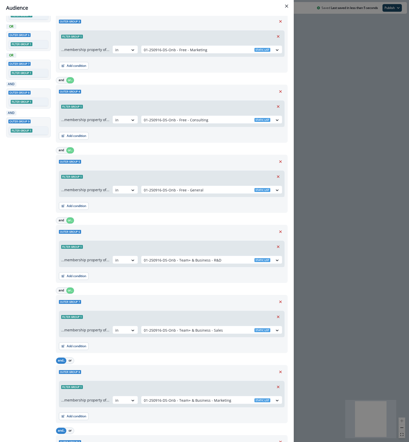
scroll to position [224, 0]
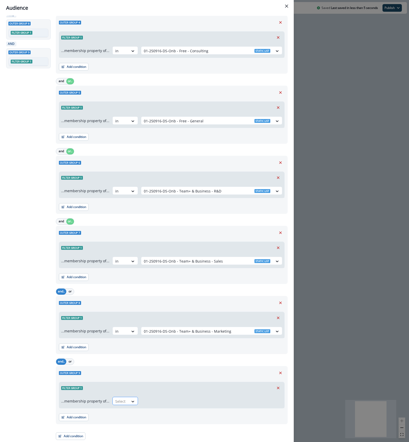
click at [119, 401] on div at bounding box center [120, 401] width 11 height 6
click at [124, 412] on div "in" at bounding box center [124, 412] width 26 height 9
click at [159, 401] on div at bounding box center [207, 401] width 126 height 6
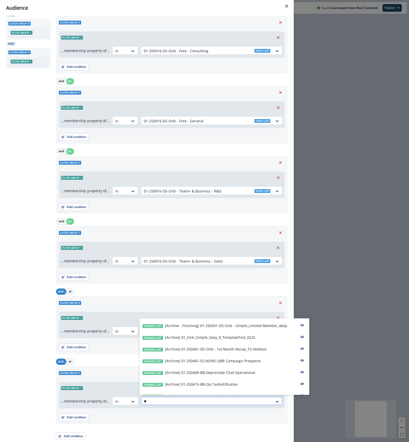
type input "***"
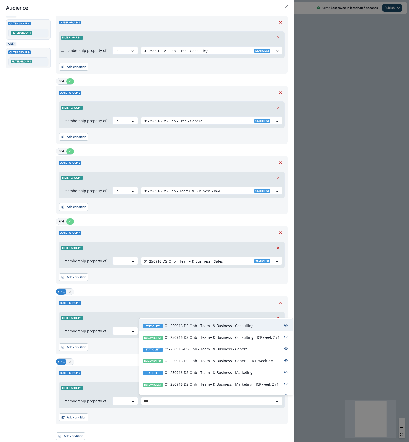
click at [252, 327] on div "Static list 01-250916-DS-Onb - Team+ & Business - Consulting" at bounding box center [217, 326] width 154 height 12
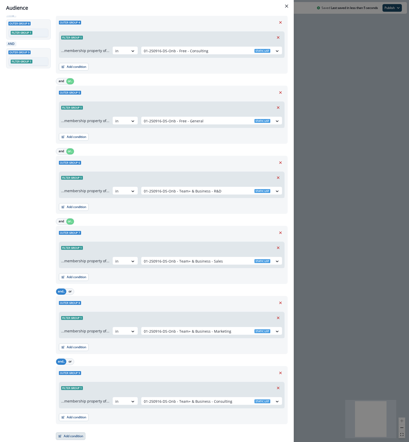
click at [70, 438] on button "Add condition" at bounding box center [71, 437] width 30 height 8
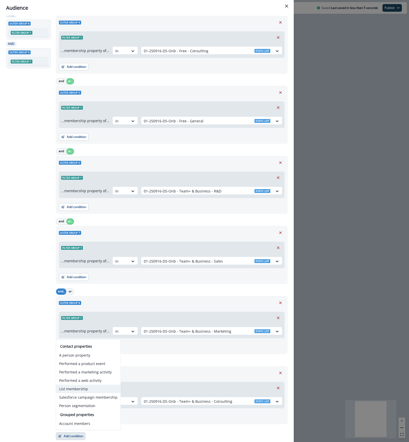
click at [95, 387] on button "List membership" at bounding box center [88, 389] width 65 height 8
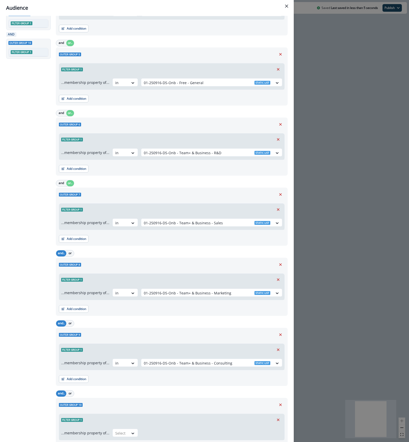
scroll to position [294, 0]
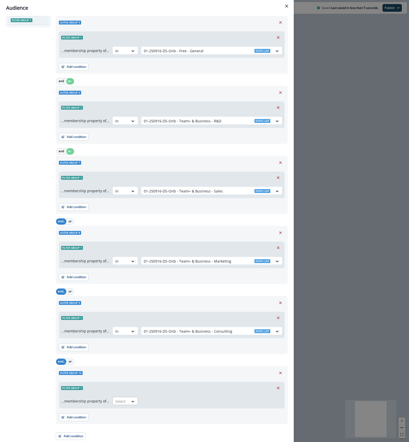
click at [124, 403] on div at bounding box center [120, 401] width 11 height 6
click at [122, 411] on div "in" at bounding box center [124, 413] width 26 height 9
click at [171, 403] on div at bounding box center [207, 401] width 126 height 6
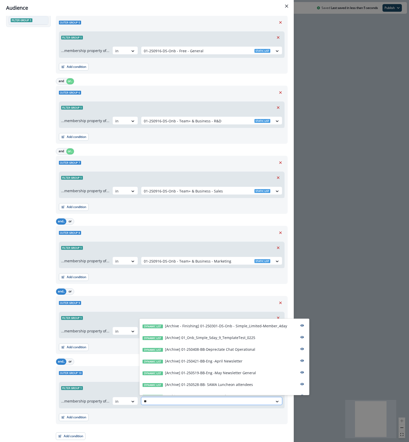
type input "***"
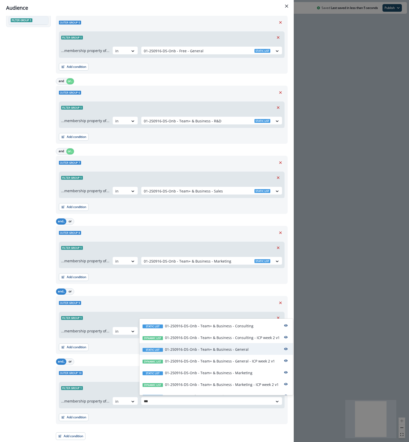
click at [218, 349] on p "01-250916-DS-Onb - Team+ & Business - General" at bounding box center [207, 349] width 84 height 5
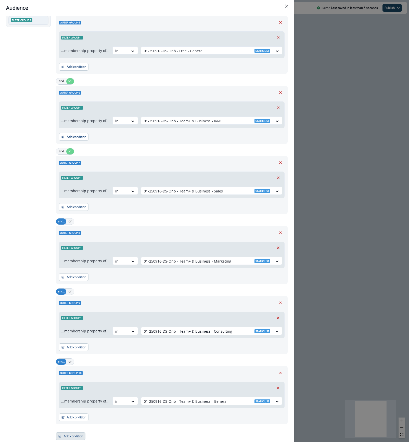
click at [74, 439] on button "Add condition" at bounding box center [71, 437] width 30 height 8
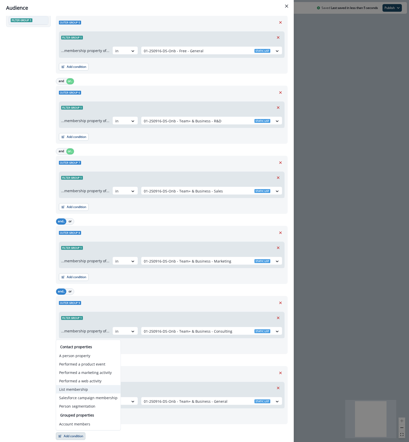
click at [94, 387] on button "List membership" at bounding box center [88, 389] width 65 height 8
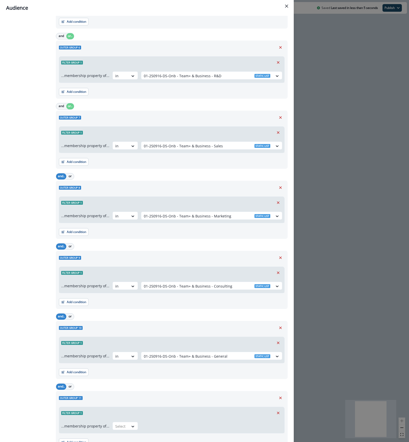
scroll to position [364, 0]
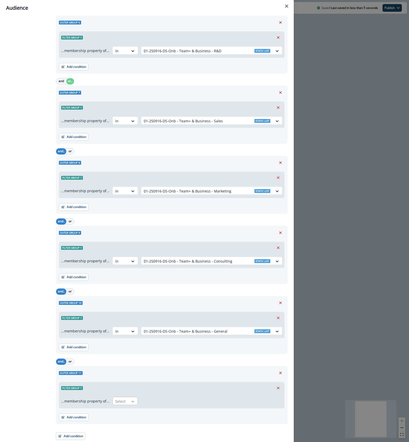
click at [131, 402] on icon at bounding box center [133, 401] width 5 height 5
click at [124, 412] on div "in" at bounding box center [124, 413] width 26 height 9
click at [167, 397] on div "...membership property of... option in, selected. in Select" at bounding box center [171, 401] width 225 height 14
click at [161, 403] on div at bounding box center [207, 401] width 126 height 6
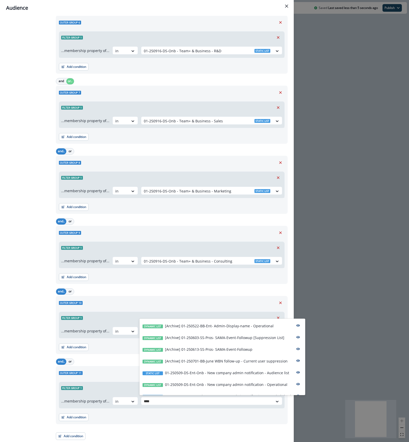
type input "*****"
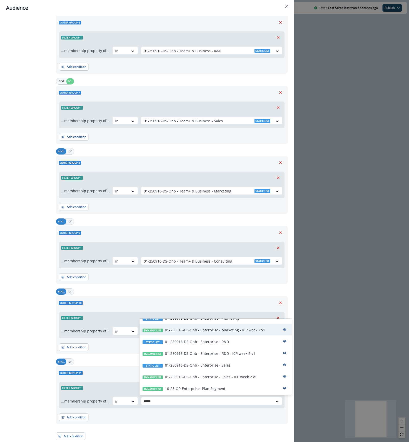
scroll to position [68, 0]
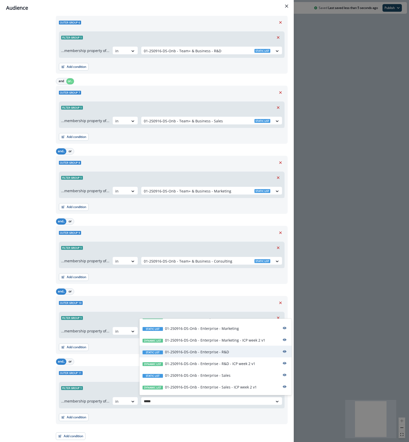
click at [222, 354] on p "01-250916-DS-Onb - Enterprise - R&D" at bounding box center [197, 351] width 64 height 5
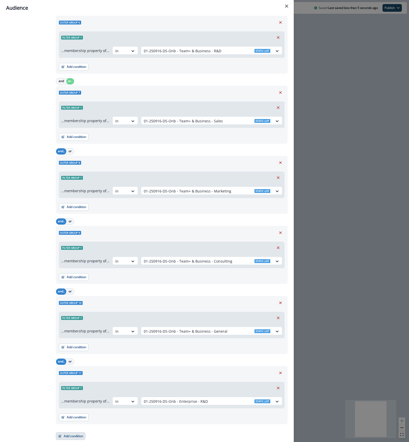
click at [77, 437] on button "Add condition" at bounding box center [71, 437] width 30 height 8
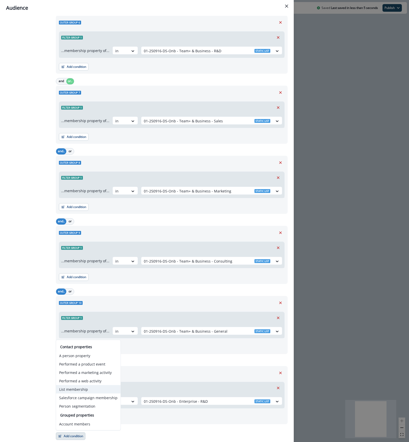
click at [92, 391] on button "List membership" at bounding box center [88, 389] width 65 height 8
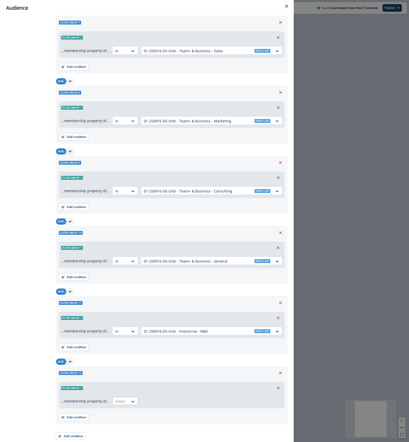
scroll to position [435, 0]
click at [124, 401] on div at bounding box center [120, 401] width 11 height 6
click at [129, 413] on div "in" at bounding box center [124, 413] width 26 height 9
click at [180, 403] on div at bounding box center [207, 401] width 126 height 6
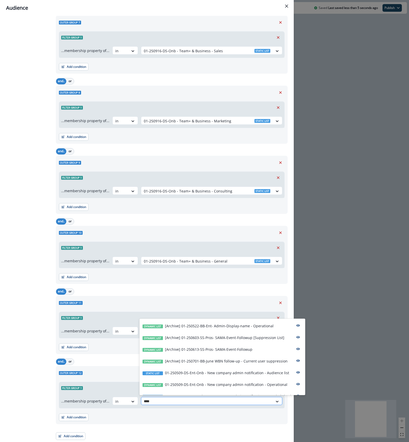
type input "*****"
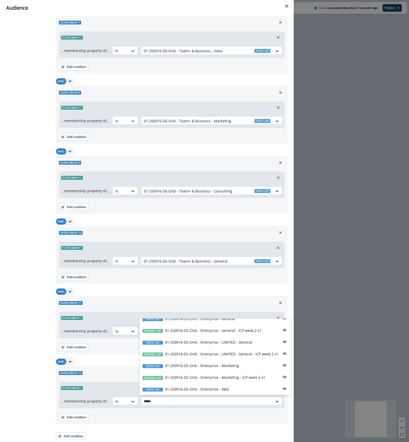
scroll to position [68, 0]
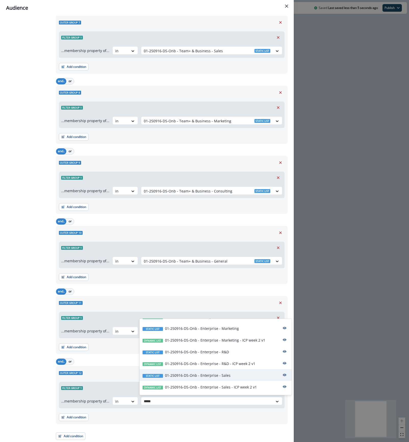
click at [243, 375] on div "Static list 01-250916-DS-Onb - Enterprise - Sales" at bounding box center [216, 375] width 152 height 12
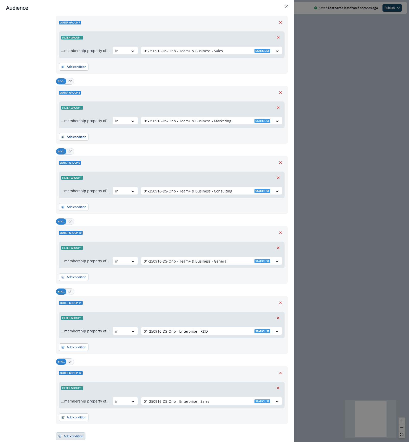
click at [64, 437] on button "Add condition" at bounding box center [71, 437] width 30 height 8
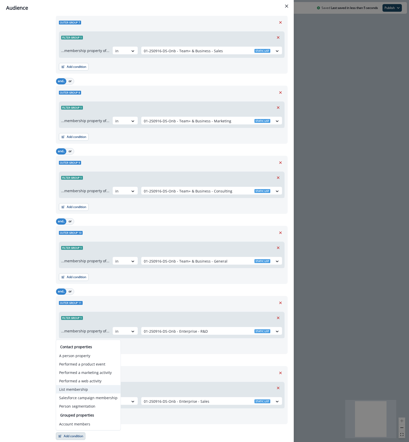
click at [85, 390] on button "List membership" at bounding box center [88, 389] width 65 height 8
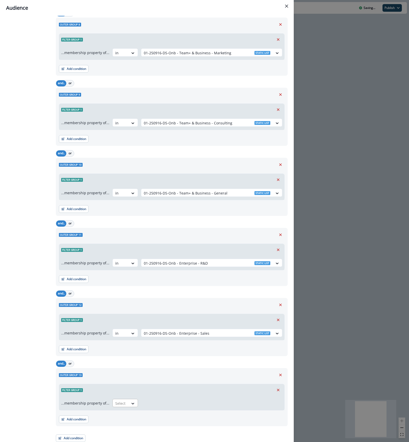
scroll to position [505, 0]
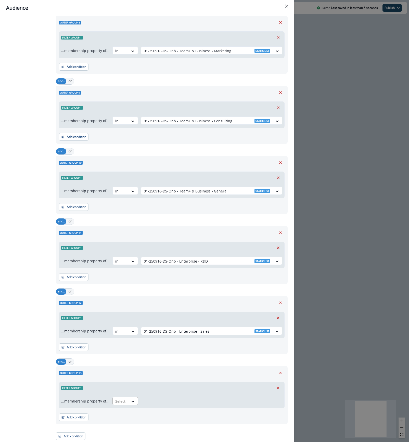
click at [120, 402] on div at bounding box center [120, 401] width 11 height 6
click at [125, 414] on div "in" at bounding box center [124, 412] width 26 height 9
click at [175, 403] on div at bounding box center [207, 401] width 126 height 6
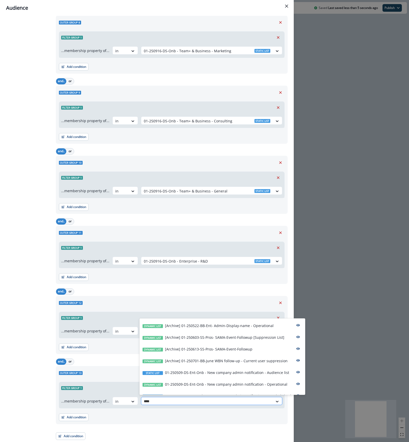
type input "*****"
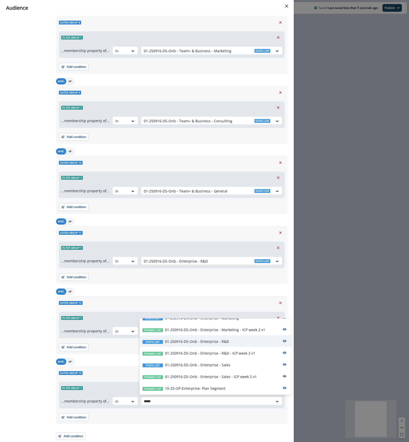
scroll to position [68, 0]
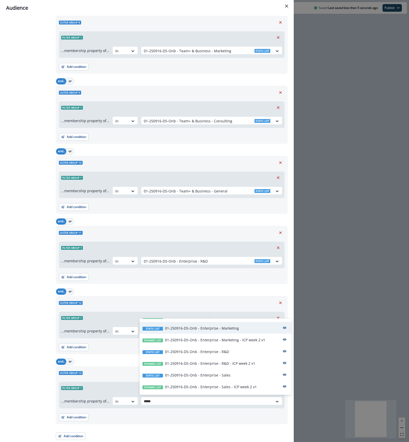
click at [234, 331] on p "01-250916-DS-Onb - Enterprise - Marketing" at bounding box center [202, 328] width 74 height 5
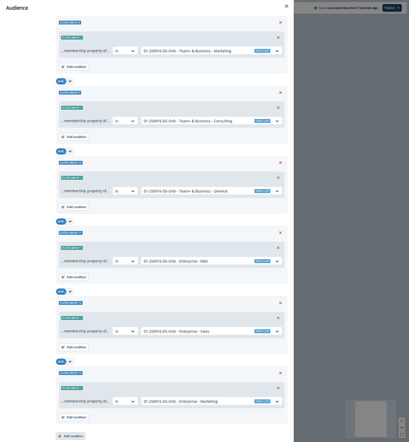
click at [78, 439] on button "Add condition" at bounding box center [71, 437] width 30 height 8
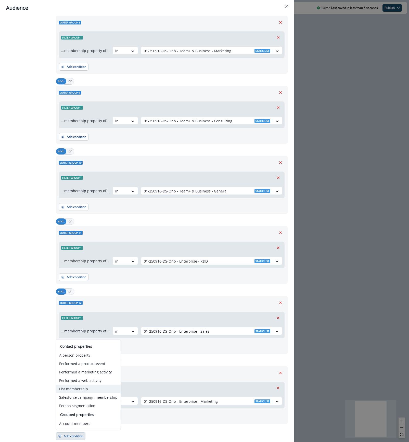
click at [89, 390] on button "List membership" at bounding box center [88, 389] width 65 height 8
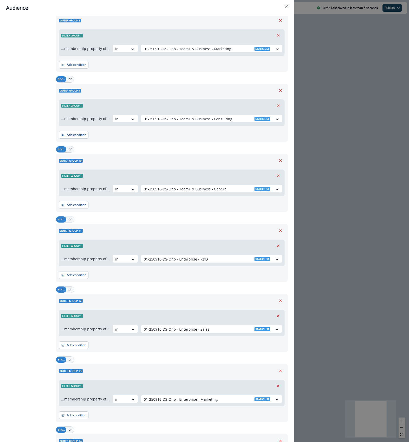
scroll to position [575, 0]
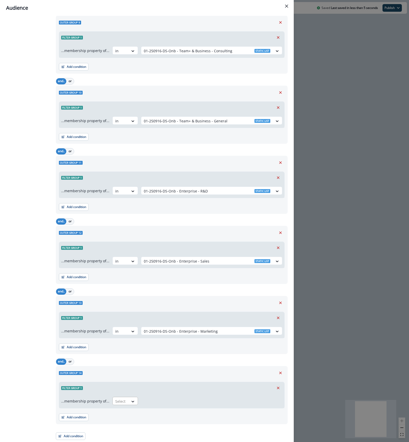
click at [115, 403] on div at bounding box center [120, 401] width 11 height 6
click at [118, 413] on div "in" at bounding box center [124, 413] width 26 height 9
click at [149, 397] on div "Select" at bounding box center [207, 401] width 132 height 8
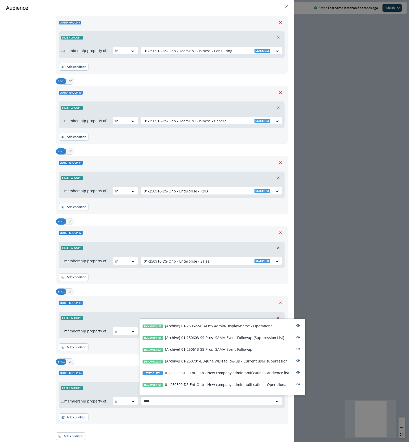
type input "*****"
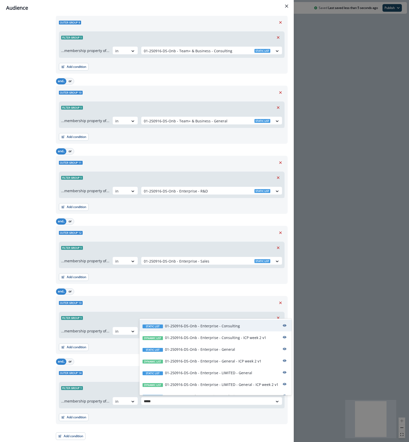
click at [195, 330] on div "Static list 01-250916-DS-Onb - Enterprise - Consulting" at bounding box center [216, 326] width 152 height 12
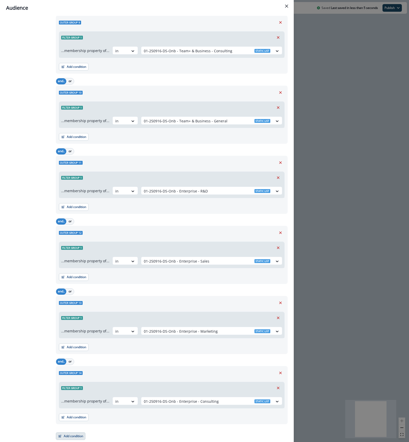
click at [79, 439] on button "Add condition" at bounding box center [71, 437] width 30 height 8
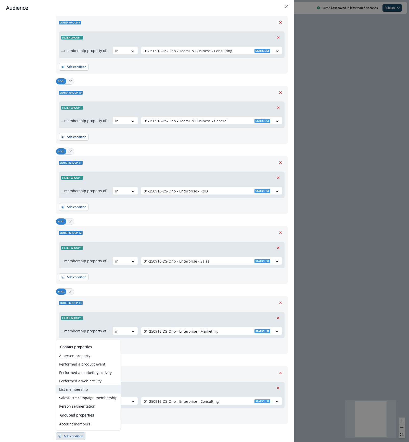
click at [90, 387] on button "List membership" at bounding box center [88, 389] width 65 height 8
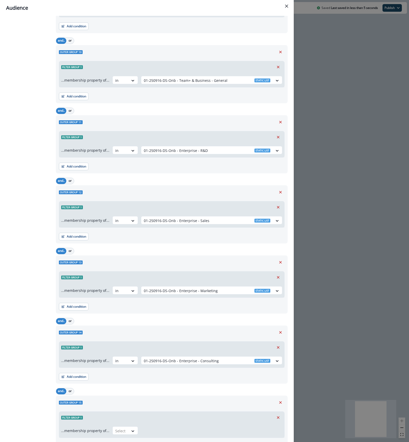
scroll to position [645, 0]
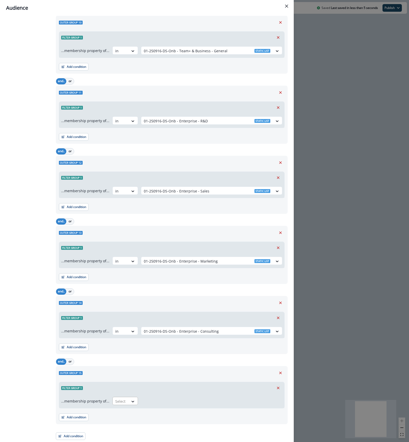
click at [118, 398] on div at bounding box center [120, 401] width 11 height 6
click at [120, 412] on div "in" at bounding box center [124, 413] width 26 height 9
click at [150, 402] on div at bounding box center [207, 401] width 126 height 6
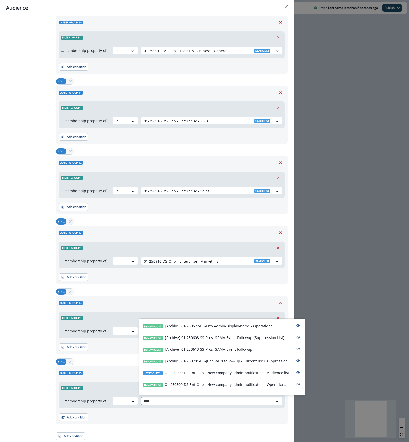
type input "*****"
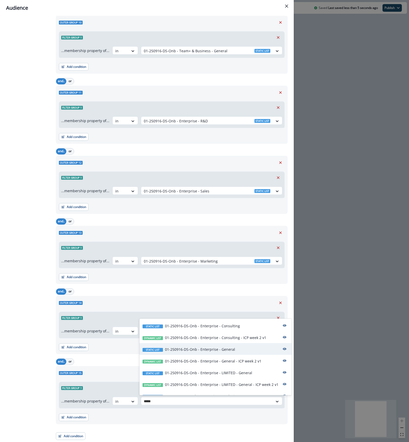
click at [197, 349] on p "01-250916-DS-Onb - Enterprise - General" at bounding box center [200, 349] width 70 height 5
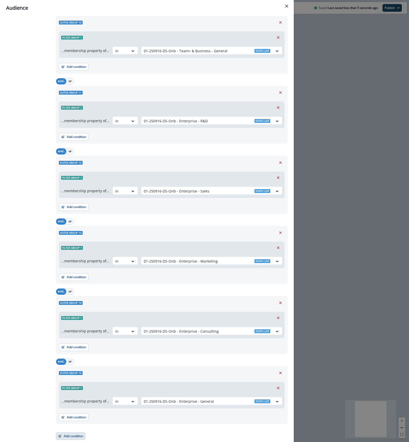
click at [74, 437] on button "Add condition" at bounding box center [71, 437] width 30 height 8
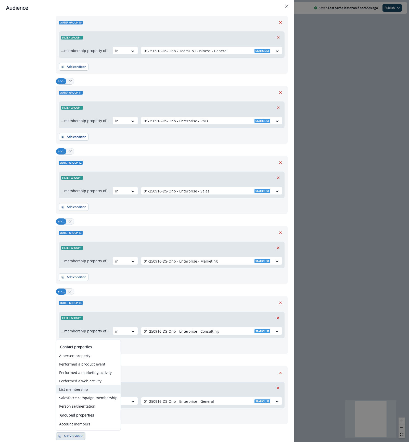
click at [88, 390] on button "List membership" at bounding box center [88, 389] width 65 height 8
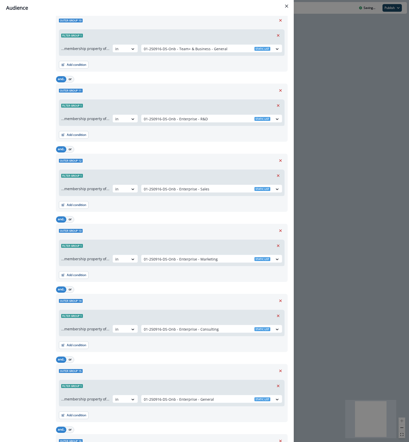
scroll to position [716, 0]
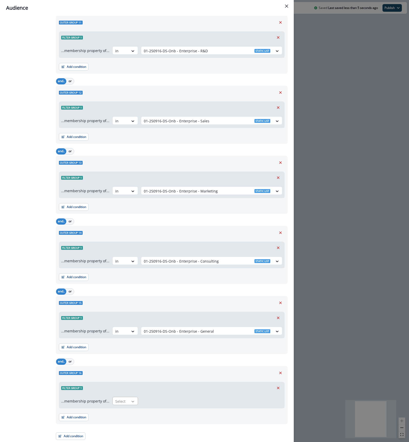
click at [129, 404] on div at bounding box center [133, 401] width 9 height 5
click at [126, 410] on div "in" at bounding box center [124, 413] width 26 height 9
click at [170, 401] on div at bounding box center [207, 401] width 126 height 6
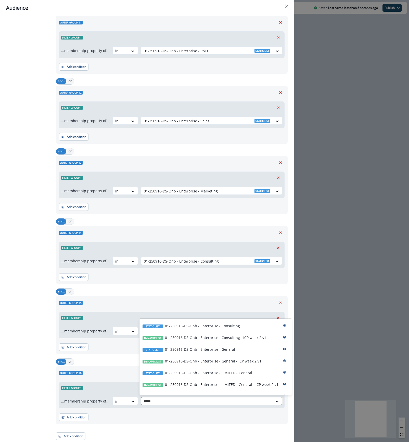
type input "******"
click at [224, 372] on p "01-250916-DS-Onb - Enterprise - LIMITED - General" at bounding box center [208, 372] width 87 height 5
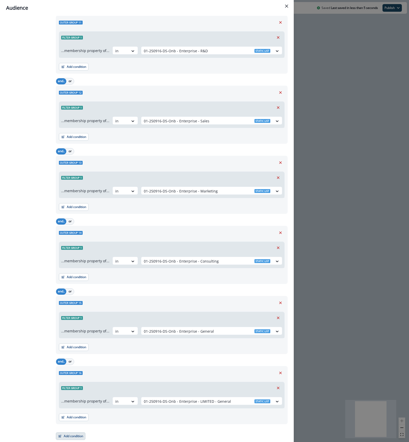
click at [71, 438] on button "Add condition" at bounding box center [71, 437] width 30 height 8
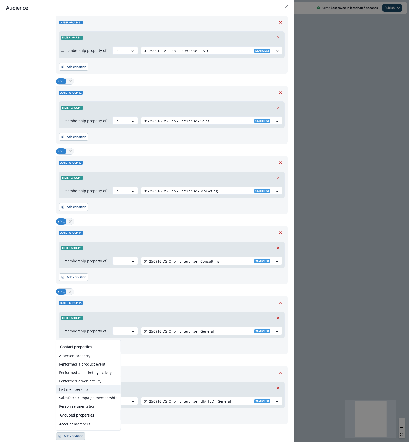
click at [81, 392] on button "List membership" at bounding box center [88, 389] width 65 height 8
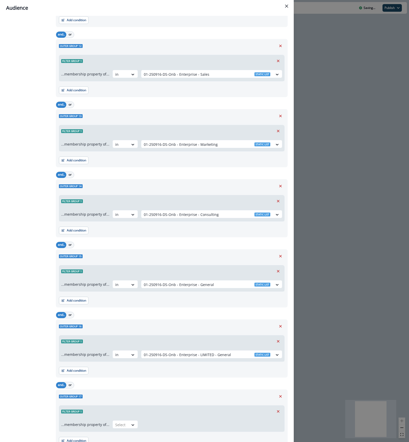
scroll to position [786, 0]
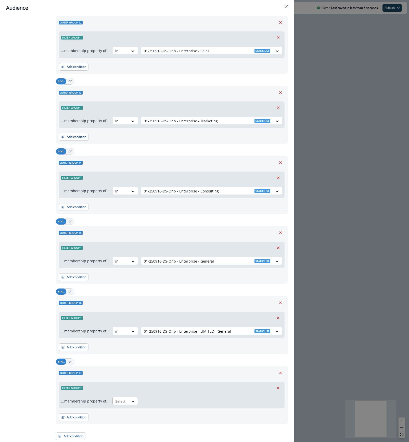
click at [122, 400] on div at bounding box center [120, 401] width 11 height 6
click at [121, 413] on div "in" at bounding box center [124, 412] width 26 height 9
click at [157, 403] on div at bounding box center [207, 401] width 126 height 6
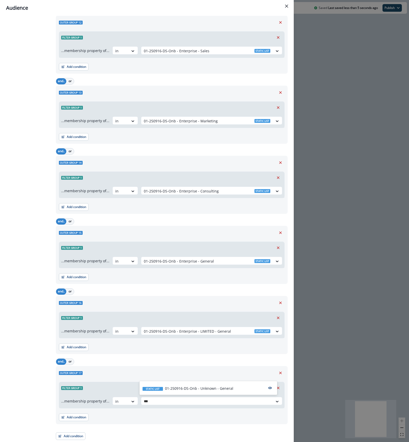
type input "****"
click at [186, 389] on p "01-250916-DS-Onb - Unknown - General" at bounding box center [199, 388] width 68 height 5
click at [69, 360] on button "or" at bounding box center [70, 362] width 8 height 6
click at [68, 289] on button "or" at bounding box center [70, 292] width 8 height 6
click at [71, 220] on button "or" at bounding box center [70, 222] width 8 height 6
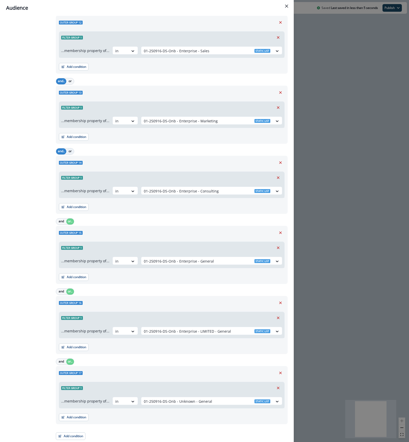
click at [71, 153] on button "or" at bounding box center [70, 151] width 8 height 6
click at [70, 81] on button "or" at bounding box center [70, 81] width 8 height 6
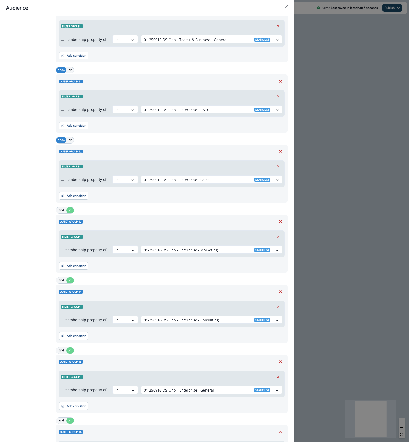
scroll to position [650, 0]
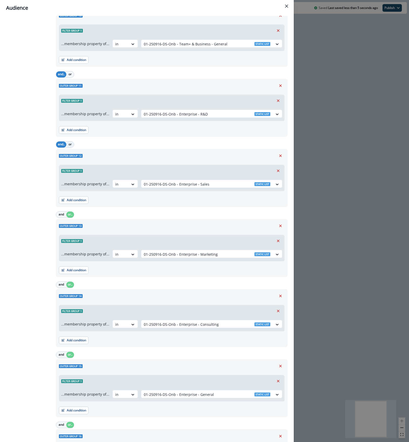
click at [69, 146] on button "or" at bounding box center [70, 145] width 8 height 6
click at [73, 77] on button "or" at bounding box center [70, 74] width 8 height 6
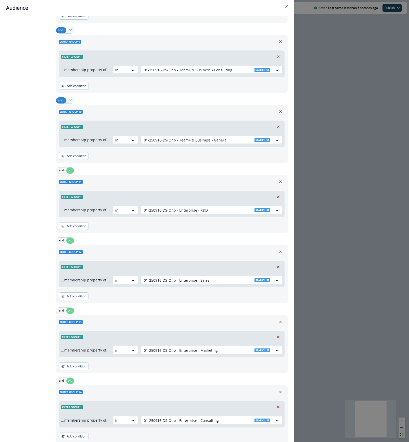
scroll to position [514, 0]
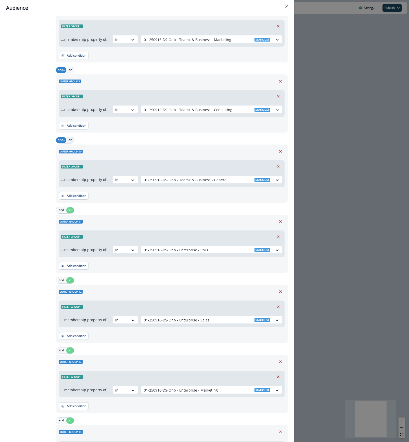
click at [70, 141] on button "or" at bounding box center [70, 140] width 8 height 6
click at [71, 71] on button "or" at bounding box center [70, 70] width 8 height 6
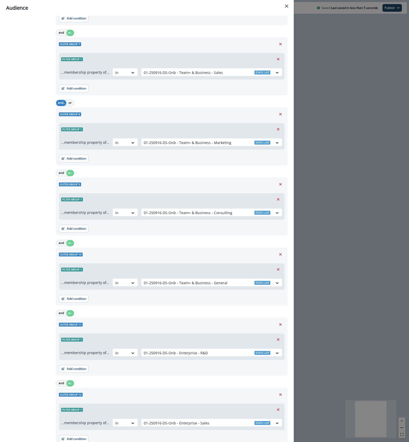
scroll to position [378, 0]
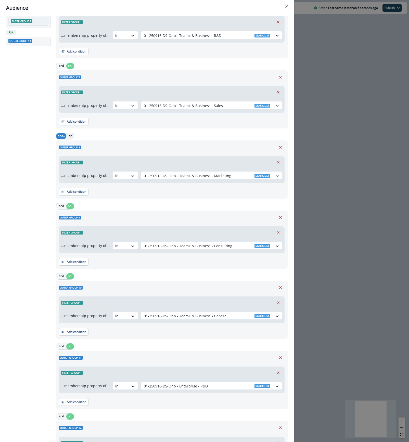
click at [71, 137] on button "or" at bounding box center [70, 136] width 8 height 6
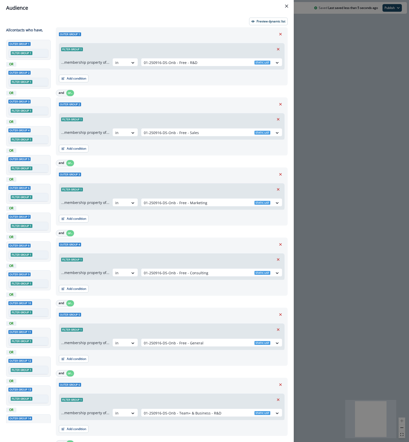
scroll to position [0, 0]
click at [265, 22] on p "Preview dynamic list" at bounding box center [271, 22] width 29 height 4
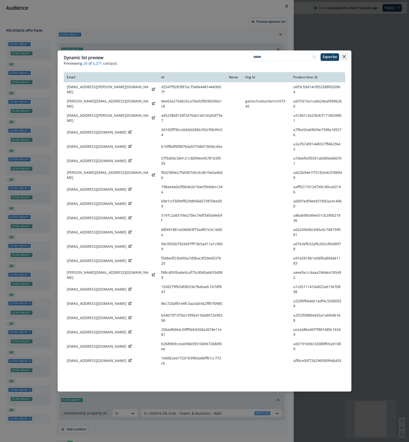
click at [346, 56] on button "Close" at bounding box center [344, 57] width 8 height 8
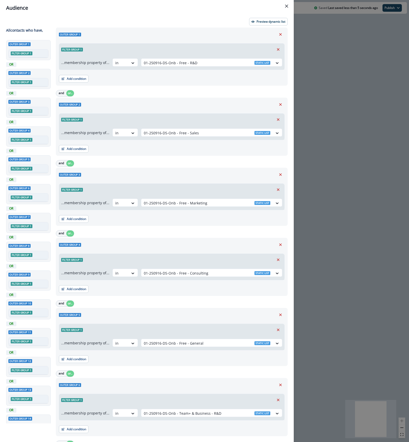
click at [327, 50] on div "Audience Preview dynamic list All contact s who have, Outer group 1 Filter grou…" at bounding box center [204, 221] width 409 height 442
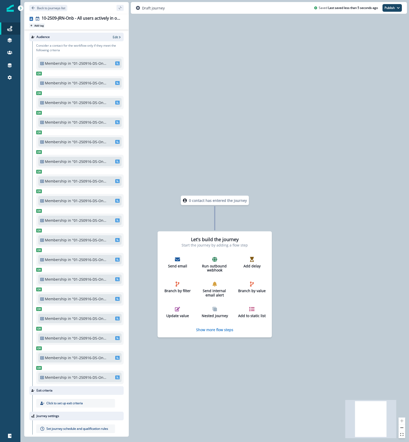
click at [41, 26] on p "Add tag" at bounding box center [38, 25] width 9 height 3
click at [67, 33] on div at bounding box center [87, 32] width 69 height 6
drag, startPoint x: 53, startPoint y: 31, endPoint x: 156, endPoint y: 35, distance: 102.9
click at [155, 35] on div "**********" at bounding box center [214, 221] width 389 height 442
type input "****"
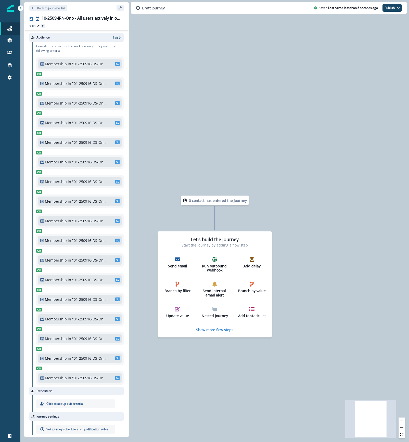
click at [42, 26] on icon "add-tag" at bounding box center [43, 26] width 2 height 2
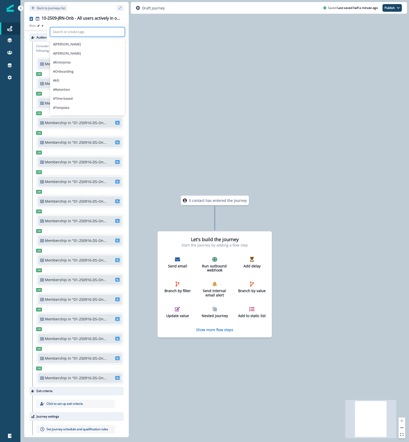
click at [92, 32] on div at bounding box center [87, 32] width 69 height 6
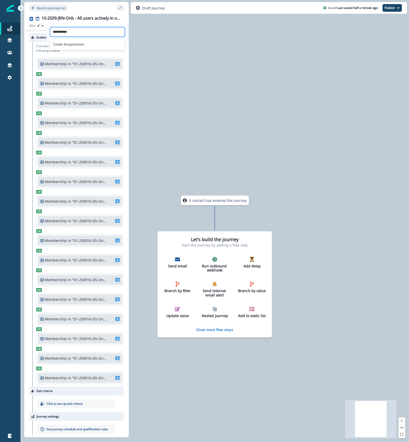
type input "**********"
click at [64, 26] on icon "add-tag" at bounding box center [64, 26] width 2 height 2
drag, startPoint x: 85, startPoint y: 25, endPoint x: 86, endPoint y: 28, distance: 2.7
click at [85, 25] on section "Search or create tags" at bounding box center [109, 33] width 82 height 18
click at [86, 31] on div at bounding box center [108, 32] width 69 height 6
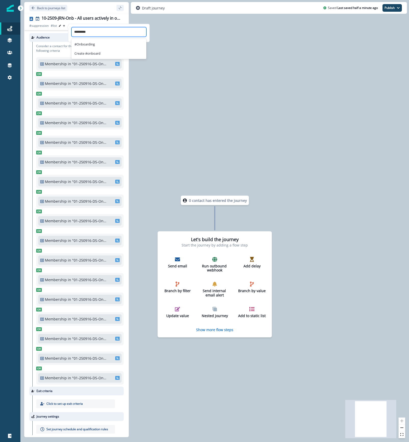
type input "**********"
click at [288, 113] on div "0 contact has entered the journey Let's build the journey Start the journey by …" at bounding box center [214, 221] width 389 height 442
click at [392, 7] on button "Publish" at bounding box center [392, 8] width 19 height 8
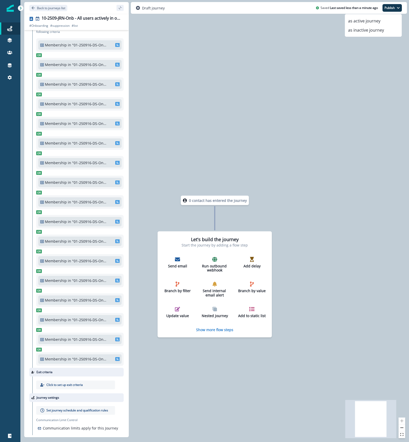
scroll to position [28, 0]
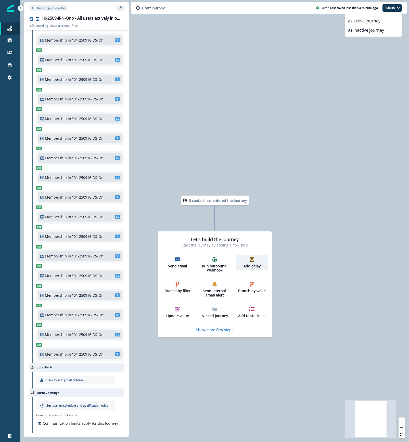
click at [261, 264] on p "Add delay" at bounding box center [252, 266] width 28 height 4
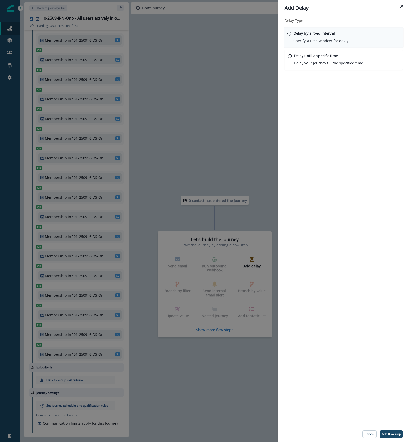
click at [299, 37] on div "Delay by a fixed interval Specify a time window for delay" at bounding box center [321, 37] width 55 height 13
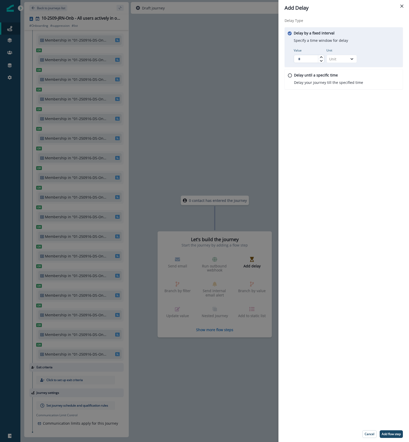
click at [303, 58] on input "Value" at bounding box center [309, 59] width 31 height 8
type input "*"
click at [345, 60] on div "Unit" at bounding box center [337, 58] width 16 height 5
click at [341, 91] on div "Day" at bounding box center [341, 89] width 31 height 9
click at [371, 435] on p "Cancel" at bounding box center [370, 435] width 10 height 4
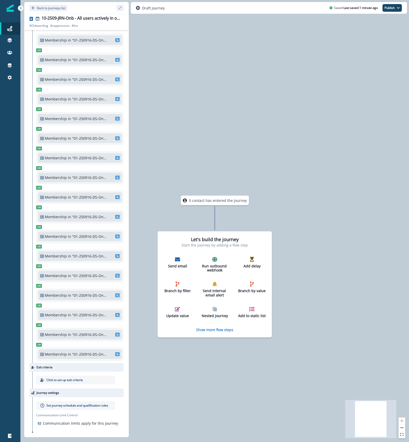
click at [312, 188] on div "0 contact has entered the journey Let's build the journey Start the journey by …" at bounding box center [214, 221] width 389 height 442
click at [47, 8] on p "Back to journeys list" at bounding box center [51, 8] width 28 height 4
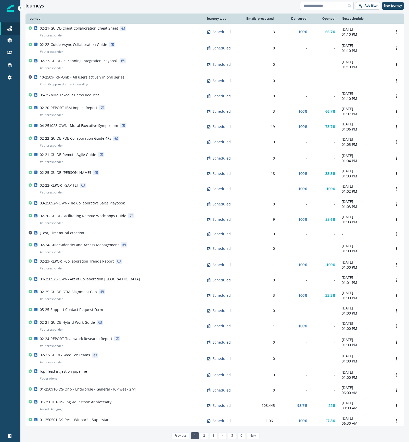
click at [334, 3] on input at bounding box center [327, 6] width 54 height 8
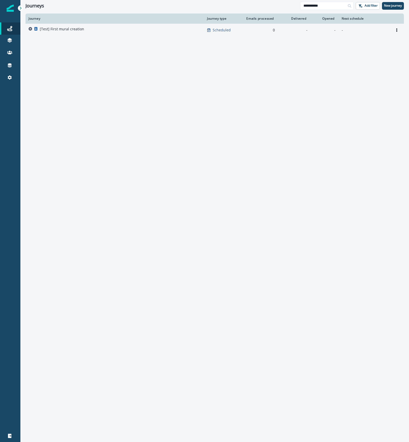
type input "**********"
click at [87, 29] on div "[Test] First mural creation" at bounding box center [115, 30] width 172 height 7
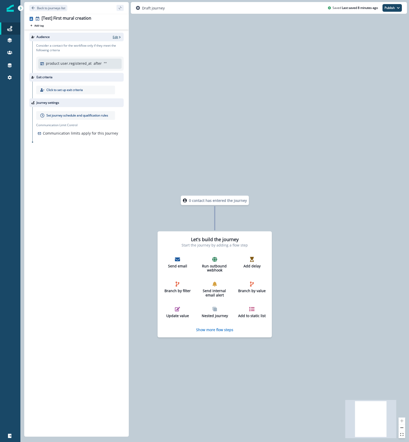
click at [115, 38] on p "Edit" at bounding box center [115, 37] width 5 height 4
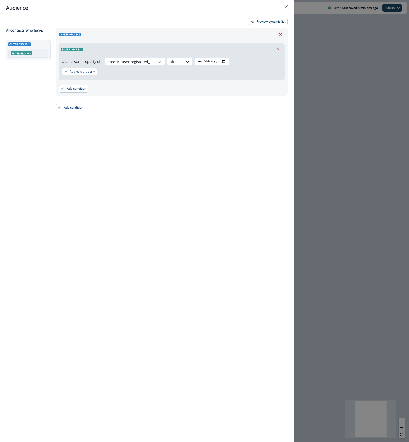
click at [282, 34] on icon "Remove" at bounding box center [280, 34] width 3 height 3
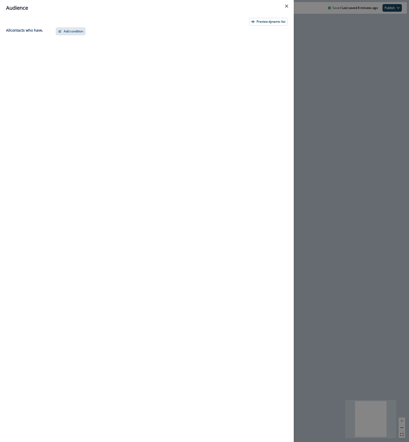
click at [78, 32] on button "Add condition" at bounding box center [71, 32] width 30 height 8
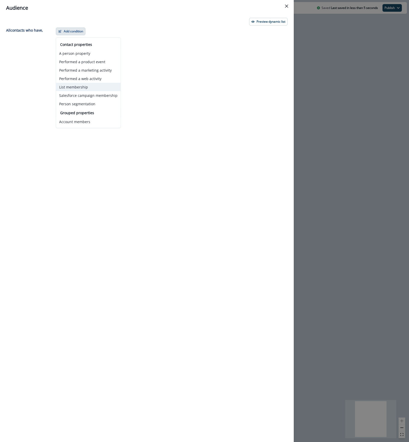
click at [84, 88] on button "List membership" at bounding box center [88, 87] width 65 height 8
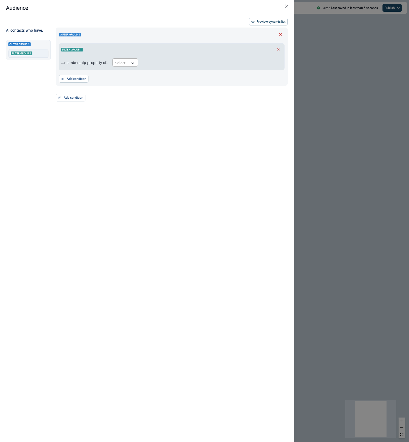
click at [117, 61] on div at bounding box center [120, 63] width 11 height 6
click at [117, 83] on div "not in" at bounding box center [124, 83] width 26 height 9
click at [154, 62] on div at bounding box center [207, 63] width 126 height 6
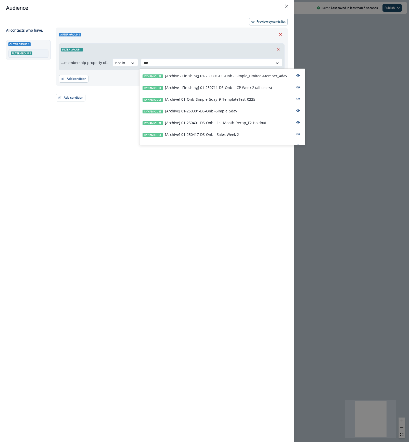
type input "***"
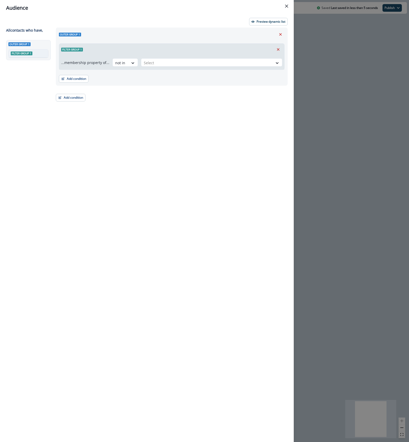
click at [347, 163] on div "Audience Preview dynamic list All contact s who have, Outer group 1 Filter grou…" at bounding box center [204, 221] width 409 height 442
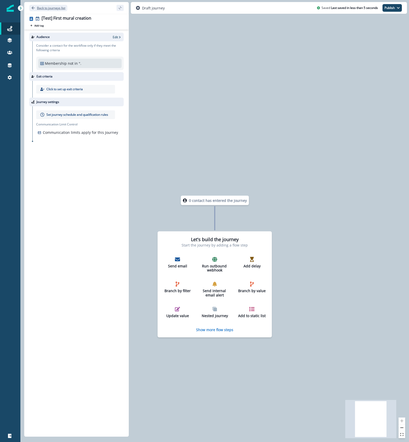
click at [61, 8] on p "Back to journeys list" at bounding box center [51, 8] width 28 height 4
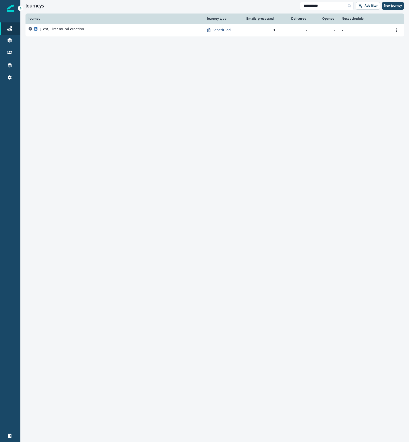
drag, startPoint x: 326, startPoint y: 6, endPoint x: 261, endPoint y: 6, distance: 65.0
click at [268, 6] on div "**********" at bounding box center [214, 5] width 389 height 11
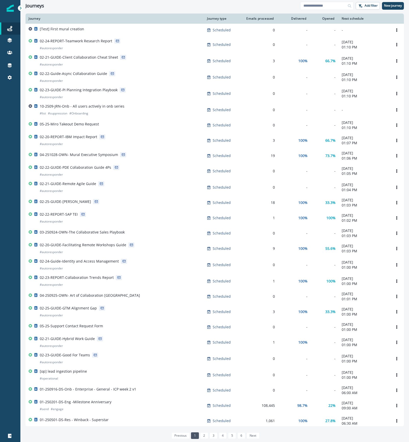
click at [104, 109] on p "10-2509-JRN-Onb - All users actively in onb series" at bounding box center [82, 106] width 85 height 5
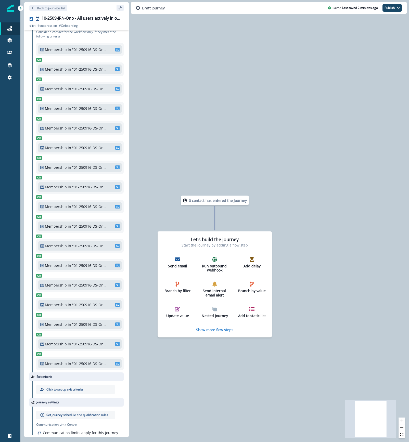
scroll to position [28, 0]
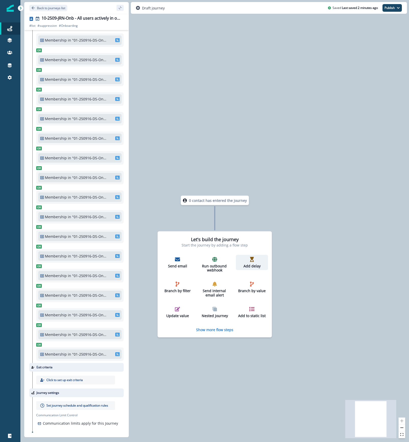
click at [251, 258] on icon "button" at bounding box center [252, 259] width 4 height 5
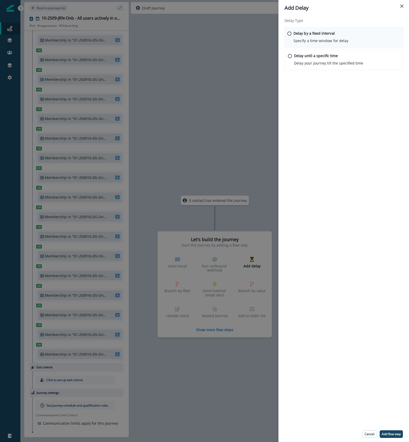
click at [297, 34] on p "Delay by a fixed interval" at bounding box center [314, 33] width 41 height 5
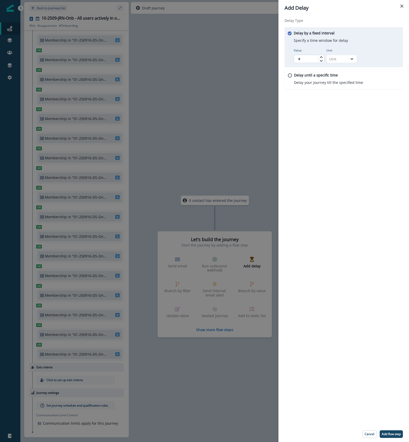
click at [306, 57] on input "Value" at bounding box center [309, 59] width 31 height 8
type input "*"
click at [338, 59] on div "Unit" at bounding box center [337, 58] width 16 height 5
click at [335, 88] on div "Day" at bounding box center [341, 89] width 31 height 9
click at [393, 433] on p "Add flow step" at bounding box center [391, 435] width 19 height 4
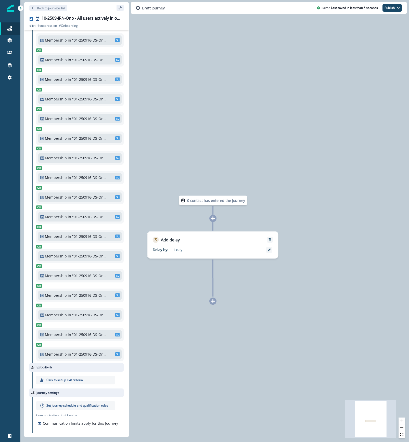
click at [79, 403] on p "Set journey schedule and qualification rules" at bounding box center [77, 405] width 62 height 5
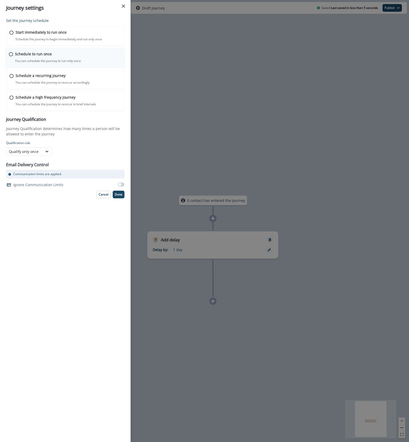
click at [13, 53] on icon at bounding box center [11, 54] width 4 height 4
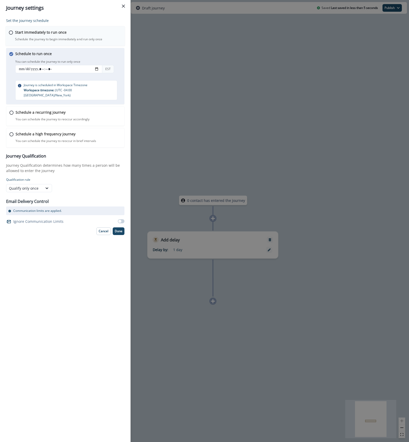
click at [11, 33] on icon at bounding box center [11, 33] width 4 height 4
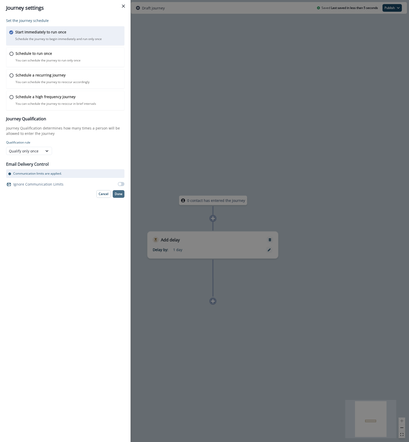
click at [122, 194] on p "Done" at bounding box center [119, 194] width 8 height 4
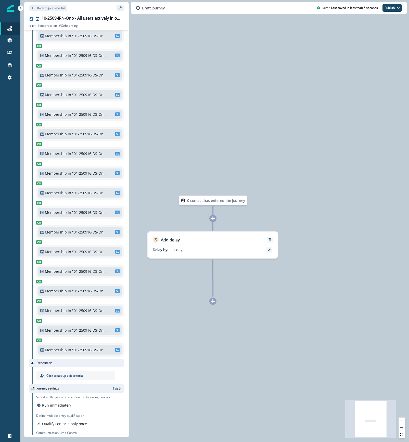
click at [275, 139] on div "0 contact has entered the journey Add delay Delay by: 1 day Delay details incom…" at bounding box center [214, 221] width 389 height 442
click at [396, 7] on button "Publish" at bounding box center [392, 8] width 19 height 8
click at [384, 30] on button "as inactive journey" at bounding box center [373, 30] width 57 height 9
click at [44, 7] on p "Back to journeys list" at bounding box center [51, 8] width 28 height 4
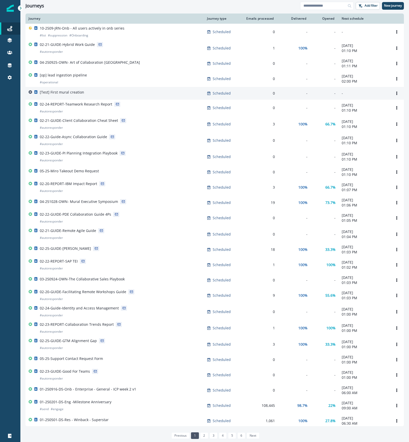
click at [133, 99] on td "[Test] First mural creation" at bounding box center [115, 93] width 179 height 13
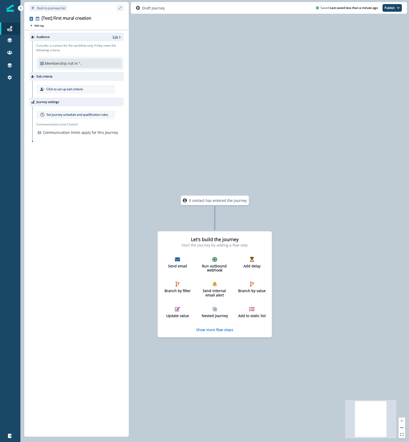
click at [117, 36] on p "Edit" at bounding box center [115, 37] width 5 height 4
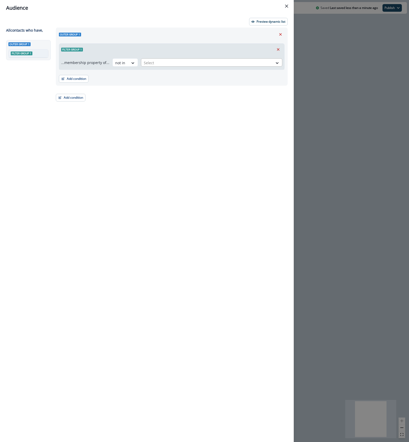
click at [170, 63] on div at bounding box center [207, 63] width 126 height 6
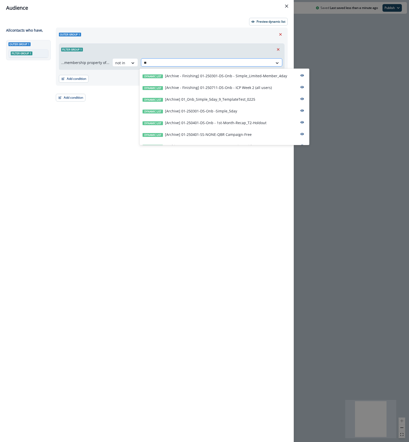
type input "***"
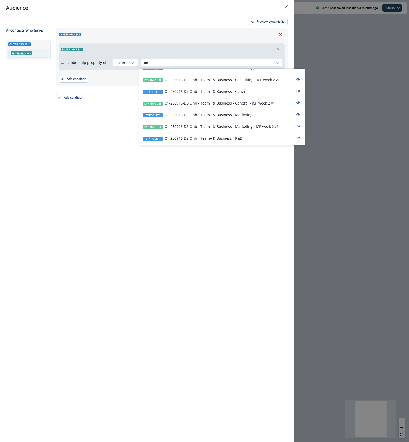
scroll to position [559, 0]
click at [254, 115] on div "Dynamic list 10-2509-JRN-Onb - All users actively in onb series" at bounding box center [223, 115] width 166 height 12
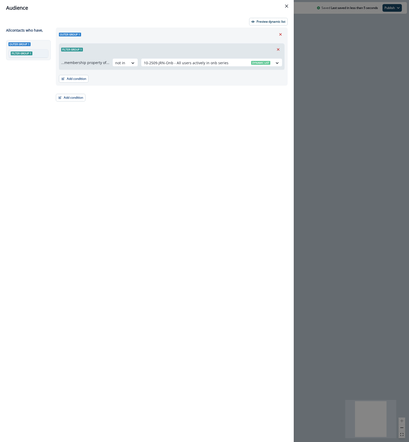
click at [325, 40] on div "Audience Preview dynamic list All contact s who have, Outer group 1 Filter grou…" at bounding box center [204, 221] width 409 height 442
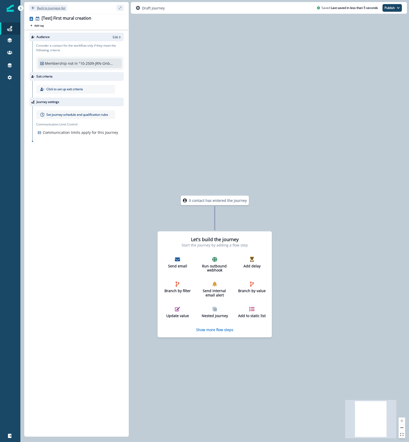
click at [38, 6] on p "Back to journeys list" at bounding box center [51, 8] width 28 height 4
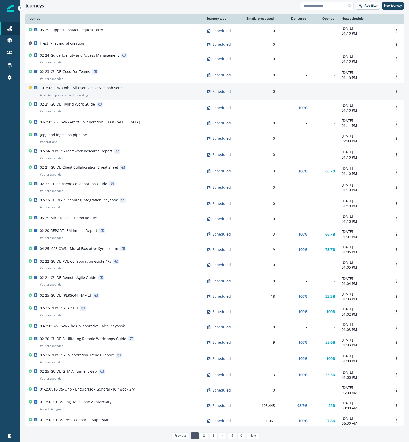
click at [120, 89] on p "10-2509-JRN-Onb - All users actively in onb series" at bounding box center [82, 87] width 85 height 5
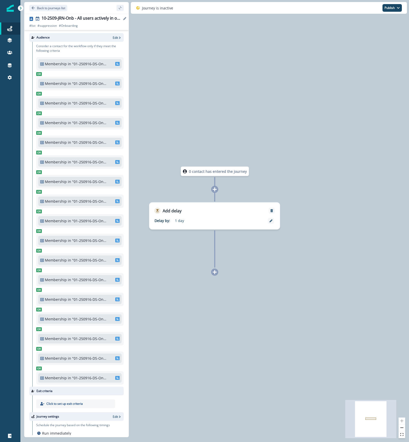
click at [124, 18] on icon "Edit name" at bounding box center [124, 18] width 3 height 3
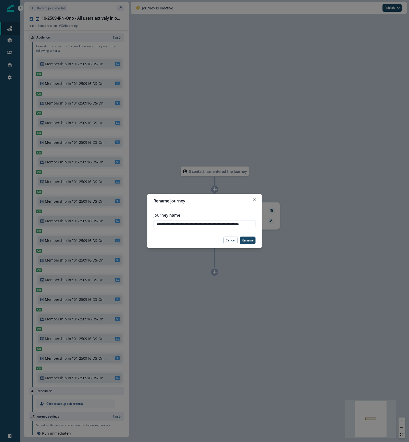
scroll to position [0, 9]
type input "**********"
click at [249, 240] on p "Rename" at bounding box center [248, 241] width 12 height 4
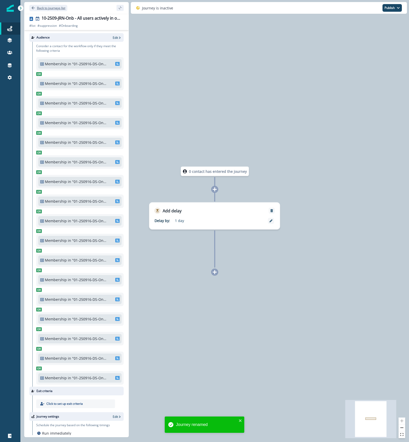
click at [49, 6] on p "Back to journeys list" at bounding box center [51, 8] width 28 height 4
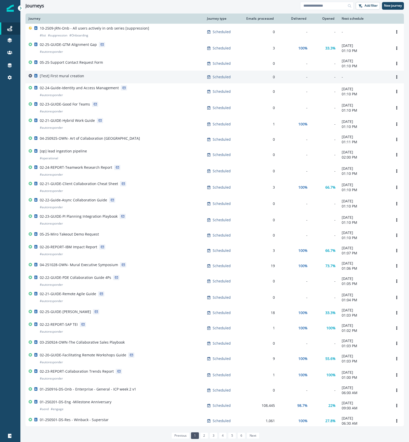
click at [68, 81] on div "[Test] First mural creation" at bounding box center [62, 76] width 44 height 7
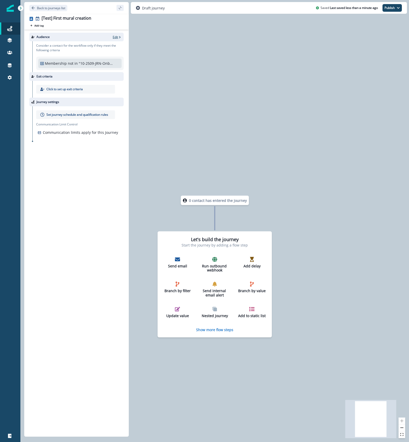
click at [115, 38] on p "Edit" at bounding box center [115, 37] width 5 height 4
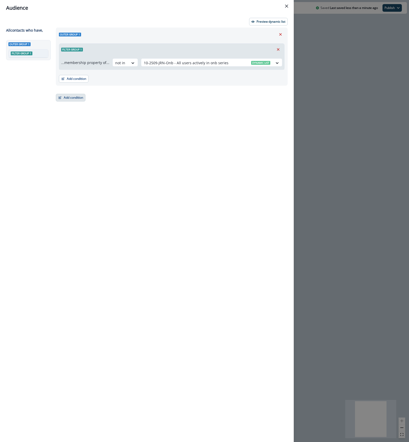
click at [66, 98] on button "Add condition" at bounding box center [71, 98] width 30 height 8
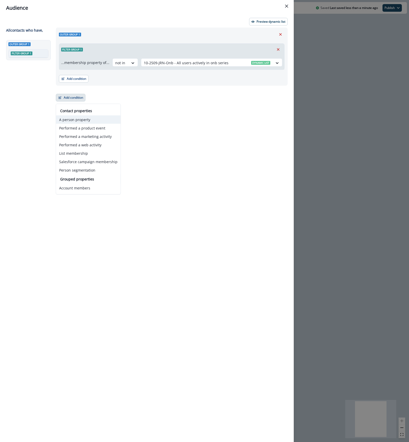
click at [84, 120] on button "A person property" at bounding box center [88, 120] width 65 height 8
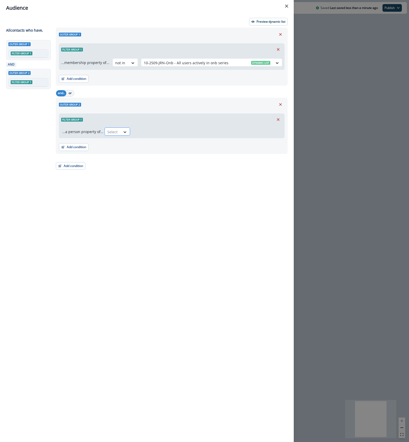
click at [117, 132] on div "Select" at bounding box center [113, 132] width 16 height 8
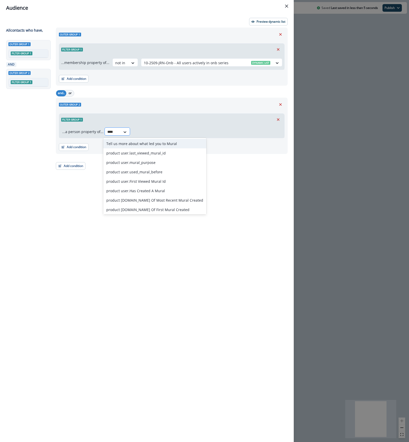
type input "*****"
click at [175, 193] on div "product user.Has Created A Mural" at bounding box center [154, 190] width 103 height 9
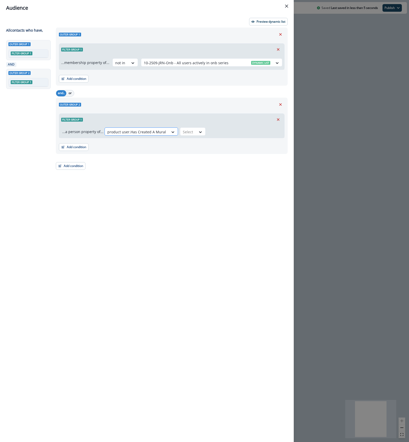
click at [152, 136] on div "product user.Has Created A Mural" at bounding box center [137, 132] width 64 height 8
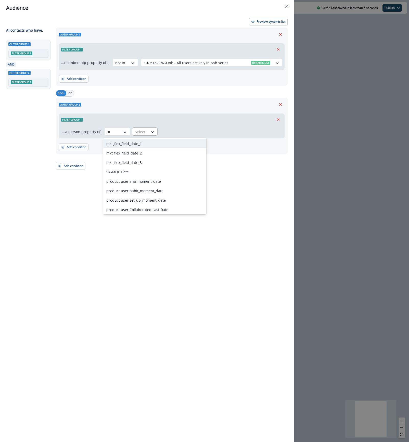
type input "*"
type input "*****"
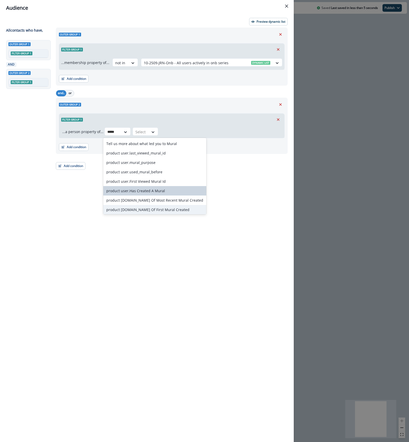
click at [153, 210] on div "product [DOMAIN_NAME] Of First Mural Created" at bounding box center [154, 209] width 103 height 9
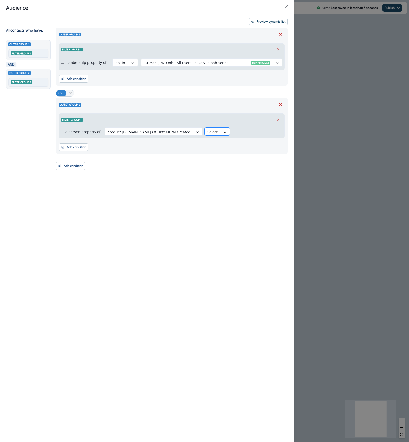
click at [205, 132] on div "Select" at bounding box center [213, 132] width 16 height 8
click at [217, 208] on div "in past" at bounding box center [226, 209] width 76 height 9
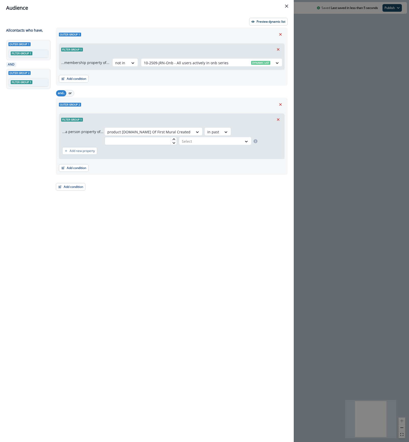
click at [145, 141] on input "text" at bounding box center [141, 141] width 72 height 8
type input "*"
click at [201, 141] on div at bounding box center [211, 141] width 58 height 6
click at [201, 154] on div "day(s)" at bounding box center [214, 152] width 72 height 9
click at [135, 186] on div "Outer group 1 Filter group 1 ...membership property of... not in 10-2509-JRN-On…" at bounding box center [170, 226] width 235 height 396
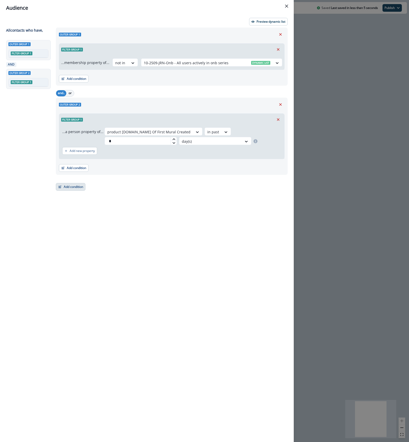
click at [66, 187] on button "Add condition" at bounding box center [71, 187] width 30 height 8
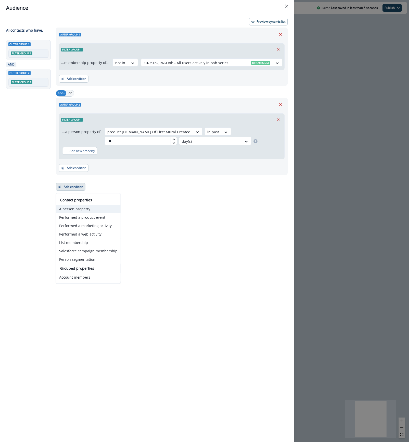
click at [76, 209] on button "A person property" at bounding box center [88, 209] width 65 height 8
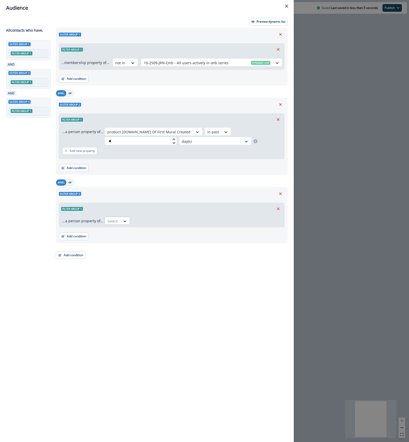
click at [115, 221] on div at bounding box center [112, 221] width 11 height 6
type input "*"
type input "****"
click at [147, 246] on div "product user.license_type" at bounding box center [136, 242] width 67 height 9
click at [175, 220] on div at bounding box center [173, 221] width 11 height 6
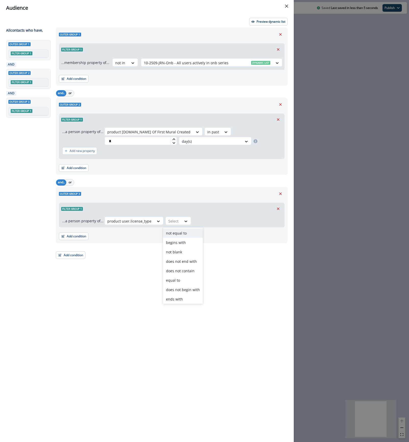
click at [179, 232] on div "not equal to" at bounding box center [183, 233] width 40 height 9
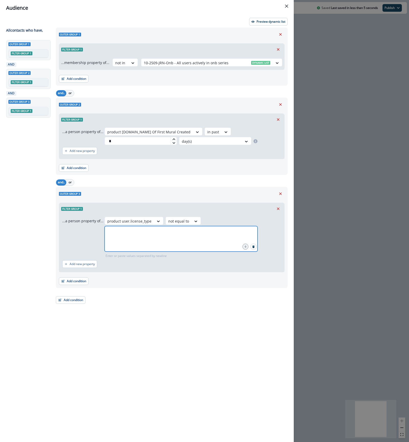
click at [210, 227] on input "text" at bounding box center [180, 232] width 151 height 10
type input "*******"
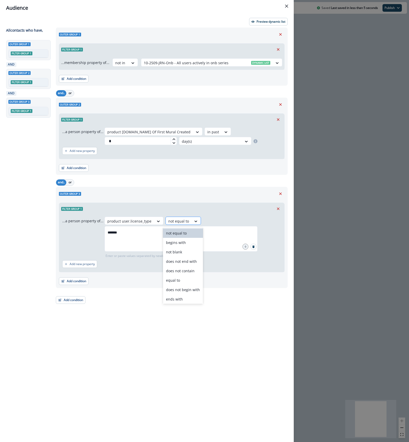
click at [186, 219] on div at bounding box center [178, 221] width 21 height 6
click at [186, 271] on div "does not contain" at bounding box center [183, 270] width 40 height 9
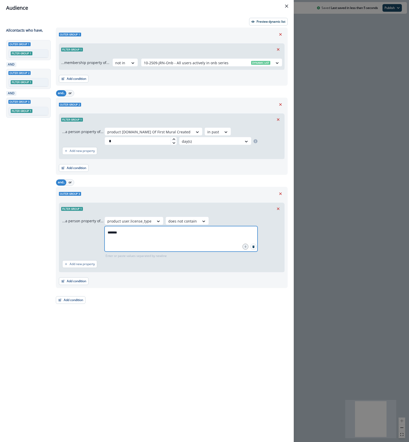
click at [211, 233] on input "*******" at bounding box center [180, 232] width 151 height 10
click at [130, 335] on div "Outer group 1 Filter group 1 ...membership property of... not in 10-2509-JRN-On…" at bounding box center [170, 226] width 235 height 396
click at [278, 20] on p "Preview dynamic list" at bounding box center [271, 22] width 29 height 4
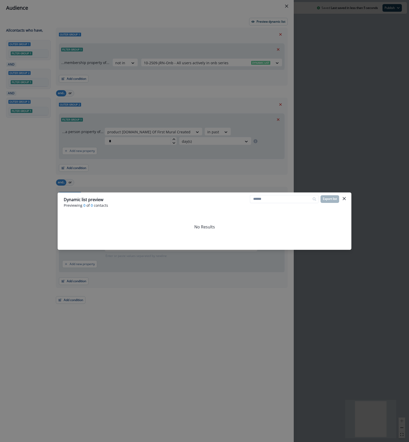
click at [345, 198] on icon "Close" at bounding box center [344, 198] width 3 height 3
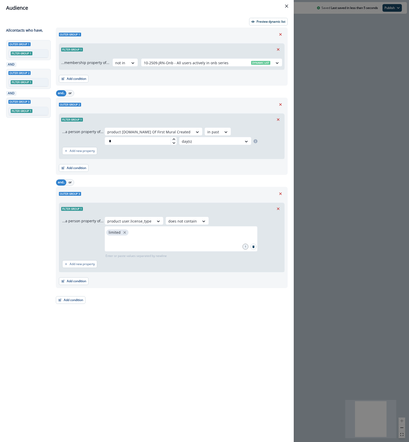
click at [219, 134] on div "product user.Date Of First Mural Created in past * day(s)" at bounding box center [193, 137] width 177 height 18
click at [221, 140] on div at bounding box center [211, 141] width 58 height 6
click at [204, 168] on div "month(s)" at bounding box center [214, 171] width 72 height 9
click at [268, 21] on p "Preview dynamic list" at bounding box center [271, 22] width 29 height 4
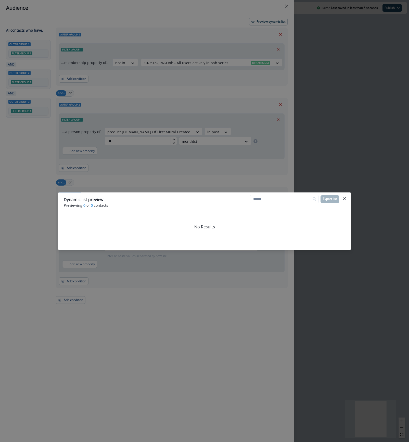
click at [157, 94] on div "Dynamic list preview Previewing 0 of 0 contacts Export list No Results" at bounding box center [204, 221] width 409 height 442
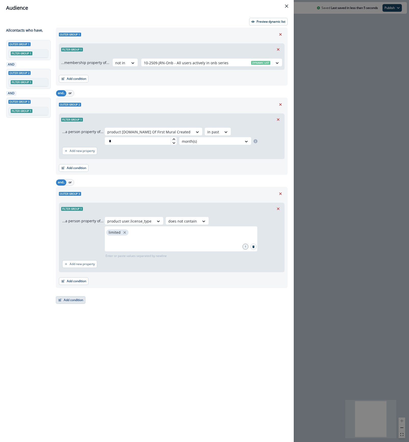
click at [67, 300] on button "Add condition" at bounding box center [71, 300] width 30 height 8
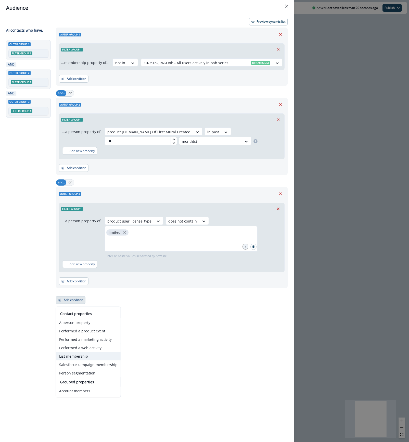
click at [82, 356] on button "List membership" at bounding box center [88, 356] width 65 height 8
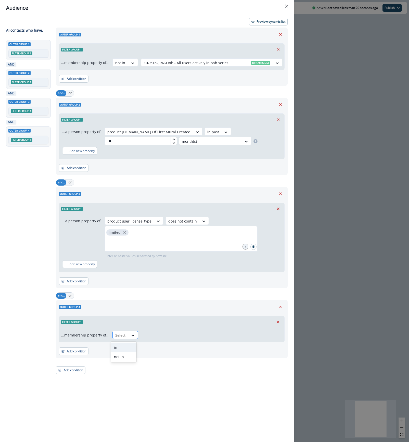
click at [117, 337] on div at bounding box center [120, 335] width 11 height 6
click at [125, 351] on div "in" at bounding box center [124, 347] width 26 height 9
click at [163, 335] on div at bounding box center [207, 335] width 126 height 6
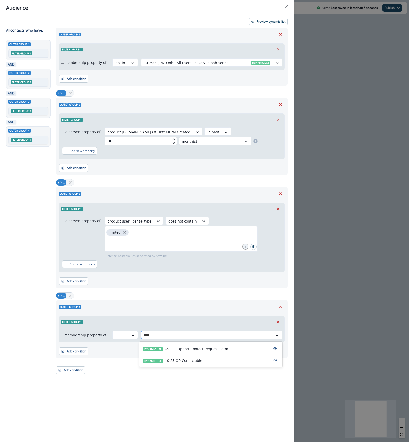
type input "*****"
click at [184, 360] on p "10-25-OP-Contactable" at bounding box center [183, 360] width 37 height 5
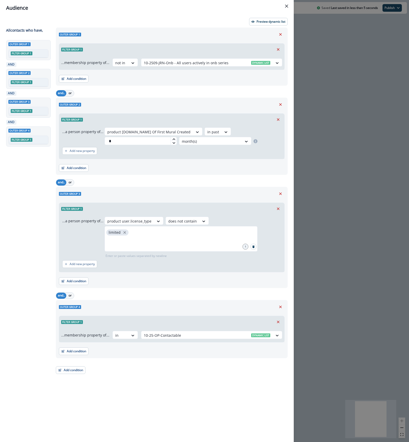
click at [182, 386] on div "Outer group 1 Filter group 1 ...membership property of... not in 10-2509-JRN-On…" at bounding box center [170, 226] width 235 height 396
click at [364, 64] on div "Audience Preview dynamic list All contact s who have, Outer group 1 Filter grou…" at bounding box center [204, 221] width 409 height 442
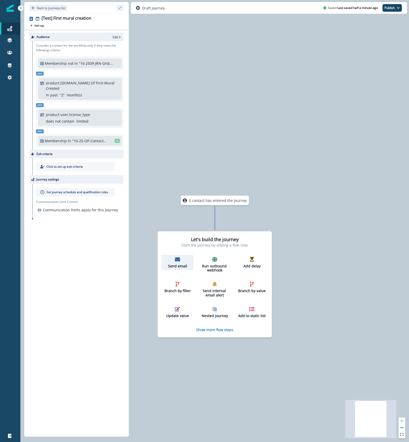
click at [180, 260] on div "Send email" at bounding box center [177, 262] width 28 height 11
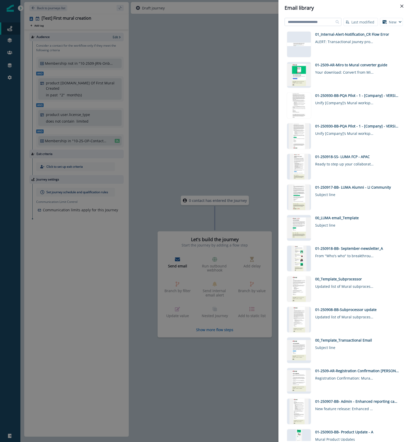
click at [321, 24] on input at bounding box center [313, 22] width 57 height 8
type input "*****"
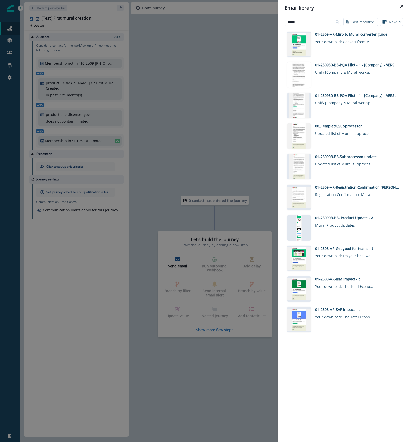
click at [372, 365] on div "Click to preview 01-2509-AR-Miro to Mural converter guide Your download: Conver…" at bounding box center [344, 235] width 118 height 412
click at [232, 120] on div "Email library ***** Last modified Name (A-Z) Last modified Last created New Vis…" at bounding box center [204, 221] width 409 height 442
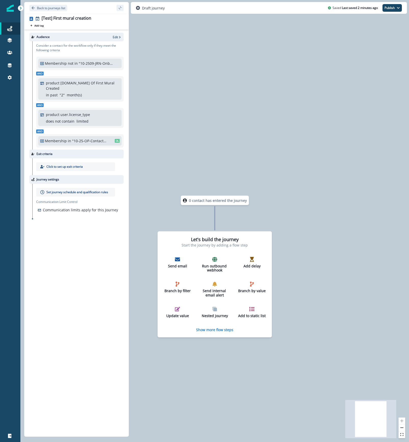
click at [281, 186] on div "0 contact has entered the journey Let's build the journey Start the journey by …" at bounding box center [214, 221] width 389 height 442
click at [356, 260] on div "0 contact has entered the journey Let's build the journey Start the journey by …" at bounding box center [214, 221] width 389 height 442
click at [212, 147] on div "0 contact has entered the journey Let's build the journey Start the journey by …" at bounding box center [214, 221] width 389 height 442
click at [52, 8] on p "Back to journeys list" at bounding box center [51, 8] width 28 height 4
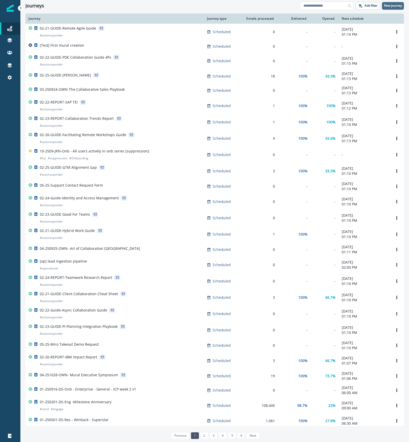
click at [395, 4] on p "New journey" at bounding box center [393, 6] width 18 height 4
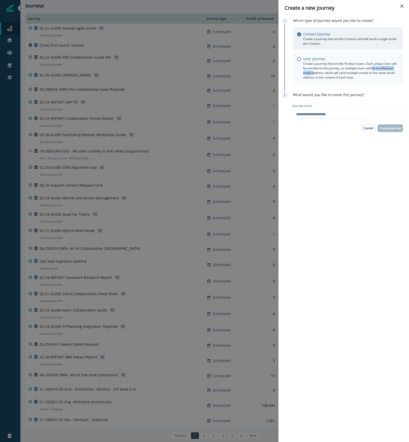
drag, startPoint x: 314, startPoint y: 71, endPoint x: 372, endPoint y: 69, distance: 57.9
click at [372, 69] on p "Create a journey that enrolls Product Users. Each unique User will be enrolled …" at bounding box center [351, 70] width 96 height 18
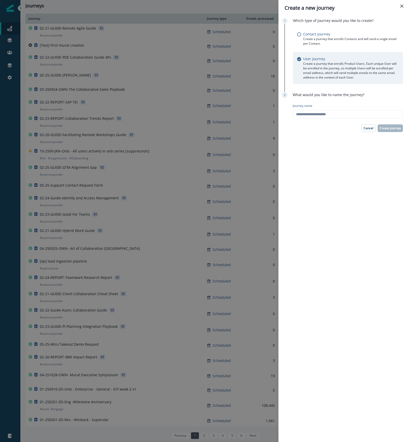
click at [379, 90] on div "Which type of Journey would you like to create? Contact journey Create a journe…" at bounding box center [344, 55] width 118 height 74
click at [38, 143] on div "Create a new journey Which type of Journey would you like to create? Contact jo…" at bounding box center [204, 221] width 409 height 442
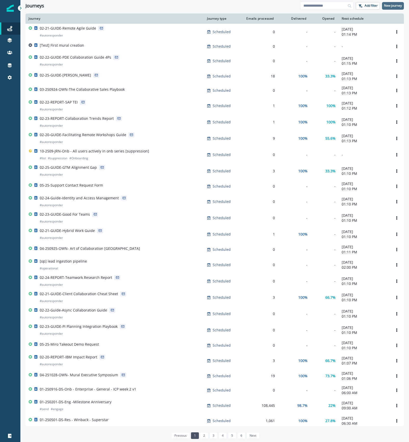
click at [399, 5] on p "New journey" at bounding box center [393, 6] width 18 height 4
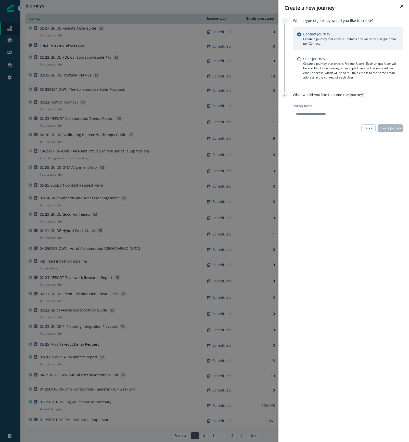
click at [402, 7] on icon "Close" at bounding box center [401, 6] width 3 height 3
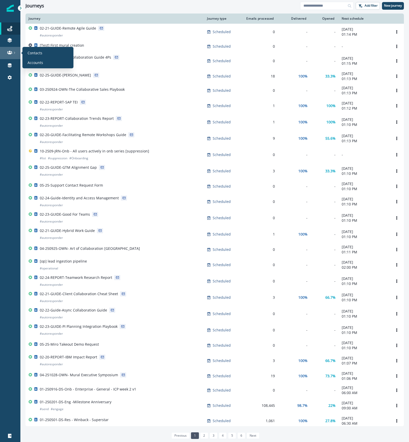
click at [11, 55] on link at bounding box center [10, 53] width 20 height 12
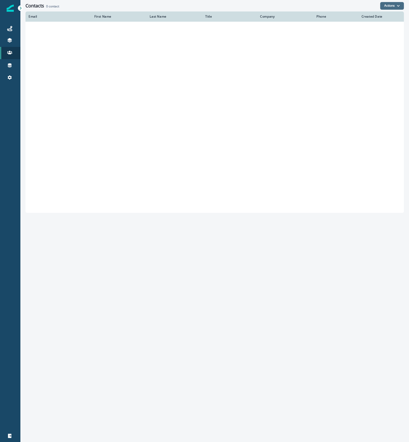
click at [393, 5] on button "Actions" at bounding box center [392, 6] width 24 height 8
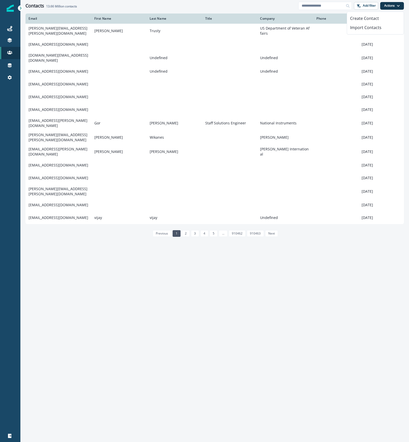
click at [363, 5] on p "Add filter" at bounding box center [369, 6] width 13 height 4
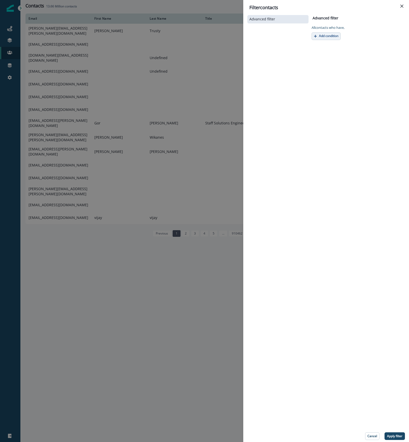
click at [327, 36] on p "Add condition" at bounding box center [328, 36] width 19 height 4
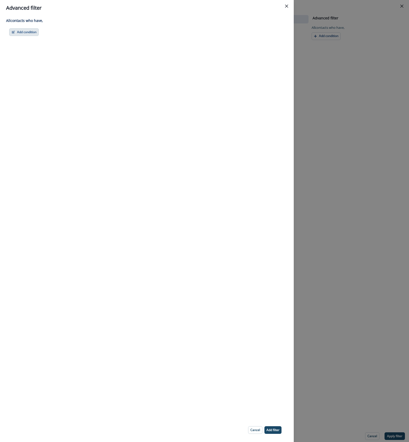
click at [32, 31] on button "Add condition" at bounding box center [24, 32] width 30 height 8
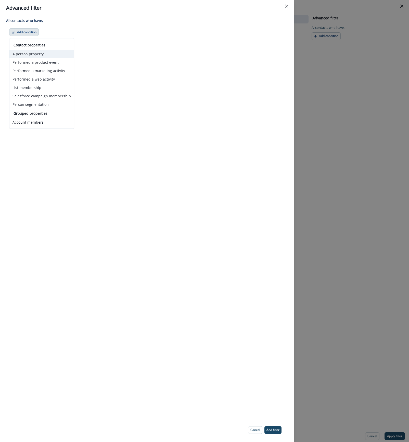
drag, startPoint x: 41, startPoint y: 61, endPoint x: 38, endPoint y: 50, distance: 11.8
click at [38, 50] on div "Contact properties A person property Performed a product event Performed a mark…" at bounding box center [41, 75] width 65 height 66
click at [38, 52] on button "A person property" at bounding box center [41, 54] width 65 height 8
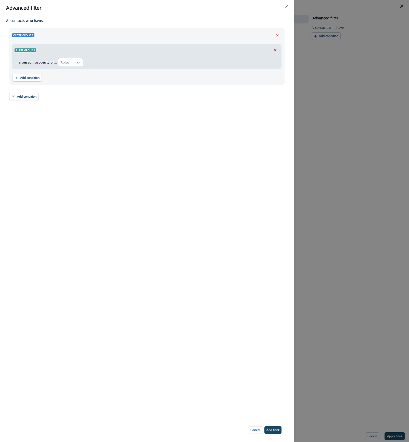
click at [74, 61] on div at bounding box center [78, 62] width 9 height 5
type input "****"
click at [97, 83] on div "product [DOMAIN_NAME] Of Last Sign In" at bounding box center [112, 83] width 110 height 9
click at [147, 62] on div at bounding box center [152, 62] width 11 height 6
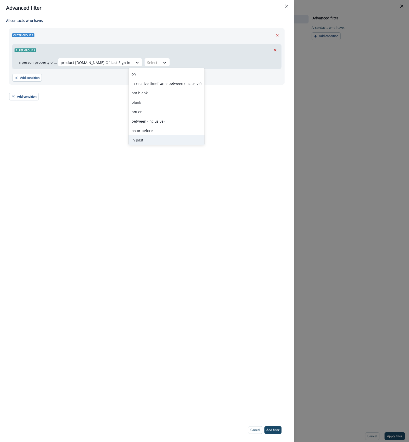
click at [143, 137] on div "in past" at bounding box center [167, 139] width 76 height 9
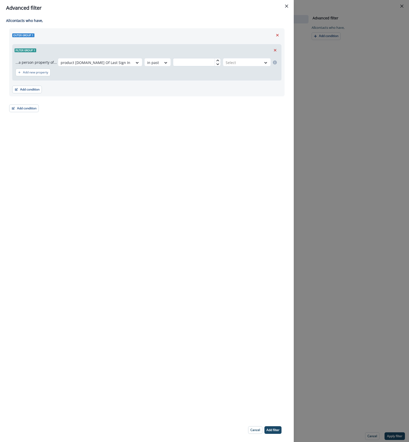
click at [183, 61] on input "text" at bounding box center [197, 62] width 48 height 8
type input "*"
click at [247, 61] on div at bounding box center [242, 62] width 33 height 6
click at [241, 70] on div "day(s)" at bounding box center [243, 73] width 56 height 9
click at [283, 433] on footer "Cancel Add filter" at bounding box center [265, 430] width 46 height 16
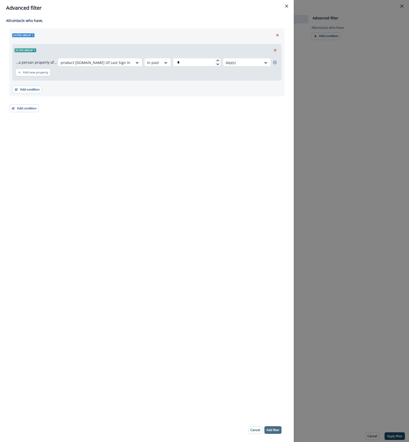
click at [279, 432] on p "Add filter" at bounding box center [273, 430] width 13 height 4
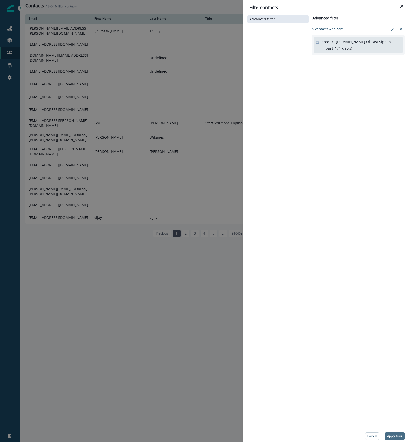
click at [393, 436] on p "Apply filter" at bounding box center [394, 437] width 15 height 4
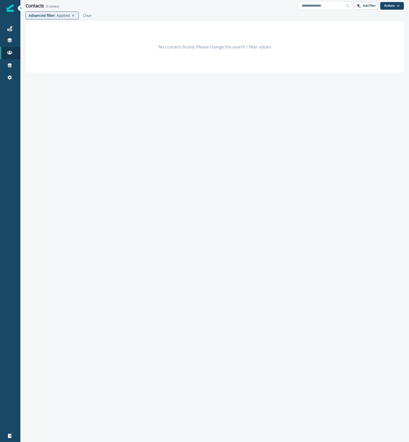
click at [6, 131] on div at bounding box center [10, 260] width 20 height 340
click at [19, 100] on div at bounding box center [10, 260] width 20 height 340
click at [12, 43] on link at bounding box center [10, 41] width 20 height 12
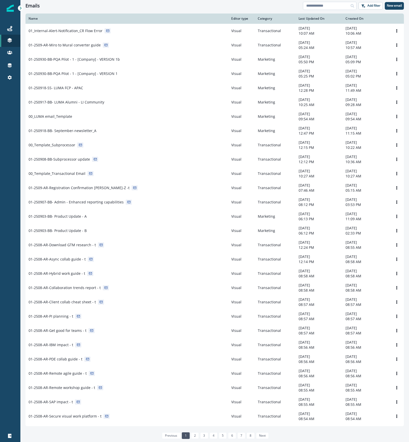
click at [340, 7] on input at bounding box center [330, 6] width 54 height 8
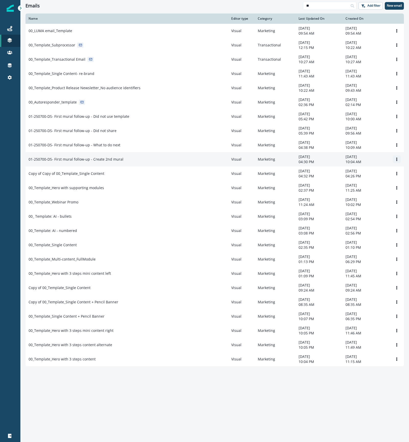
type input "**"
click at [394, 162] on button "Options" at bounding box center [397, 160] width 8 height 8
click at [376, 174] on button "Clone" at bounding box center [372, 175] width 57 height 8
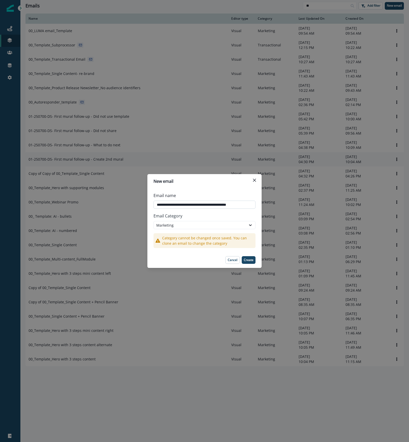
drag, startPoint x: 248, startPoint y: 259, endPoint x: 168, endPoint y: 206, distance: 96.2
click at [167, 207] on section "**********" at bounding box center [204, 221] width 114 height 94
drag, startPoint x: 168, startPoint y: 204, endPoint x: 175, endPoint y: 206, distance: 7.0
click at [175, 206] on input "**********" at bounding box center [205, 205] width 102 height 8
click at [182, 205] on input "**********" at bounding box center [205, 205] width 102 height 8
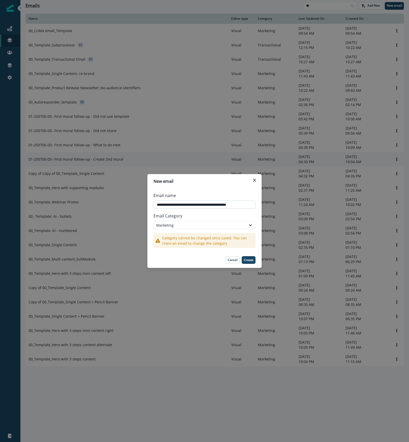
click at [179, 205] on input "**********" at bounding box center [205, 205] width 102 height 8
click at [182, 205] on input "**********" at bounding box center [205, 205] width 102 height 8
drag, startPoint x: 180, startPoint y: 203, endPoint x: 176, endPoint y: 205, distance: 4.0
click at [176, 205] on input "**********" at bounding box center [205, 205] width 102 height 8
drag, startPoint x: 182, startPoint y: 204, endPoint x: 300, endPoint y: 206, distance: 118.1
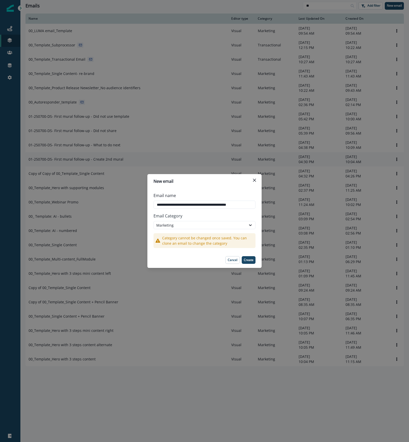
click at [300, 206] on div "**********" at bounding box center [204, 221] width 409 height 442
type input "**********"
click at [247, 258] on p "Create" at bounding box center [249, 260] width 10 height 4
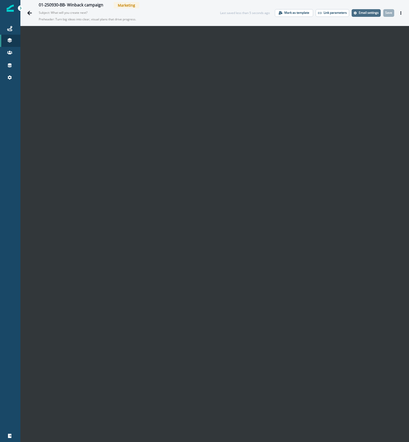
click at [361, 12] on p "Email settings" at bounding box center [369, 13] width 20 height 4
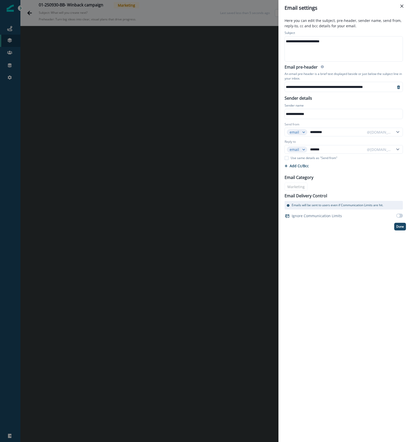
click at [334, 44] on div "**********" at bounding box center [343, 41] width 117 height 8
click at [339, 40] on div "**********" at bounding box center [343, 41] width 117 height 8
click at [372, 40] on div "**********" at bounding box center [343, 41] width 117 height 8
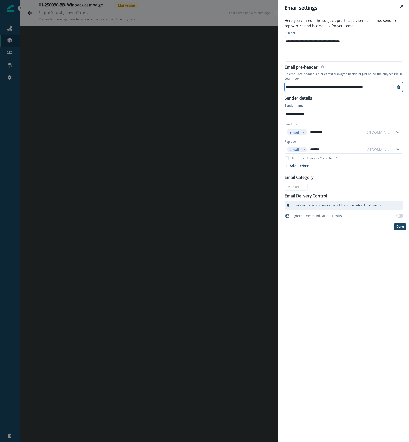
click at [310, 86] on div "**********" at bounding box center [337, 87] width 105 height 8
paste div
click at [121, 163] on div "**********" at bounding box center [204, 221] width 409 height 442
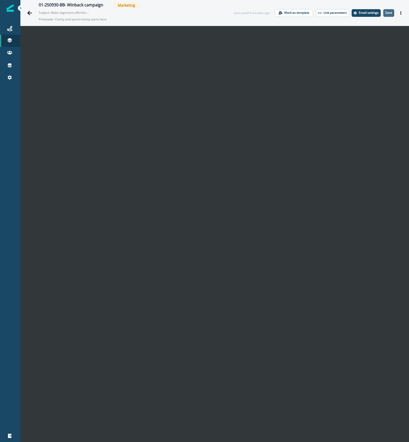
click at [385, 12] on p "Save" at bounding box center [388, 13] width 7 height 4
click at [399, 11] on icon "Actions" at bounding box center [401, 13] width 4 height 4
click at [373, 24] on button "Preview" at bounding box center [371, 25] width 57 height 9
